Goal: Task Accomplishment & Management: Manage account settings

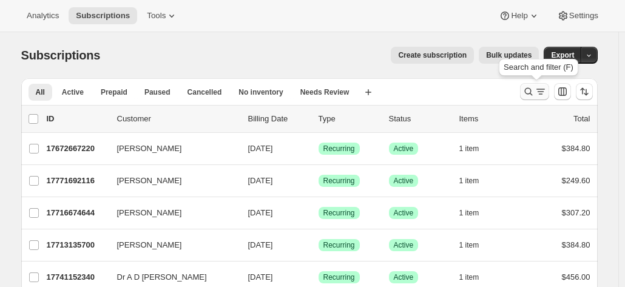
click at [535, 90] on icon "Search and filter results" at bounding box center [529, 92] width 12 height 12
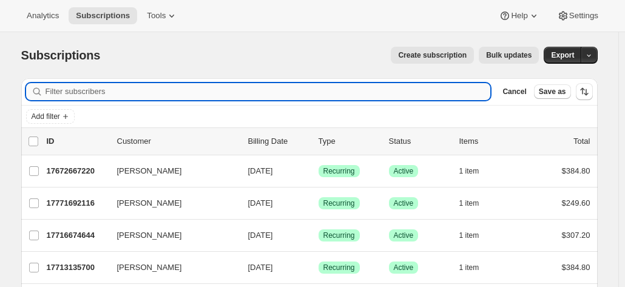
click at [105, 98] on input "Filter subscribers" at bounding box center [269, 91] width 446 height 17
click at [97, 94] on input "Filter subscribers" at bounding box center [269, 91] width 446 height 17
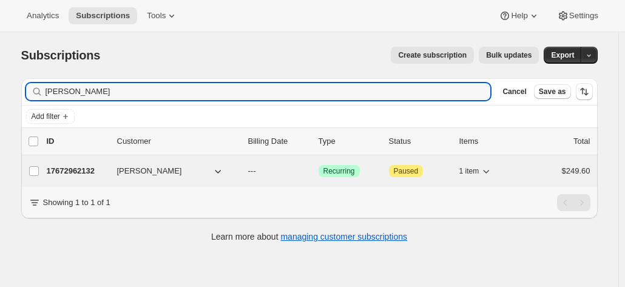
type input "hugh grev"
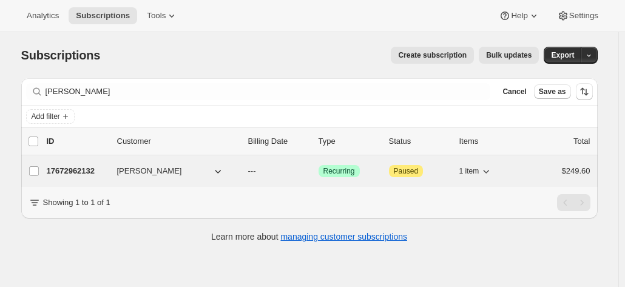
click at [80, 172] on p "17672962132" at bounding box center [77, 171] width 61 height 12
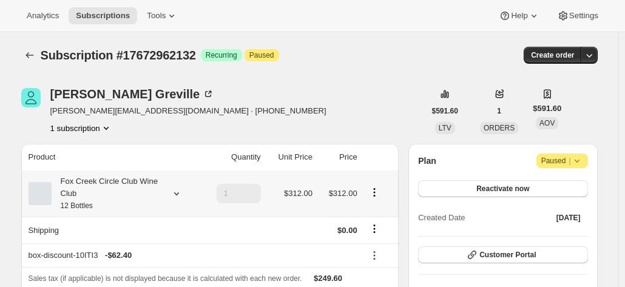
click at [97, 187] on div "Fox Creek Circle Club Wine Club 12 Bottles" at bounding box center [106, 193] width 109 height 36
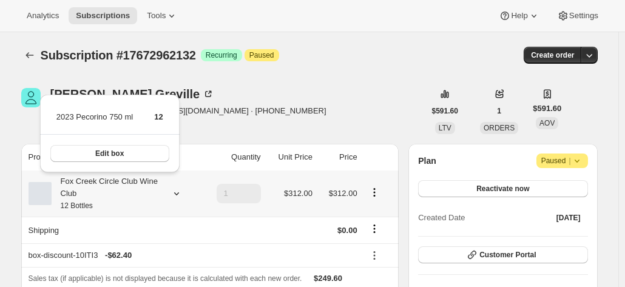
click at [97, 187] on div "Fox Creek Circle Club Wine Club 12 Bottles" at bounding box center [106, 193] width 109 height 36
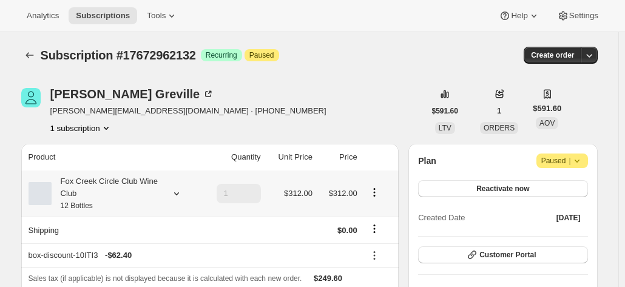
scroll to position [121, 0]
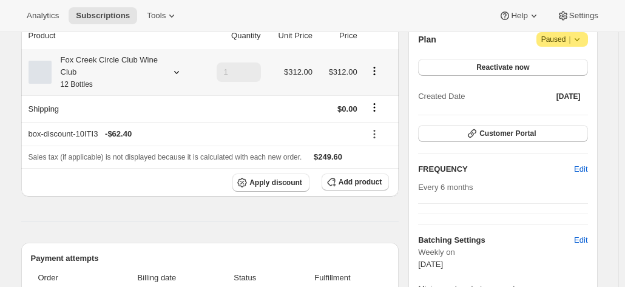
click at [91, 72] on div "Fox Creek Circle Club Wine Club 12 Bottles" at bounding box center [106, 72] width 109 height 36
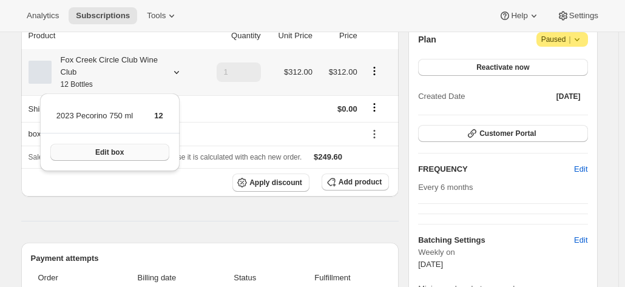
click at [121, 155] on span "Edit box" at bounding box center [109, 153] width 29 height 10
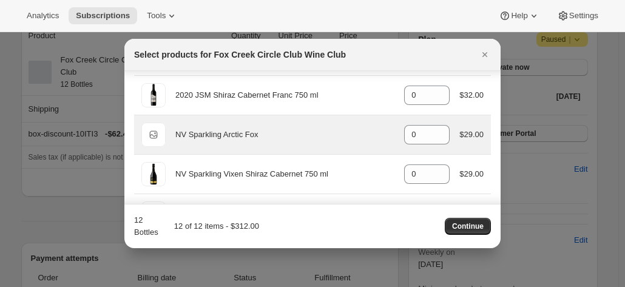
scroll to position [425, 0]
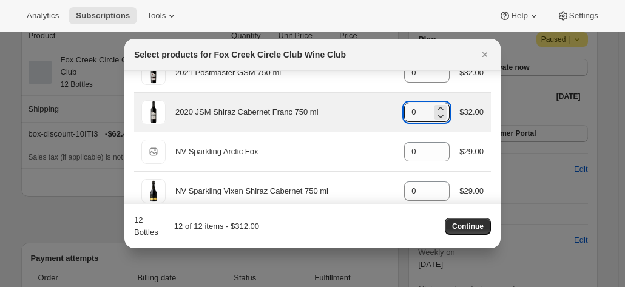
drag, startPoint x: 413, startPoint y: 112, endPoint x: 389, endPoint y: 111, distance: 23.7
click at [389, 111] on div "2020 JSM Shiraz Cabernet Franc 750 ml gid://shopify/ProductVariant/415949165364…" at bounding box center [312, 112] width 342 height 24
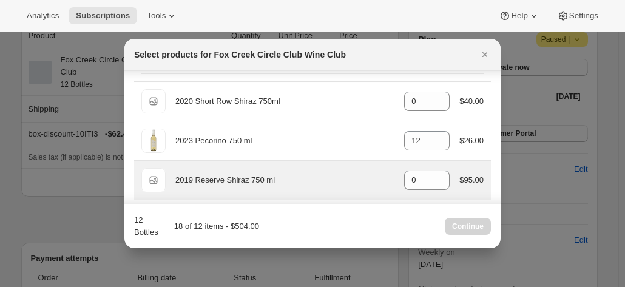
scroll to position [61, 0]
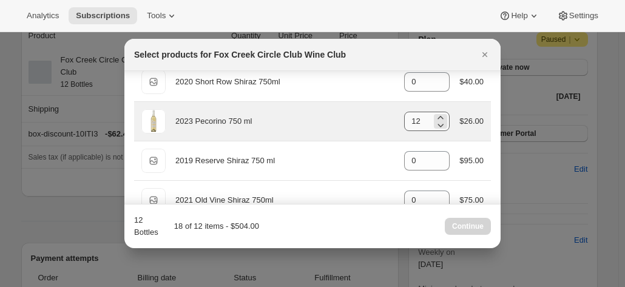
type input "6"
drag, startPoint x: 418, startPoint y: 126, endPoint x: 390, endPoint y: 123, distance: 28.1
click at [392, 123] on div "2023 Pecorino 750 ml gid://shopify/ProductVariant/41594933280852 12 $26.00" at bounding box center [312, 121] width 342 height 24
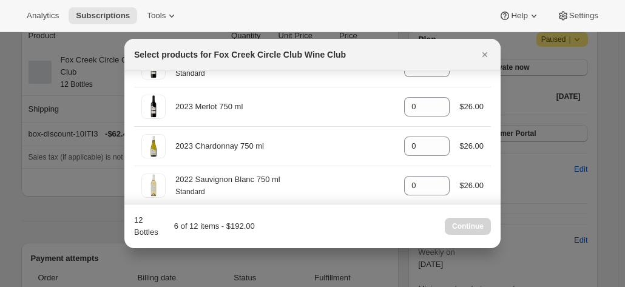
scroll to position [668, 0]
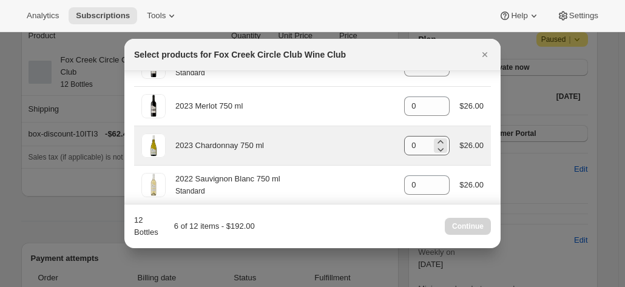
type input "0"
drag, startPoint x: 419, startPoint y: 139, endPoint x: 370, endPoint y: 144, distance: 49.5
click at [375, 142] on div "2023 Chardonnay 750 ml gid://shopify/ProductVariant/41594928857172 0 $26.00" at bounding box center [312, 146] width 342 height 24
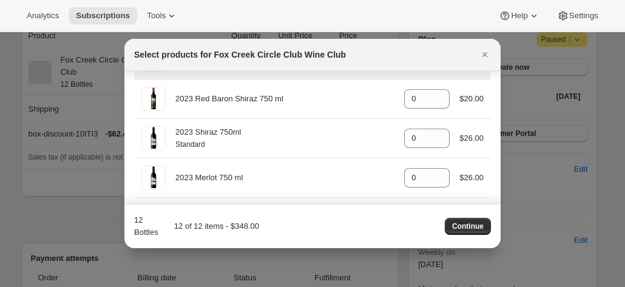
scroll to position [607, 0]
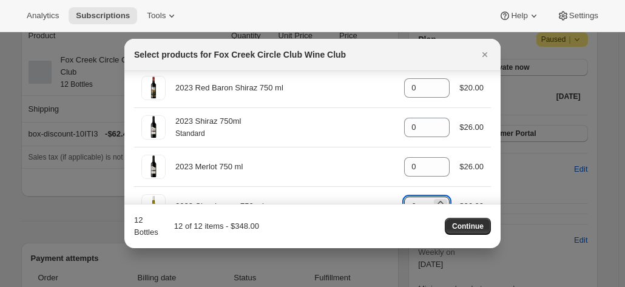
type input "6"
click at [361, 58] on div "Select products for Fox Creek Circle Club Wine Club" at bounding box center [301, 55] width 335 height 12
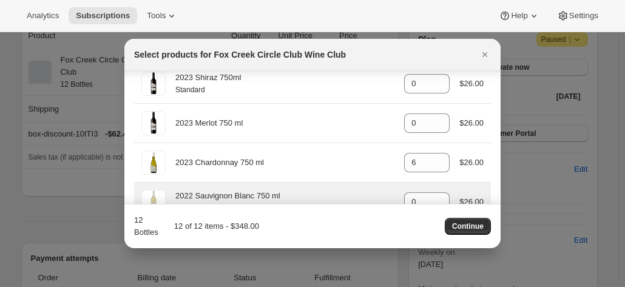
scroll to position [668, 0]
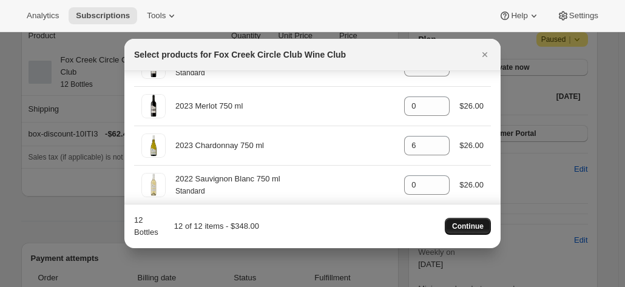
click at [470, 233] on button "Continue" at bounding box center [468, 226] width 46 height 17
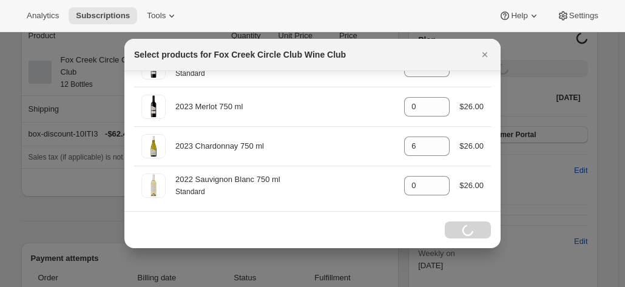
scroll to position [121, 0]
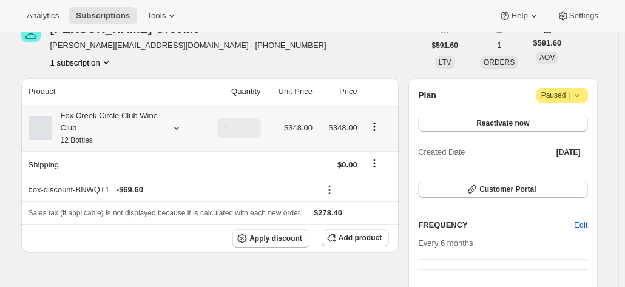
click at [143, 126] on div "Fox Creek Circle Club Wine Club 12 Bottles" at bounding box center [106, 128] width 109 height 36
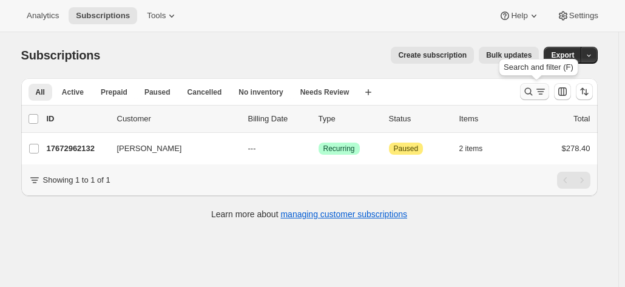
click at [531, 86] on icon "Search and filter results" at bounding box center [529, 92] width 12 height 12
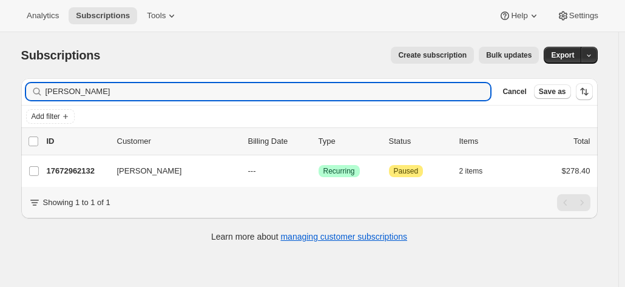
drag, startPoint x: 67, startPoint y: 90, endPoint x: 6, endPoint y: 90, distance: 60.7
click at [6, 90] on div "Subscriptions. This page is ready Subscriptions Create subscription Bulk update…" at bounding box center [309, 175] width 619 height 287
type input "simon linden"
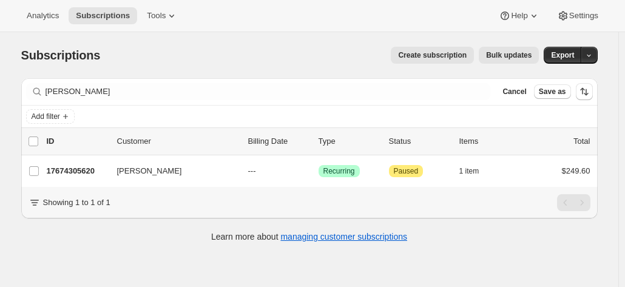
click at [84, 168] on p "17674305620" at bounding box center [77, 171] width 61 height 12
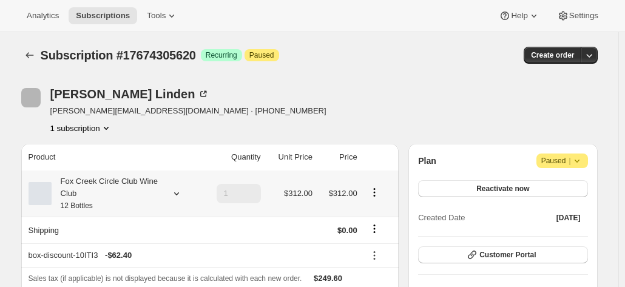
click at [180, 191] on icon at bounding box center [177, 194] width 12 height 12
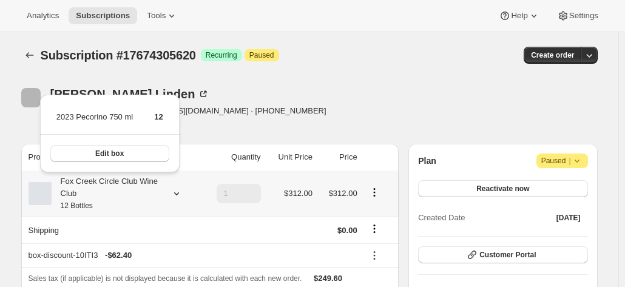
click at [140, 163] on div "Edit box" at bounding box center [110, 153] width 140 height 38
click at [138, 157] on button "Edit box" at bounding box center [109, 153] width 119 height 17
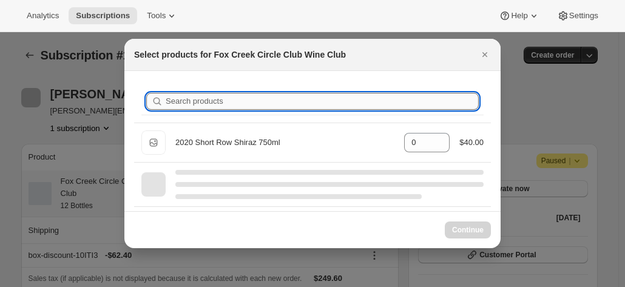
click at [211, 93] on input "Search products" at bounding box center [322, 101] width 313 height 17
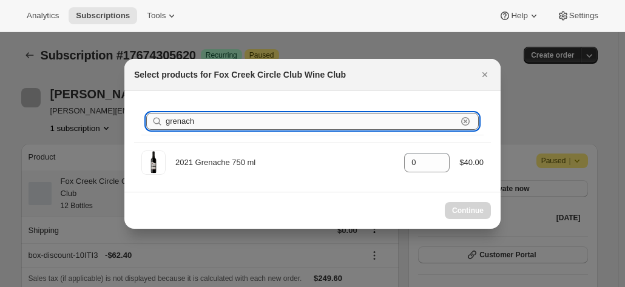
type input "grenache"
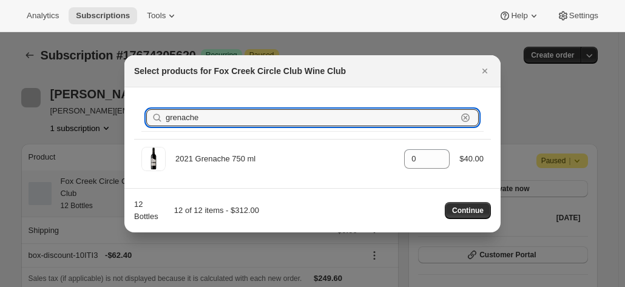
drag, startPoint x: 246, startPoint y: 122, endPoint x: 119, endPoint y: 122, distance: 127.5
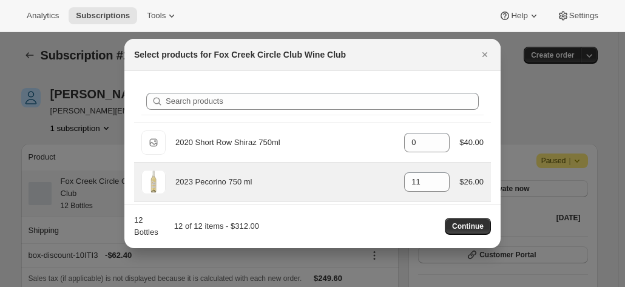
drag, startPoint x: 433, startPoint y: 180, endPoint x: 368, endPoint y: 174, distance: 65.2
click at [368, 174] on div "2023 Pecorino 750 ml gid://shopify/ProductVariant/41594933280852 11 $26.00" at bounding box center [312, 182] width 342 height 24
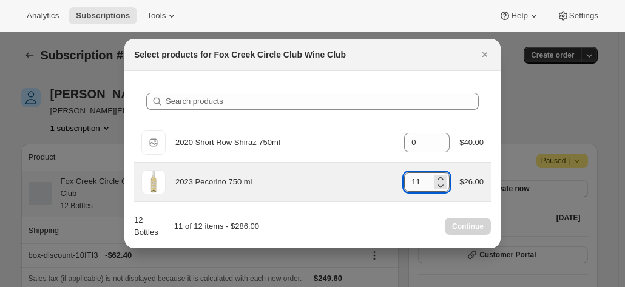
drag, startPoint x: 415, startPoint y: 179, endPoint x: 401, endPoint y: 179, distance: 14.6
click at [404, 179] on input "11" at bounding box center [417, 181] width 27 height 19
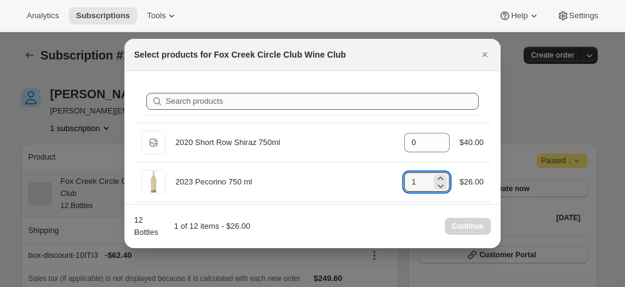
type input "1"
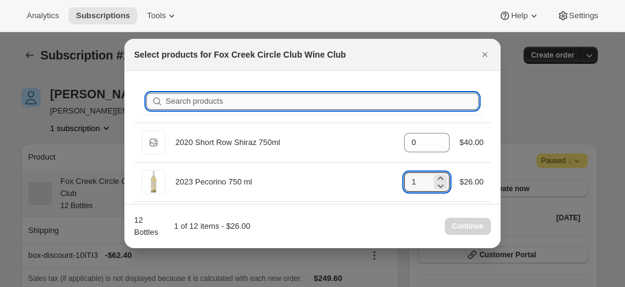
click at [246, 100] on input "Search products" at bounding box center [322, 101] width 313 height 17
type input "g"
type input "0"
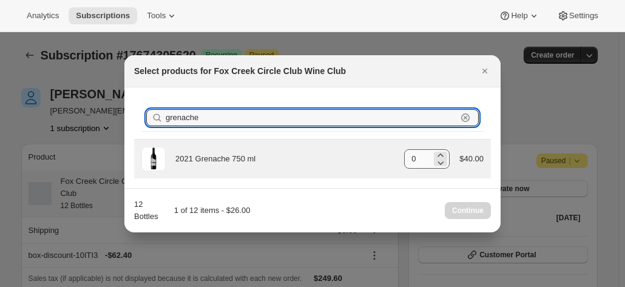
type input "grenache"
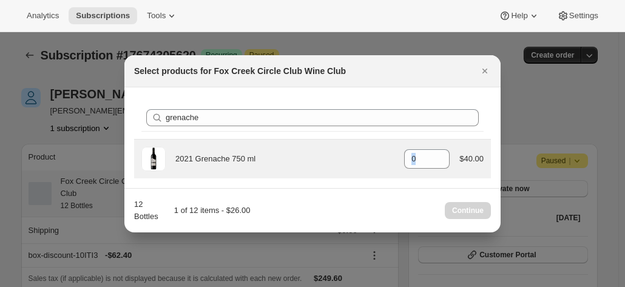
drag, startPoint x: 424, startPoint y: 162, endPoint x: 401, endPoint y: 155, distance: 23.6
click at [401, 155] on div "2021 Grenache 750 ml gid://shopify/ProductVariant/41594924630100 0 $40.00" at bounding box center [312, 159] width 342 height 24
click at [415, 153] on input "0" at bounding box center [417, 158] width 27 height 19
click at [426, 157] on input "0" at bounding box center [417, 158] width 27 height 19
drag, startPoint x: 426, startPoint y: 158, endPoint x: 396, endPoint y: 155, distance: 30.6
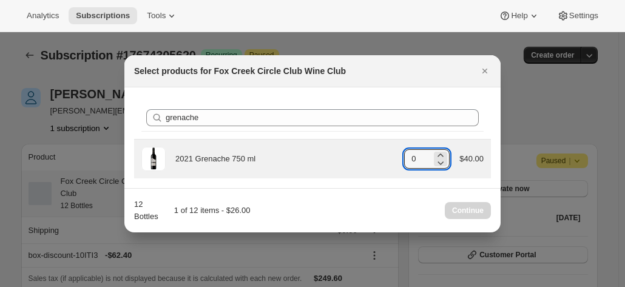
click at [400, 158] on div "2021 Grenache 750 ml gid://shopify/ProductVariant/41594924630100 0 $40.00" at bounding box center [312, 159] width 342 height 24
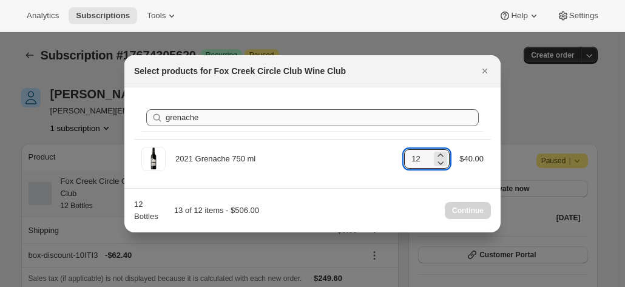
type input "12"
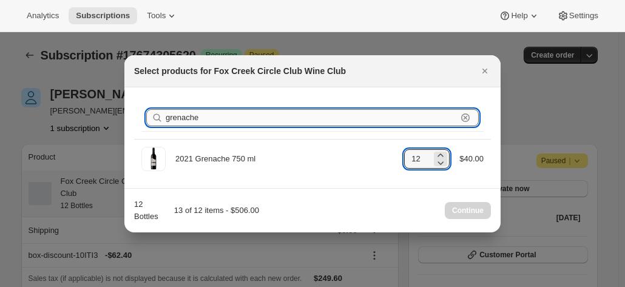
click at [171, 114] on input "grenache" at bounding box center [311, 117] width 291 height 17
click at [198, 112] on input "grenache" at bounding box center [311, 117] width 291 height 17
drag, startPoint x: 206, startPoint y: 121, endPoint x: 138, endPoint y: 121, distance: 68.0
click at [138, 121] on div "Search products grenache Clear" at bounding box center [312, 118] width 357 height 42
type input "pe"
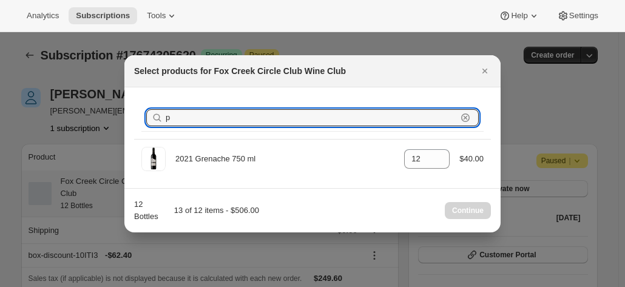
type input "1"
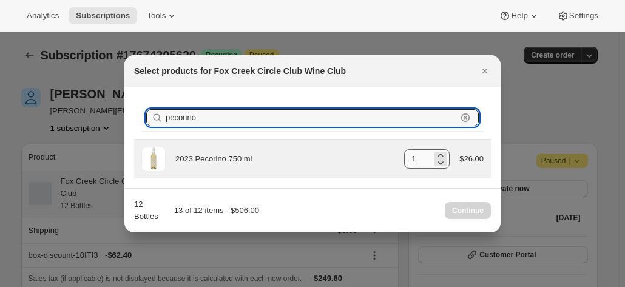
type input "pecorino"
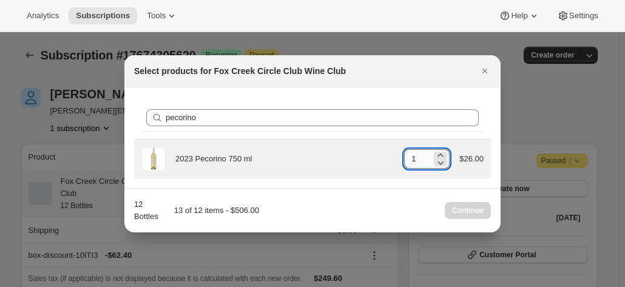
click at [413, 157] on input "1" at bounding box center [417, 158] width 27 height 19
drag, startPoint x: 427, startPoint y: 158, endPoint x: 409, endPoint y: 157, distance: 18.9
click at [409, 157] on input "1" at bounding box center [417, 158] width 27 height 19
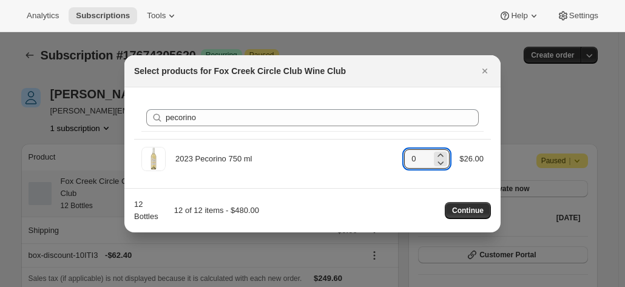
type input "0"
drag, startPoint x: 477, startPoint y: 200, endPoint x: 470, endPoint y: 209, distance: 11.8
click at [476, 200] on div "12 Bottles 12 of 12 items - $480.00 Continue" at bounding box center [312, 211] width 357 height 24
click at [469, 212] on span "Continue" at bounding box center [468, 211] width 32 height 10
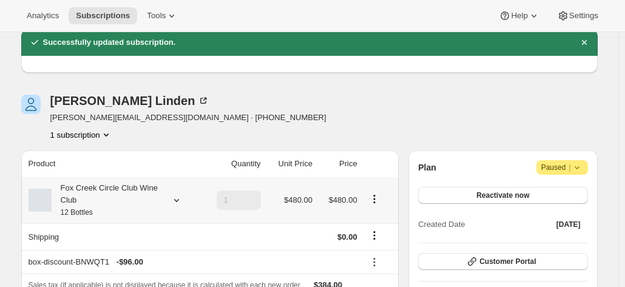
scroll to position [61, 0]
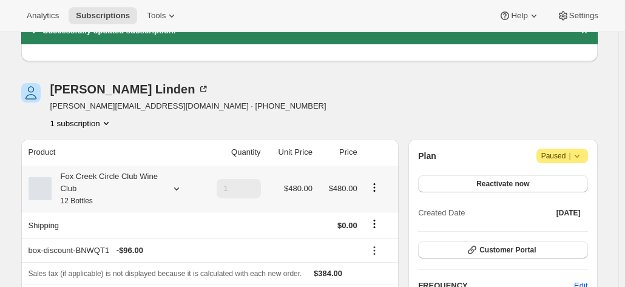
click at [130, 174] on div "Fox Creek Circle Club Wine Club 12 Bottles" at bounding box center [106, 189] width 109 height 36
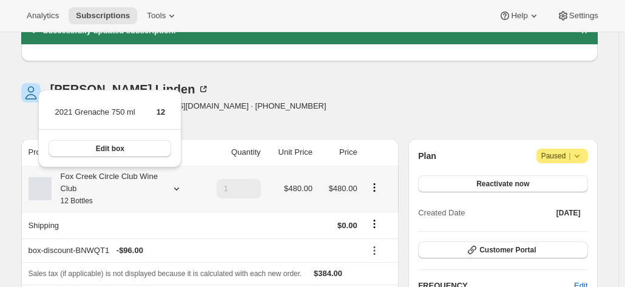
click at [130, 174] on div "Fox Creek Circle Club Wine Club 12 Bottles" at bounding box center [106, 189] width 109 height 36
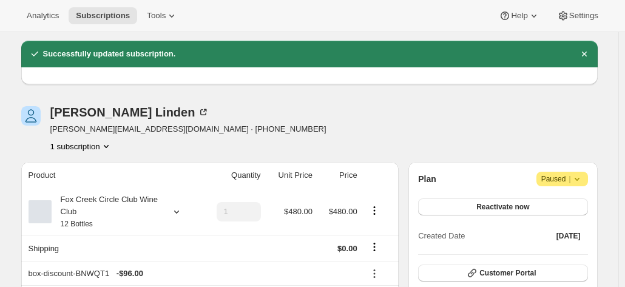
scroll to position [0, 0]
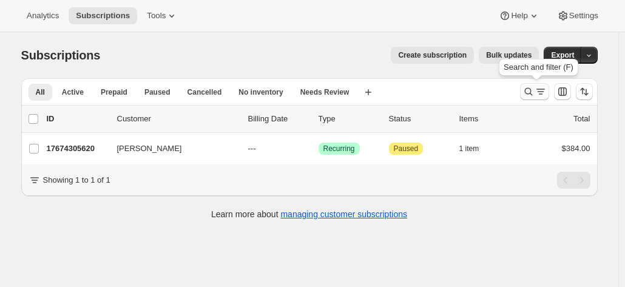
click at [528, 86] on icon "Search and filter results" at bounding box center [529, 92] width 12 height 12
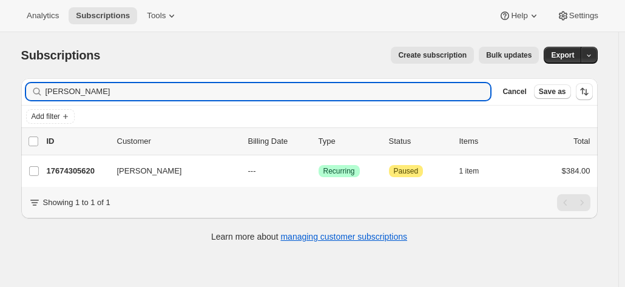
drag, startPoint x: 43, startPoint y: 90, endPoint x: -42, endPoint y: 83, distance: 85.3
click at [0, 83] on html "Analytics Subscriptions Tools Help Settings Skip to content Subscriptions. This…" at bounding box center [312, 143] width 625 height 287
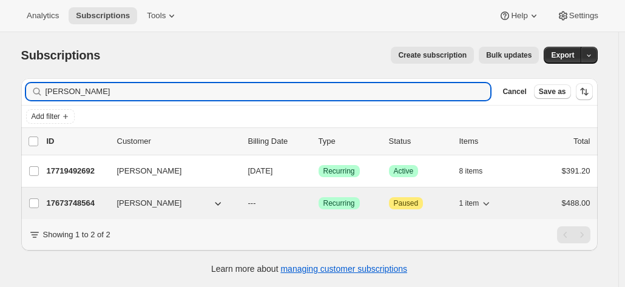
type input "fardy"
click at [73, 206] on p "17673748564" at bounding box center [77, 203] width 61 height 12
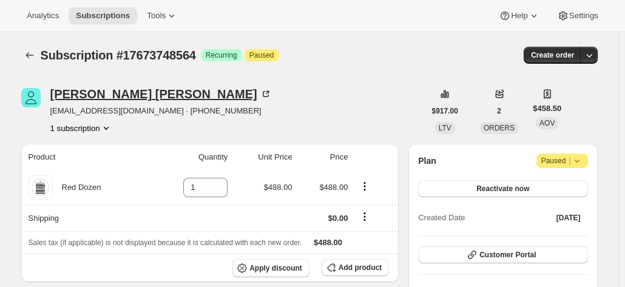
click at [266, 92] on icon at bounding box center [268, 93] width 4 height 4
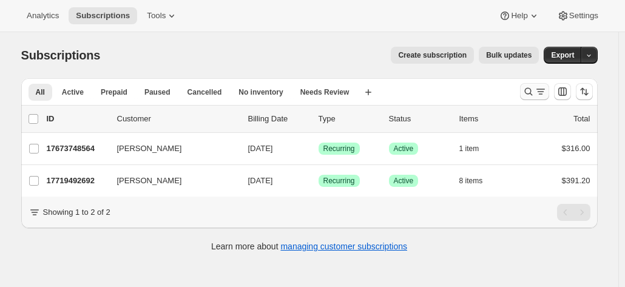
click at [529, 91] on icon "Search and filter results" at bounding box center [529, 92] width 12 height 12
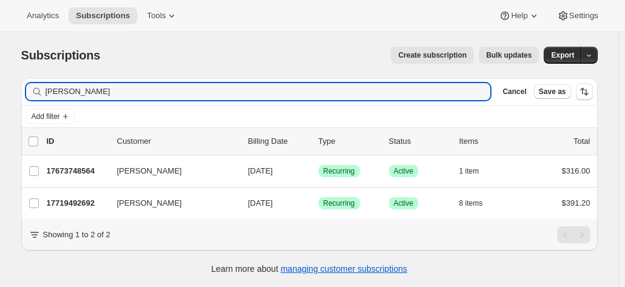
drag, startPoint x: 81, startPoint y: 94, endPoint x: 22, endPoint y: 80, distance: 60.7
click at [22, 80] on div "Filter subscribers fardy Clear Cancel Save as Add filter 0 selected Update next…" at bounding box center [305, 178] width 586 height 219
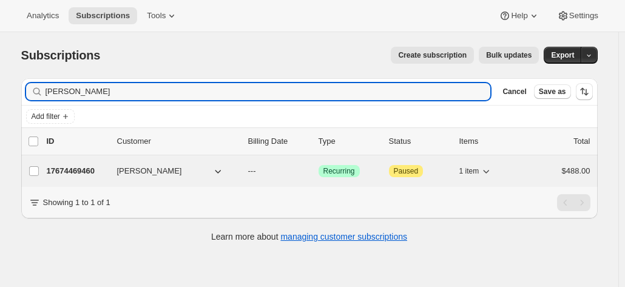
type input "george kot"
click at [84, 168] on p "17674469460" at bounding box center [77, 171] width 61 height 12
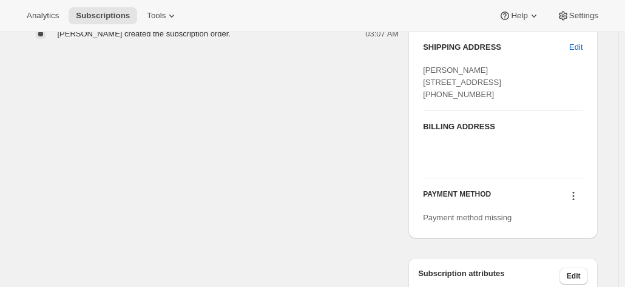
scroll to position [425, 0]
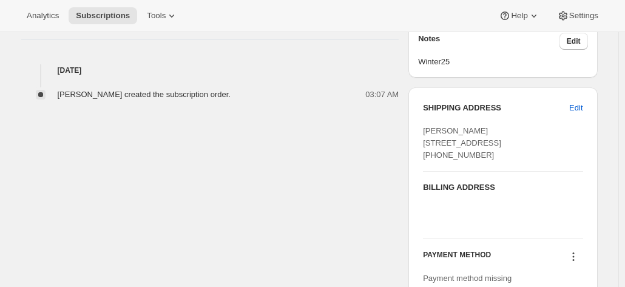
drag, startPoint x: 471, startPoint y: 168, endPoint x: 426, endPoint y: 131, distance: 59.1
click at [426, 131] on div "SHIPPING ADDRESS Edit George Kotsiou 16 Princes Street McMahons Point NSW, 2060…" at bounding box center [503, 193] width 189 height 212
click at [465, 155] on span "George Kotsiou 16 Princes Street McMahons Point NSW, 2060 Australia +61401146022" at bounding box center [462, 142] width 78 height 33
click at [488, 161] on div "George Kotsiou 16 Princes Street McMahons Point NSW, 2060 Australia +61401146022" at bounding box center [503, 143] width 160 height 36
drag, startPoint x: 487, startPoint y: 179, endPoint x: 426, endPoint y: 133, distance: 76.7
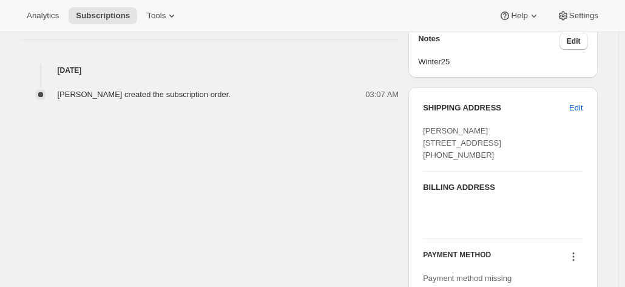
click at [426, 133] on div "SHIPPING ADDRESS Edit George Kotsiou 16 Princes Street McMahons Point NSW, 2060…" at bounding box center [503, 193] width 189 height 212
copy span "George Kotsiou 16 Princes Street McMahons Point NSW, 2060 Australia +61401146022"
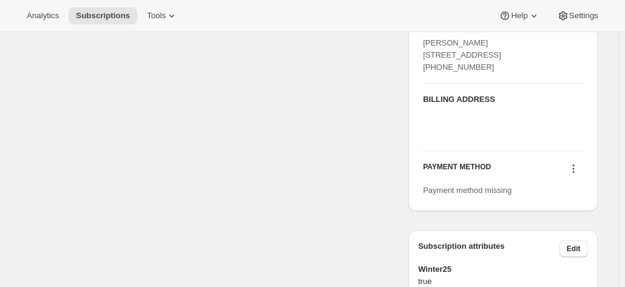
scroll to position [546, 0]
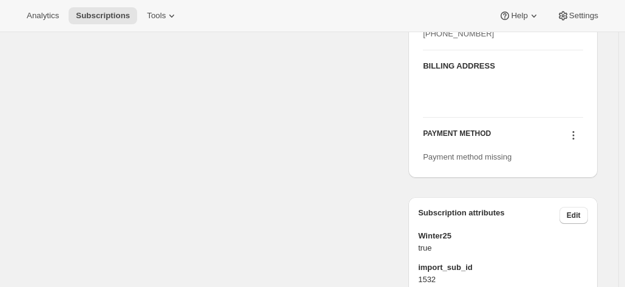
click at [577, 141] on icon at bounding box center [574, 135] width 12 height 12
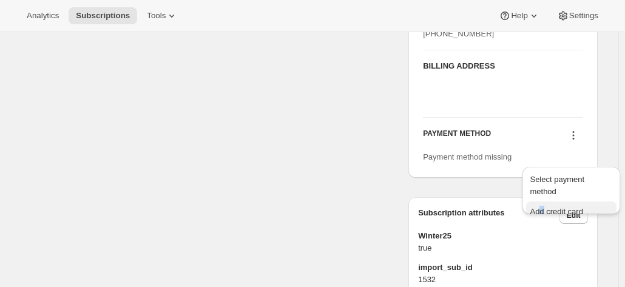
drag, startPoint x: 542, startPoint y: 191, endPoint x: 543, endPoint y: 199, distance: 8.5
click at [543, 199] on ul "Select payment method Add credit card" at bounding box center [571, 196] width 90 height 50
click at [542, 207] on span "Add credit card" at bounding box center [556, 211] width 53 height 9
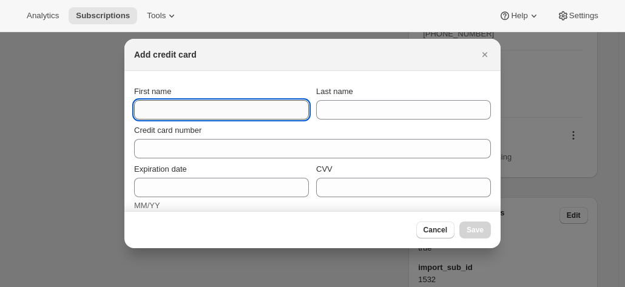
click at [187, 117] on input "First name" at bounding box center [221, 109] width 175 height 19
paste input "George Kotsiou 16 Princes Street McMahons Point NSW, 2060 Australia +61401146022"
drag, startPoint x: 178, startPoint y: 116, endPoint x: 42, endPoint y: 105, distance: 135.8
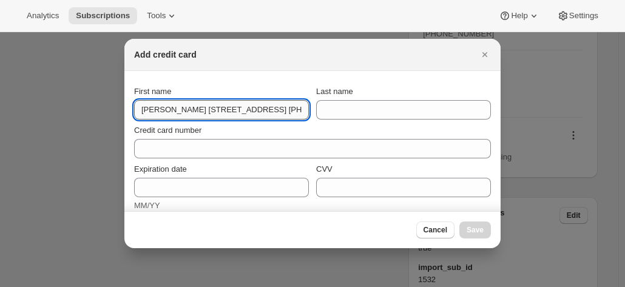
click at [211, 109] on input "George Kotsiou 16 Princes Street McMahons Point NSW, 2060 Australia +61401146022" at bounding box center [221, 109] width 175 height 19
drag, startPoint x: 186, startPoint y: 110, endPoint x: 332, endPoint y: 117, distance: 145.9
click at [332, 117] on div "First name George Kotsiou 16 Princes Street McMahons Point NSW, 2060 Australia …" at bounding box center [312, 103] width 357 height 34
click at [188, 116] on input "George Kotsiou 16 Princes Street McMahons Point NSW, 2060 Australia +61401146022" at bounding box center [221, 109] width 175 height 19
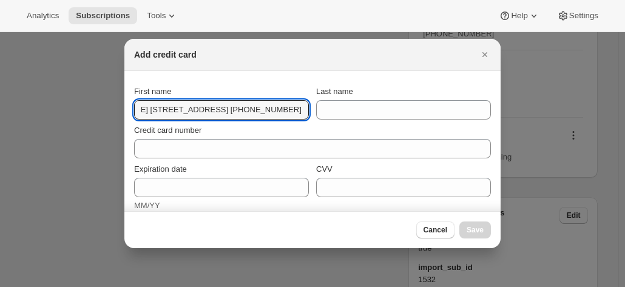
scroll to position [0, 0]
drag, startPoint x: 195, startPoint y: 109, endPoint x: 0, endPoint y: 109, distance: 194.9
drag, startPoint x: 220, startPoint y: 114, endPoint x: 211, endPoint y: 112, distance: 8.6
click at [220, 114] on input "George Kotsiou 16 Princes Street McMahons Point NSW, 2060 Australia +61401146022" at bounding box center [221, 109] width 175 height 19
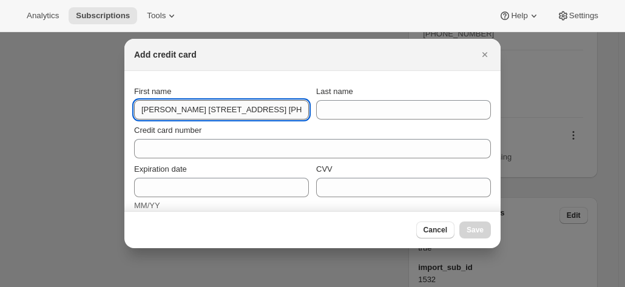
click at [180, 109] on input "George Kotsiou 16 Princes Street McMahons Point NSW, 2060 Australia +61401146022" at bounding box center [221, 109] width 175 height 19
drag, startPoint x: 170, startPoint y: 109, endPoint x: 393, endPoint y: 109, distance: 223.4
click at [393, 109] on div "First name George Kotsiou 16 Princes Street McMahons Point NSW, 2060 Australia …" at bounding box center [312, 103] width 357 height 34
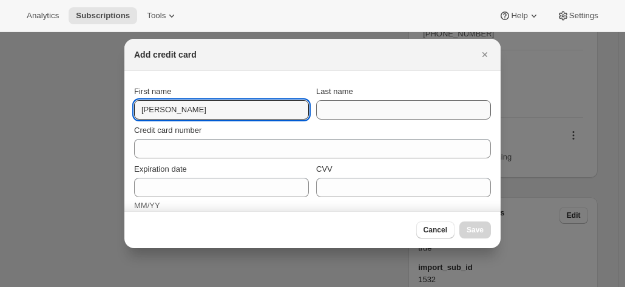
type input "George"
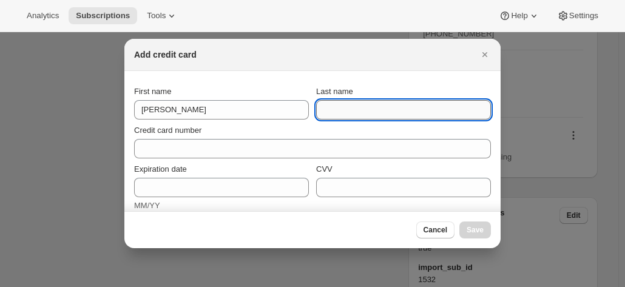
click at [379, 109] on input "Last name" at bounding box center [403, 109] width 175 height 19
paste input "Kotsiou 16 Princes Street McMahons Point NSW, 2060 Australia +61401146022"
drag, startPoint x: 405, startPoint y: 115, endPoint x: 166, endPoint y: 101, distance: 239.6
click at [166, 101] on div "First name George Last name Kotsiou 16 Princes Street McMahons Point NSW, 2060 …" at bounding box center [312, 103] width 357 height 34
click at [338, 101] on input "Kotsiou 16 Princes Street McMahons Point NSW, 2060 Australia +61401146022" at bounding box center [403, 109] width 175 height 19
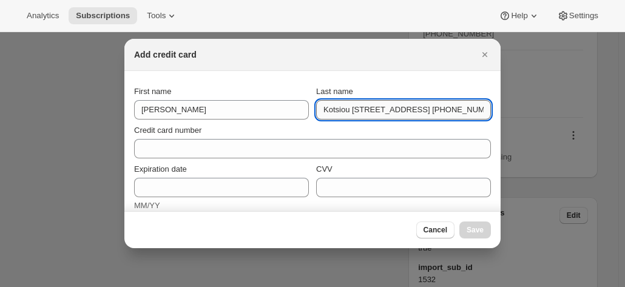
click at [345, 110] on input "Kotsiou 16 Princes Street McMahons Point NSW, 2060 Australia +61401146022" at bounding box center [403, 109] width 175 height 19
drag, startPoint x: 348, startPoint y: 110, endPoint x: 631, endPoint y: 95, distance: 282.7
click at [625, 95] on html "Analytics Subscriptions Tools Help Settings Skip to content Subscription #17674…" at bounding box center [312, 143] width 625 height 287
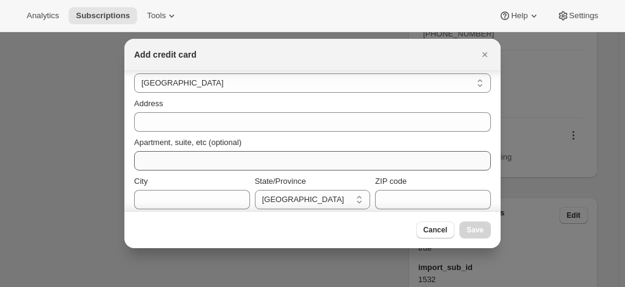
scroll to position [182, 0]
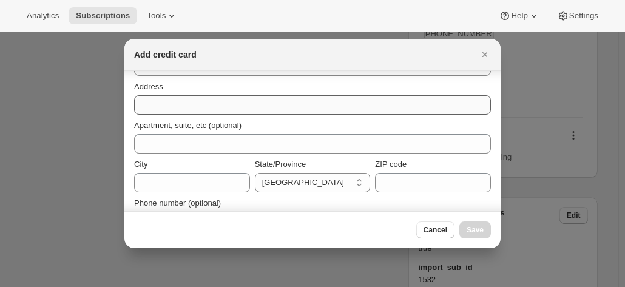
type input "Kotsiou"
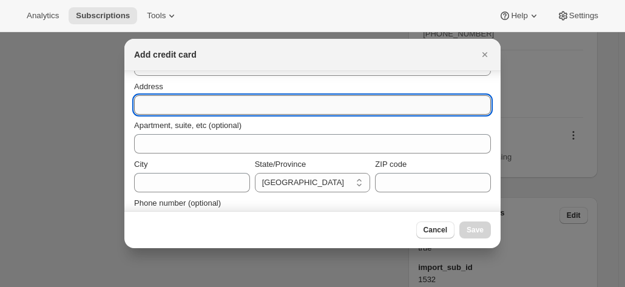
click at [175, 107] on input "Address" at bounding box center [312, 104] width 357 height 19
paste input "16 Princes Street McMahons Point NSW, 2060 Australia +61401146022"
drag, startPoint x: 200, startPoint y: 105, endPoint x: 419, endPoint y: 104, distance: 218.5
click at [419, 104] on input "16 Princes Street McMahons Point NSW, 2060 Australia +61401146022" at bounding box center [312, 104] width 357 height 19
type input "16 Princes Street"
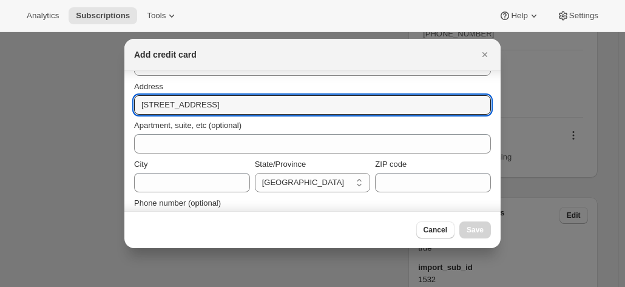
click at [370, 91] on div "Address" at bounding box center [312, 87] width 357 height 12
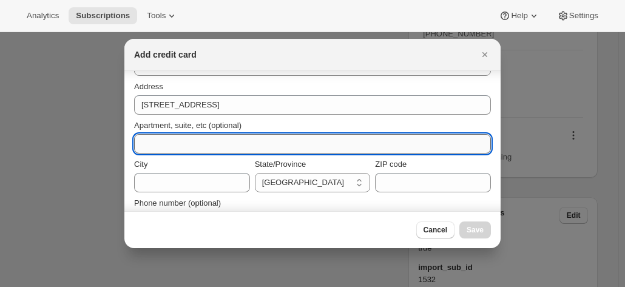
click at [209, 138] on input "Apartment, suite, etc (optional)" at bounding box center [312, 143] width 357 height 19
paste input "McMahons Point NSW, 2060 Australia +61401146022"
type input "McMahons Point NSW, 2060 Australia +61401146022"
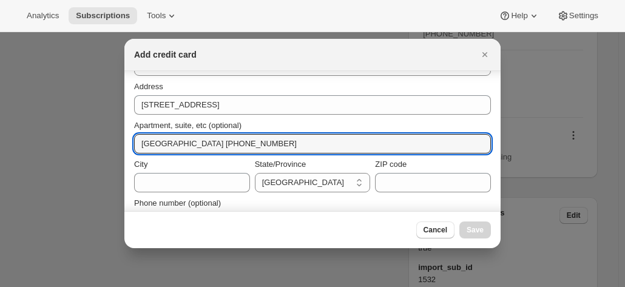
drag, startPoint x: 104, startPoint y: 140, endPoint x: 90, endPoint y: 140, distance: 14.0
click at [243, 122] on div "Apartment, suite, etc (optional)" at bounding box center [312, 126] width 357 height 12
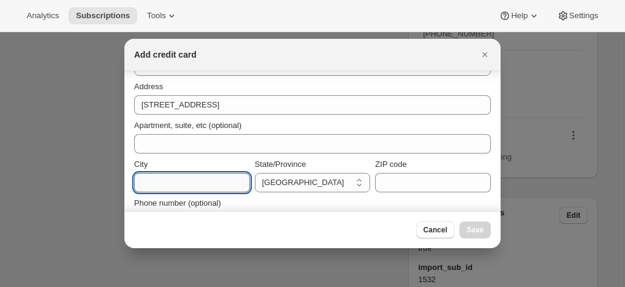
click at [183, 177] on input "City" at bounding box center [192, 182] width 116 height 19
paste input "McMahons Point NSW, 2060 Australia +61401146022"
drag, startPoint x: 183, startPoint y: 181, endPoint x: 7, endPoint y: 173, distance: 176.2
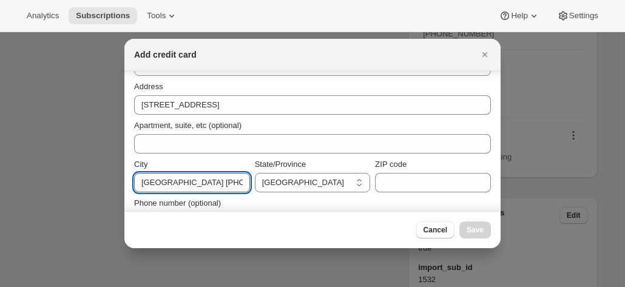
click at [185, 180] on input "McMahons Point NSW, 2060 Australia +61401146022" at bounding box center [192, 182] width 116 height 19
click at [195, 182] on input "McMahons Point NSW, 2060 Australia +61401146022" at bounding box center [192, 182] width 116 height 19
drag, startPoint x: 202, startPoint y: 184, endPoint x: 302, endPoint y: 182, distance: 99.6
click at [302, 182] on div "City McMahons Point NSW, 2060 Australia +61401146022 State/Province Australian …" at bounding box center [312, 175] width 357 height 34
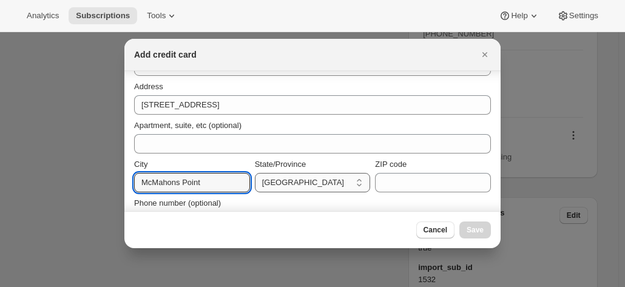
scroll to position [0, 0]
type input "McMahons Point"
click at [289, 178] on select "Australian Capital Territory New South Wales Northern Territory Queensland Sout…" at bounding box center [313, 182] width 116 height 19
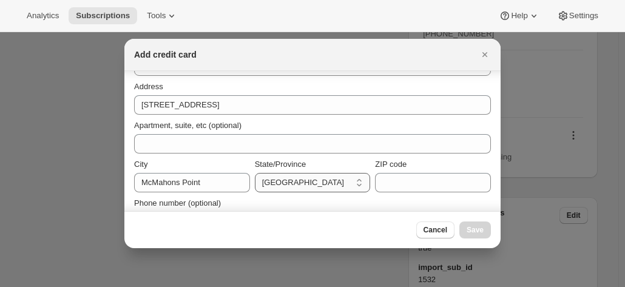
select select "NSW"
click at [255, 173] on select "Australian Capital Territory New South Wales Northern Territory Queensland Sout…" at bounding box center [313, 182] width 116 height 19
click at [378, 177] on input "ZIP code" at bounding box center [433, 182] width 116 height 19
paste input "NSW, 2060 Australia +61401146022"
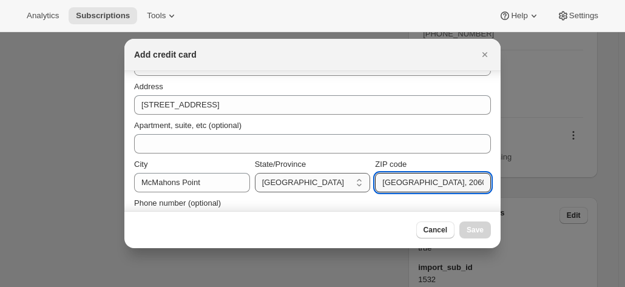
drag, startPoint x: 322, startPoint y: 177, endPoint x: 282, endPoint y: 174, distance: 40.1
click at [282, 174] on div "City McMahons Point State/Province Australian Capital Territory New South Wales…" at bounding box center [312, 175] width 357 height 34
click at [418, 188] on input "NSW, 2060 Australia +61401146022" at bounding box center [433, 182] width 116 height 19
drag, startPoint x: 399, startPoint y: 182, endPoint x: 309, endPoint y: 179, distance: 89.9
click at [309, 179] on div "City McMahons Point State/Province Australian Capital Territory New South Wales…" at bounding box center [312, 175] width 357 height 34
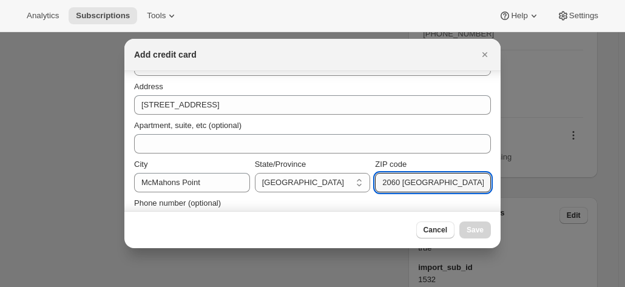
scroll to position [190, 0]
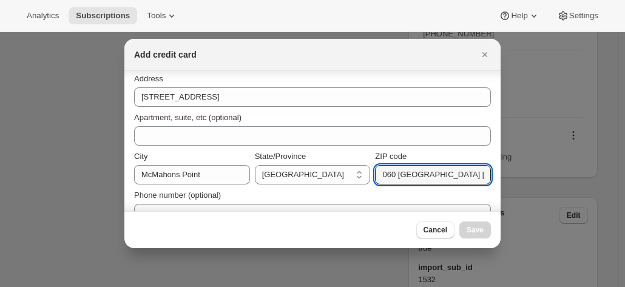
drag, startPoint x: 395, startPoint y: 184, endPoint x: 621, endPoint y: 201, distance: 226.5
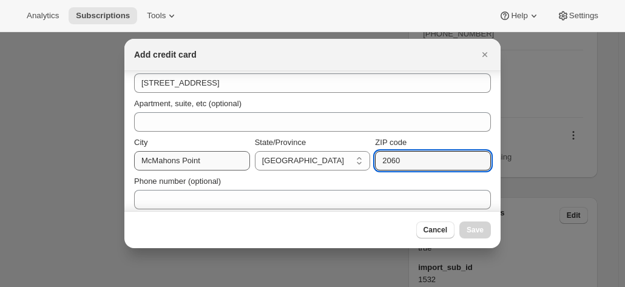
scroll to position [211, 0]
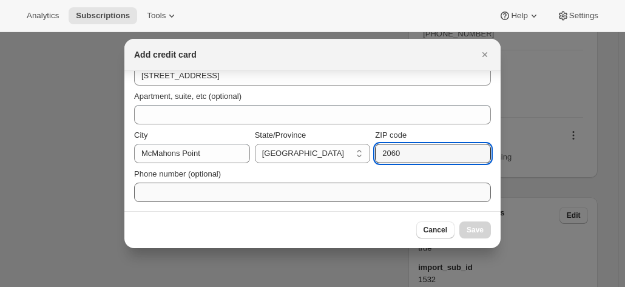
type input "2060"
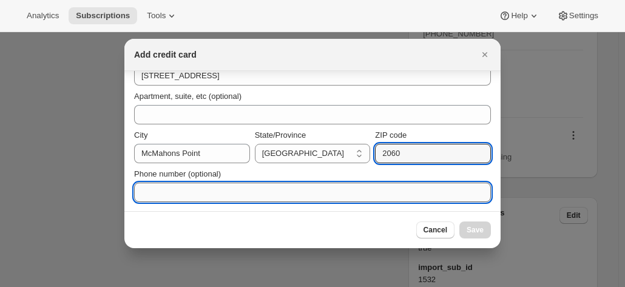
click at [164, 202] on input "Phone number (optional)" at bounding box center [312, 192] width 357 height 19
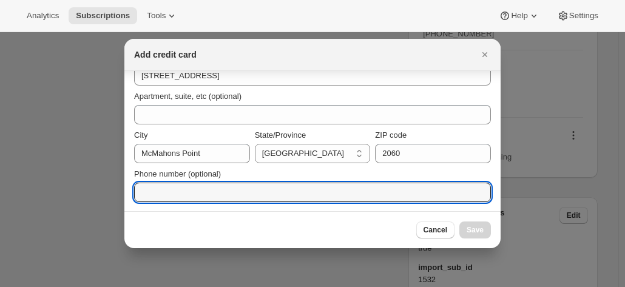
paste input "NSW, 2060 Australia +61401146022"
drag, startPoint x: 214, startPoint y: 194, endPoint x: 38, endPoint y: 192, distance: 176.1
click at [206, 188] on input "+61401146022" at bounding box center [312, 192] width 357 height 19
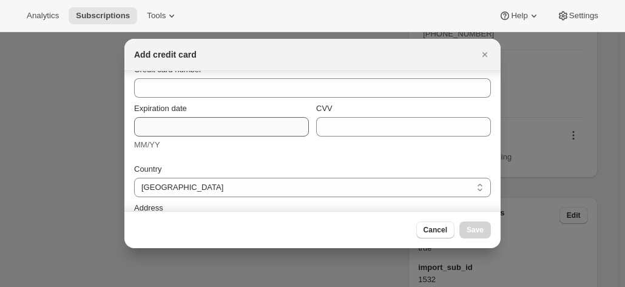
scroll to position [0, 0]
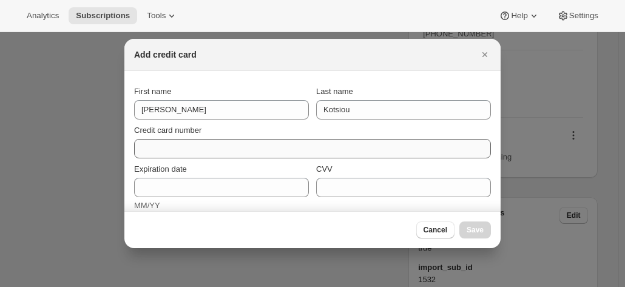
type input "+61401146022"
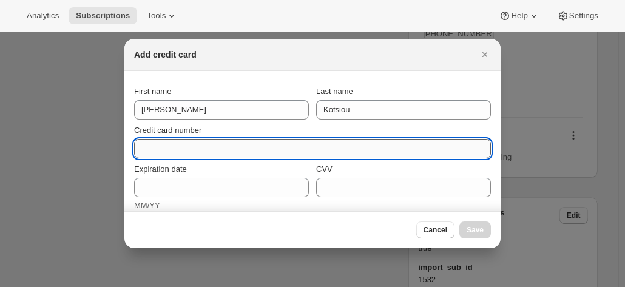
click at [150, 144] on input "Credit card number" at bounding box center [307, 148] width 347 height 19
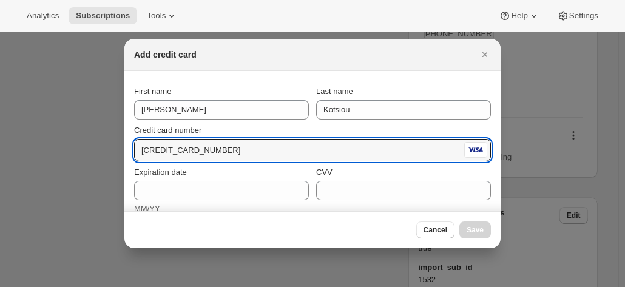
type input "4564 0952 0005 9525"
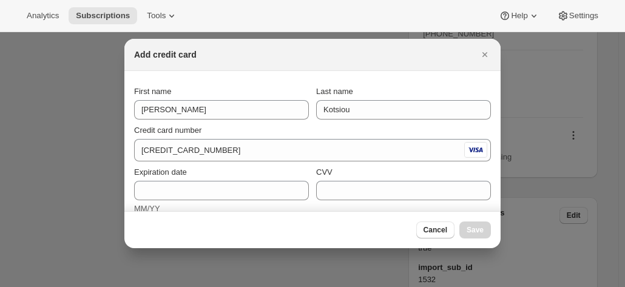
click at [237, 128] on div "Credit card number" at bounding box center [312, 130] width 357 height 12
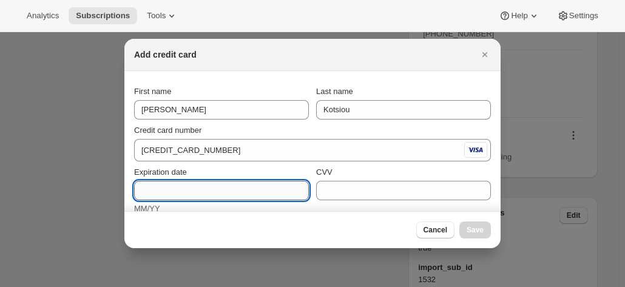
click at [193, 191] on input "Expiration date" at bounding box center [221, 190] width 175 height 19
click at [192, 191] on input "Expiration date" at bounding box center [221, 190] width 175 height 19
type input "11/28"
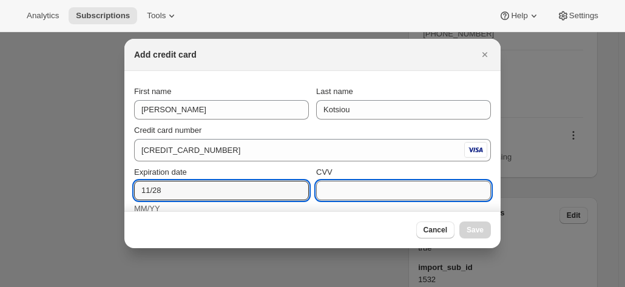
click at [396, 186] on input "CVV" at bounding box center [403, 190] width 175 height 19
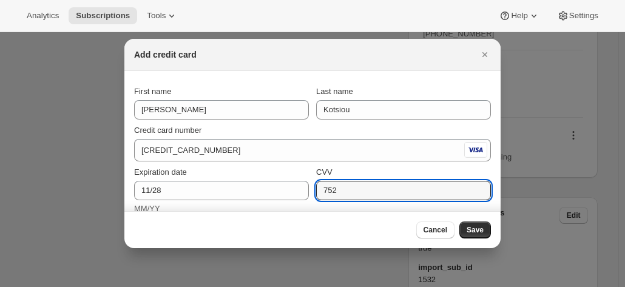
type input "752"
click at [423, 168] on div "CVV" at bounding box center [403, 172] width 175 height 12
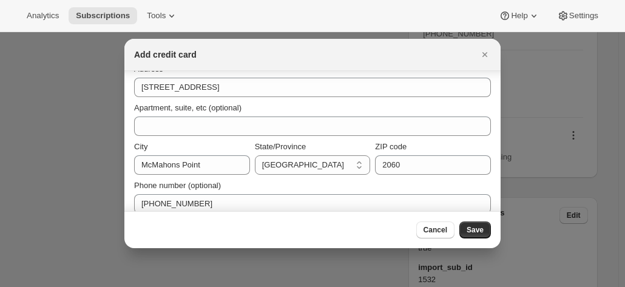
scroll to position [214, 0]
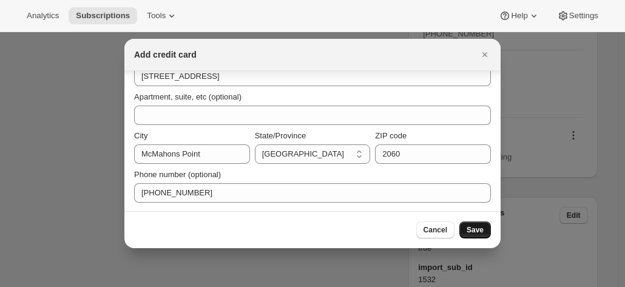
click at [476, 225] on button "Save" at bounding box center [476, 230] width 32 height 17
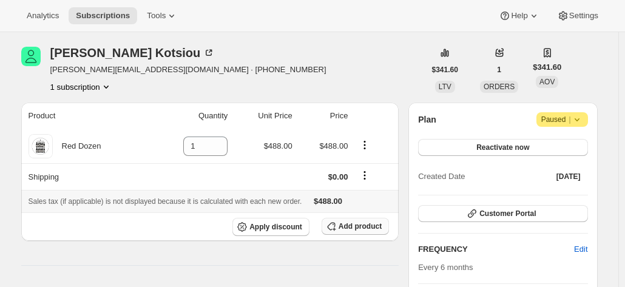
scroll to position [61, 0]
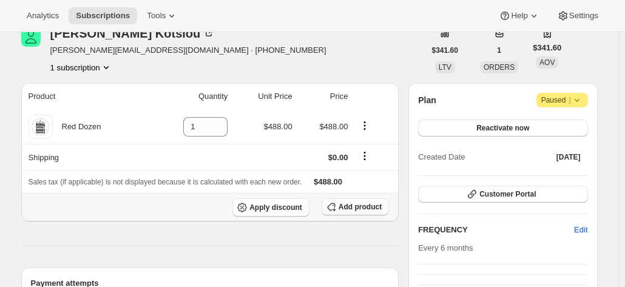
click at [358, 205] on span "Add product" at bounding box center [360, 207] width 43 height 10
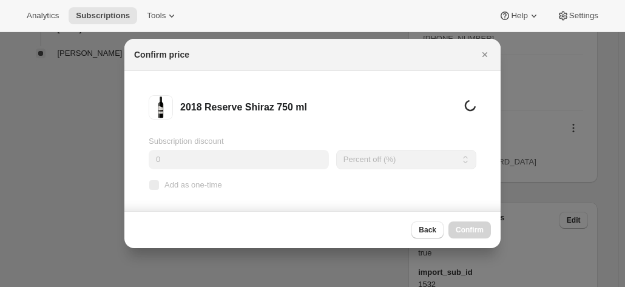
scroll to position [0, 0]
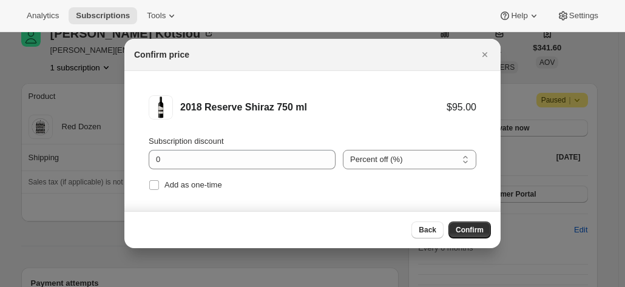
click at [466, 224] on button "Confirm" at bounding box center [470, 230] width 42 height 17
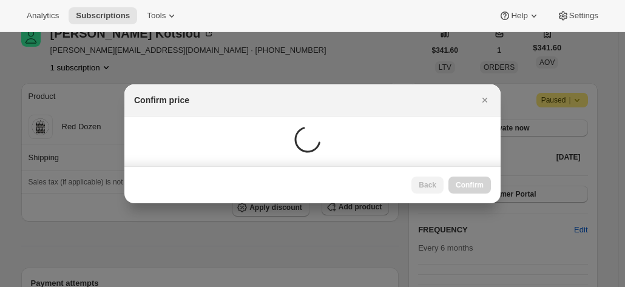
scroll to position [61, 0]
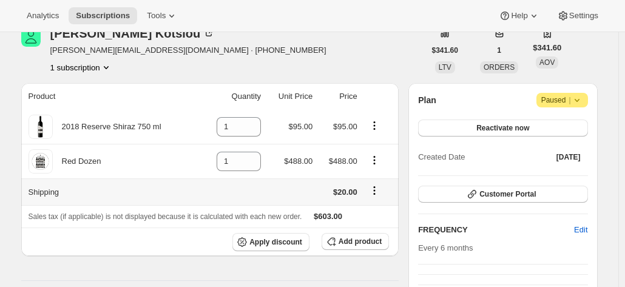
drag, startPoint x: 354, startPoint y: 239, endPoint x: 368, endPoint y: 182, distance: 58.7
click at [368, 182] on tbody "2018 Reserve Shiraz 750 ml 1 $95.00 $95.00 Red Dozen 1 $488.00 $488.00 Shipping…" at bounding box center [210, 183] width 378 height 146
click at [380, 160] on icon "Product actions" at bounding box center [374, 160] width 12 height 12
click at [378, 158] on icon "Product actions" at bounding box center [374, 160] width 12 height 12
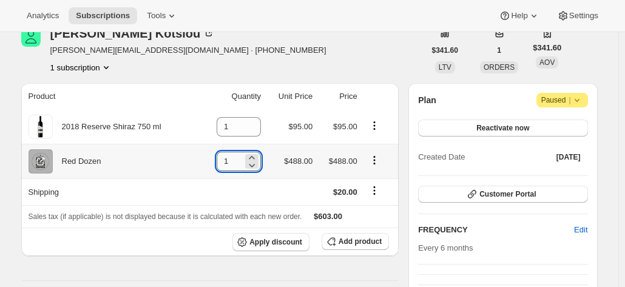
type input "0"
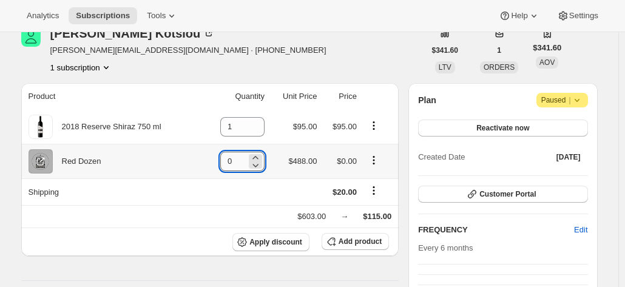
click at [234, 159] on div "0" at bounding box center [242, 161] width 44 height 19
click at [234, 159] on input "0" at bounding box center [233, 161] width 26 height 19
click at [374, 160] on icon "Product actions" at bounding box center [374, 160] width 12 height 12
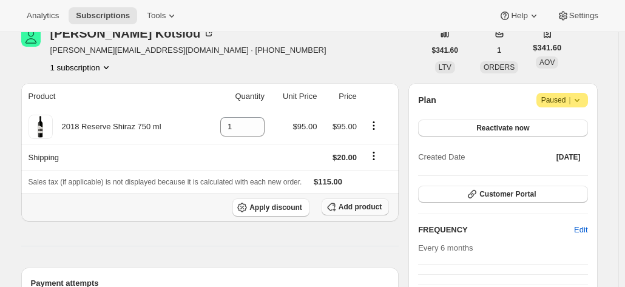
click at [361, 211] on button "Add product" at bounding box center [355, 207] width 67 height 17
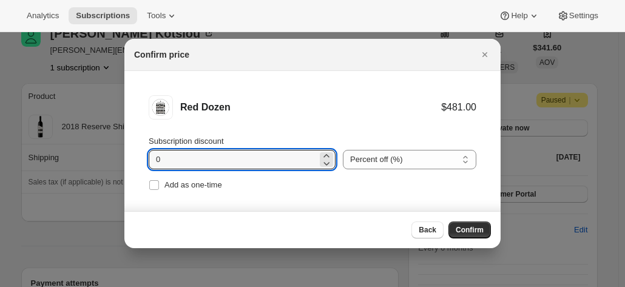
drag, startPoint x: 211, startPoint y: 157, endPoint x: 36, endPoint y: 127, distance: 177.3
type input "20"
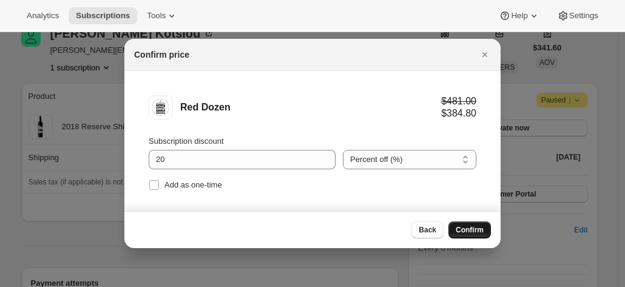
click at [480, 229] on span "Confirm" at bounding box center [470, 230] width 28 height 10
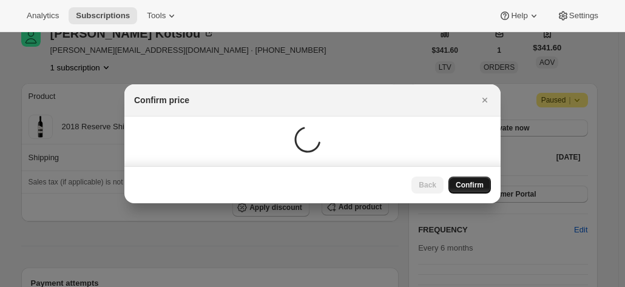
scroll to position [61, 0]
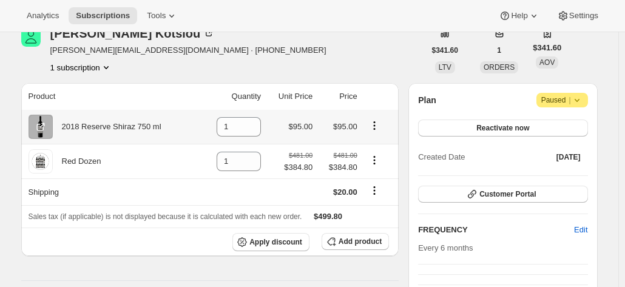
click at [381, 123] on icon "Product actions" at bounding box center [374, 126] width 12 height 12
drag, startPoint x: 212, startPoint y: 129, endPoint x: 166, endPoint y: 111, distance: 49.6
click at [181, 118] on tr "2018 Reserve Shiraz 750 ml 1 $95.00 $95.00" at bounding box center [210, 127] width 378 height 34
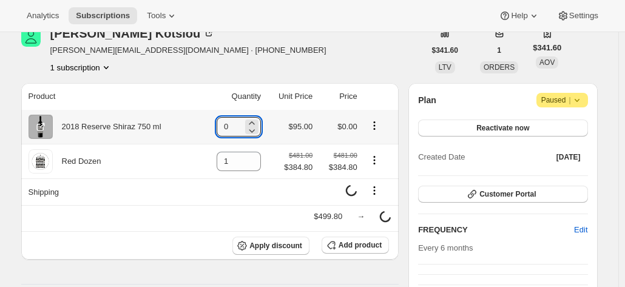
type input "0"
click at [375, 129] on icon "Product actions" at bounding box center [374, 129] width 2 height 2
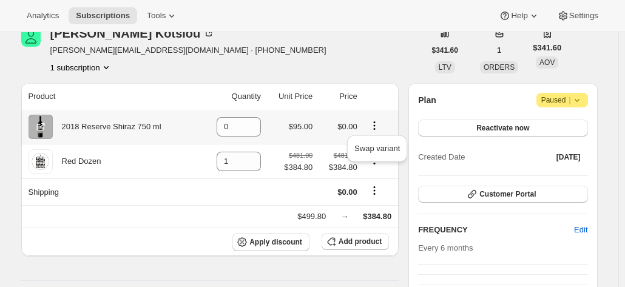
click at [379, 129] on icon "Product actions" at bounding box center [374, 126] width 12 height 12
click at [373, 129] on icon "Product actions" at bounding box center [374, 126] width 12 height 12
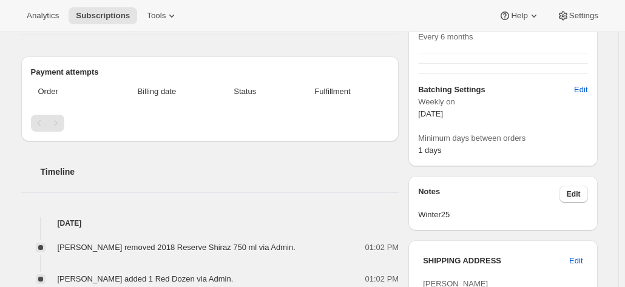
scroll to position [0, 0]
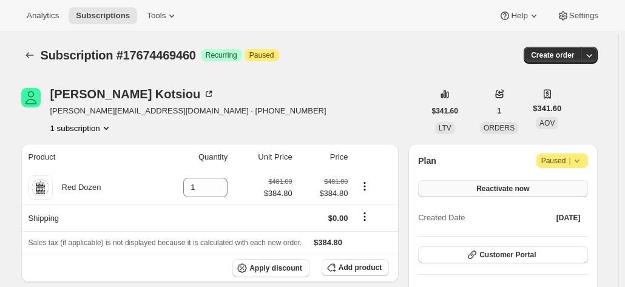
click at [471, 182] on button "Reactivate now" at bounding box center [502, 188] width 169 height 17
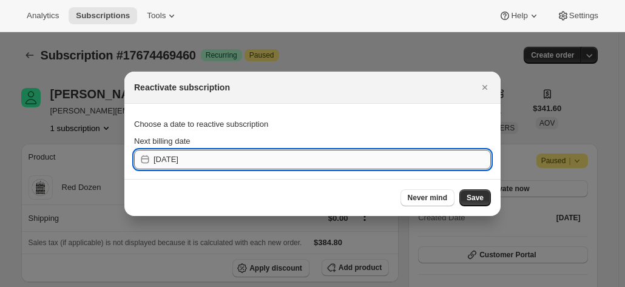
click at [263, 155] on input "2025-10-11" at bounding box center [323, 159] width 338 height 19
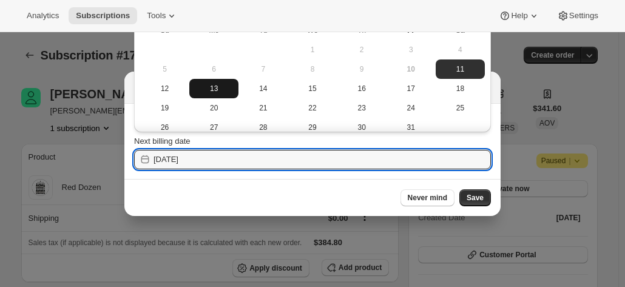
click at [228, 87] on span "13" at bounding box center [213, 89] width 39 height 10
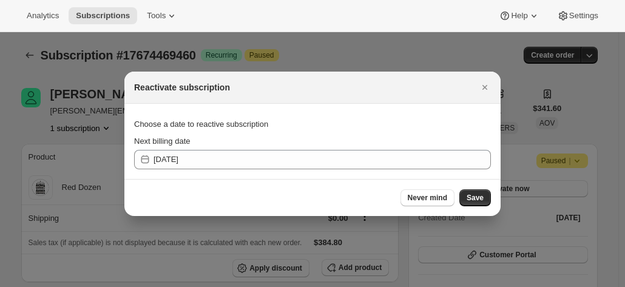
click at [220, 149] on div "Next billing date 2025-10-12" at bounding box center [312, 152] width 357 height 34
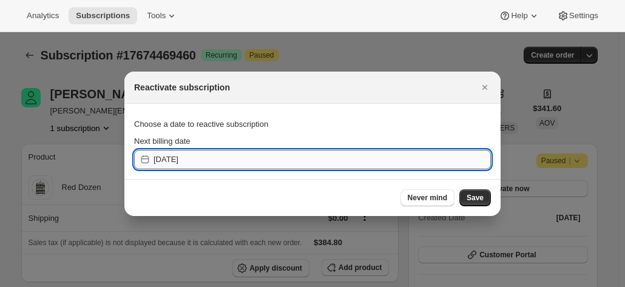
click at [215, 160] on input "2025-10-12" at bounding box center [323, 159] width 338 height 19
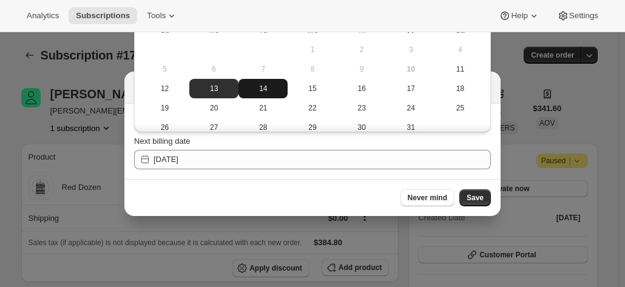
click at [240, 90] on button "14" at bounding box center [263, 88] width 49 height 19
type input "2025-10-13"
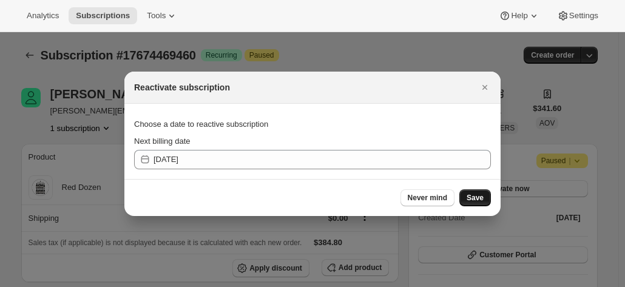
click at [482, 201] on span "Save" at bounding box center [475, 198] width 17 height 10
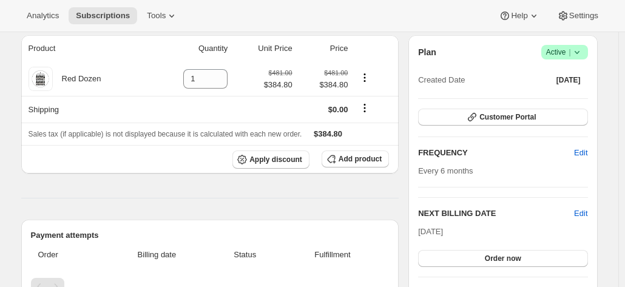
scroll to position [182, 0]
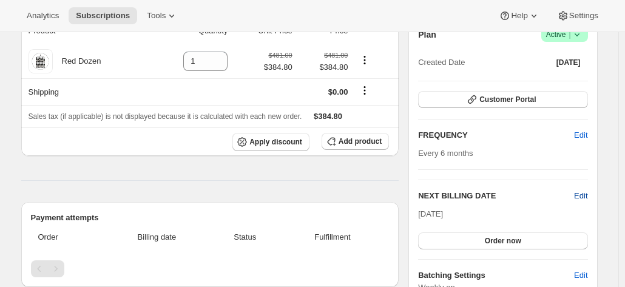
click at [582, 194] on span "Edit" at bounding box center [580, 196] width 13 height 12
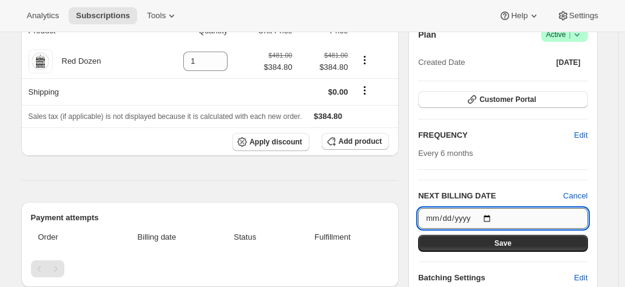
click at [489, 217] on input "2025-10-14" at bounding box center [502, 218] width 169 height 21
type input "2025-10-13"
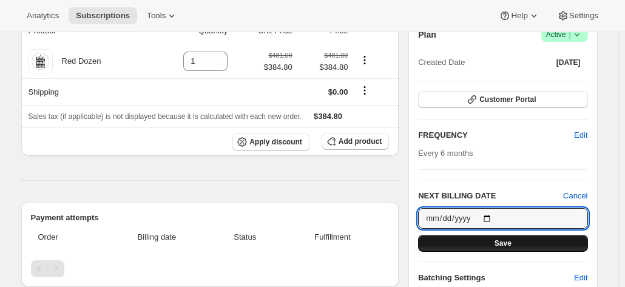
click at [503, 240] on span "Save" at bounding box center [503, 244] width 17 height 10
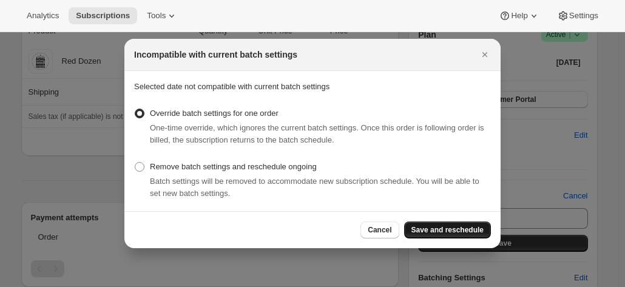
drag, startPoint x: 475, startPoint y: 246, endPoint x: 466, endPoint y: 237, distance: 12.9
click at [471, 241] on div "Cancel Save and reschedule" at bounding box center [312, 229] width 376 height 37
click at [457, 231] on span "Save and reschedule" at bounding box center [448, 230] width 72 height 10
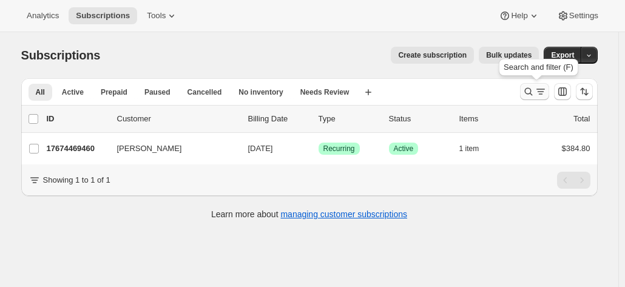
click at [524, 90] on button "Search and filter results" at bounding box center [534, 91] width 29 height 17
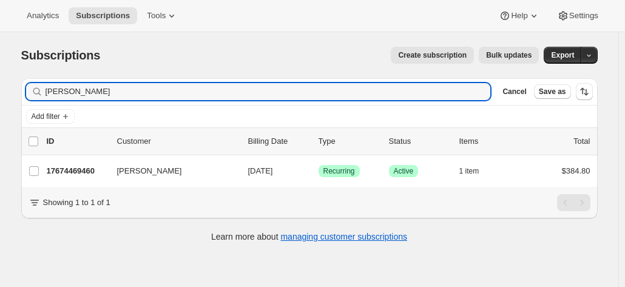
drag, startPoint x: 44, startPoint y: 90, endPoint x: -13, endPoint y: 86, distance: 57.2
click at [0, 86] on html "Analytics Subscriptions Tools Help Settings Skip to content Subscriptions. This…" at bounding box center [312, 143] width 625 height 287
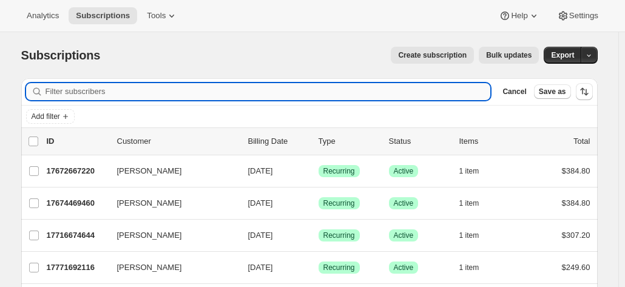
click at [70, 92] on input "Filter subscribers" at bounding box center [269, 91] width 446 height 17
click at [63, 117] on button "Add filter" at bounding box center [50, 116] width 49 height 15
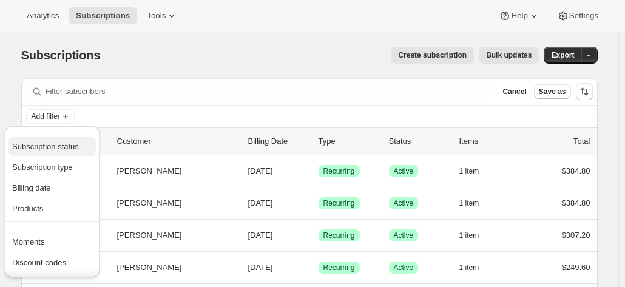
click at [59, 148] on span "Subscription status" at bounding box center [45, 146] width 67 height 9
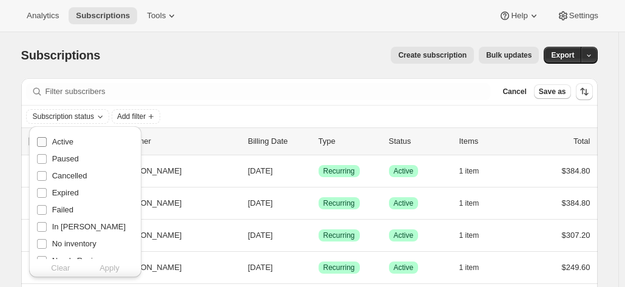
click at [72, 143] on span "Active" at bounding box center [62, 141] width 21 height 9
click at [47, 143] on input "Active" at bounding box center [42, 142] width 10 height 10
checkbox input "true"
click at [174, 36] on div "Subscriptions. This page is ready Subscriptions Create subscription Bulk update…" at bounding box center [309, 55] width 577 height 46
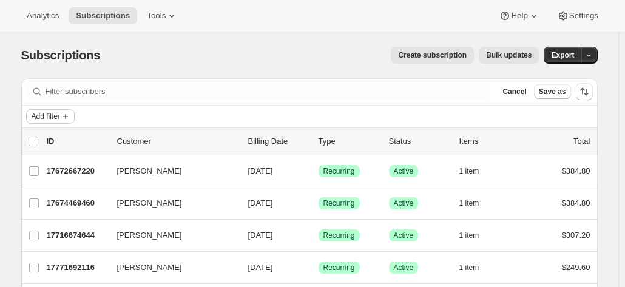
click at [70, 117] on icon "Add filter" at bounding box center [66, 117] width 10 height 10
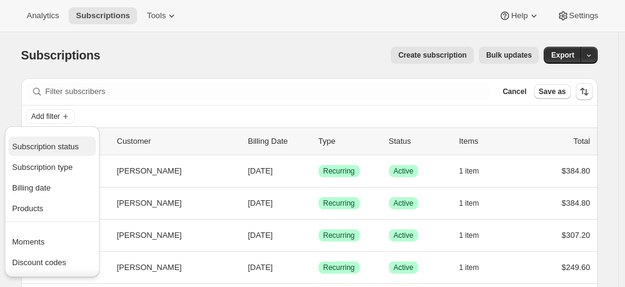
click at [58, 150] on span "Subscription status" at bounding box center [45, 146] width 67 height 9
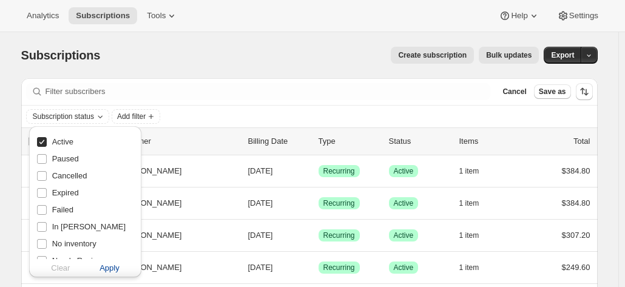
click at [113, 265] on span "Apply" at bounding box center [110, 268] width 20 height 12
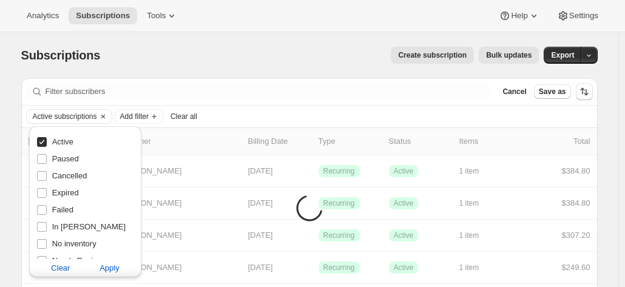
click at [159, 58] on div "Create subscription Bulk updates" at bounding box center [327, 55] width 424 height 17
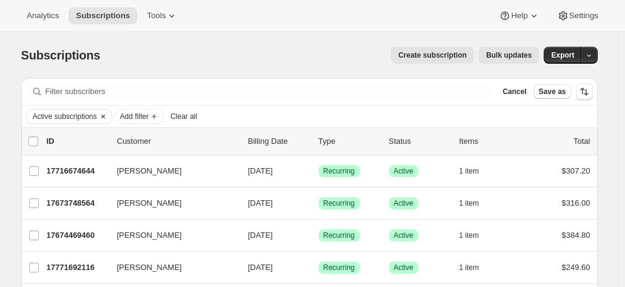
click at [108, 117] on icon "Clear" at bounding box center [103, 117] width 10 height 10
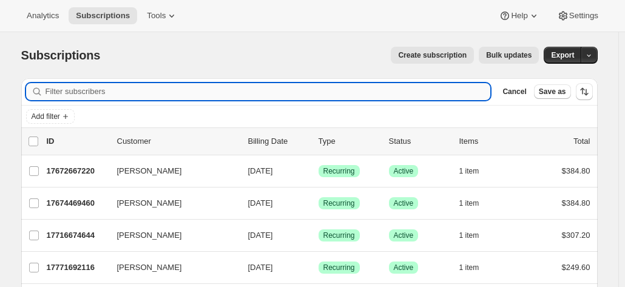
click at [86, 96] on input "Filter subscribers" at bounding box center [269, 91] width 446 height 17
click at [141, 94] on input "Filter subscribers" at bounding box center [269, 91] width 446 height 17
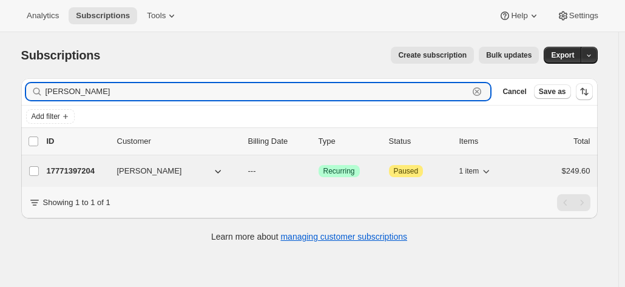
type input "wanda filsell"
click at [92, 167] on p "17771397204" at bounding box center [77, 171] width 61 height 12
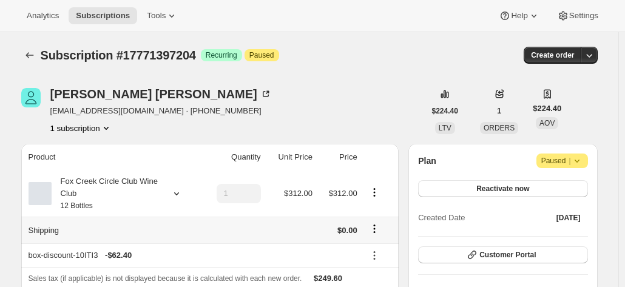
click at [111, 209] on div "Fox Creek Circle Club Wine Club 12 Bottles" at bounding box center [106, 193] width 109 height 36
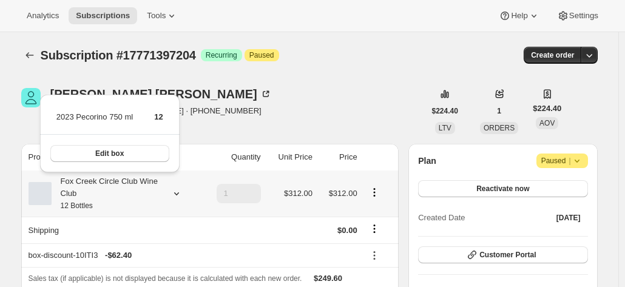
click at [111, 209] on div "Fox Creek Circle Club Wine Club 12 Bottles" at bounding box center [106, 193] width 109 height 36
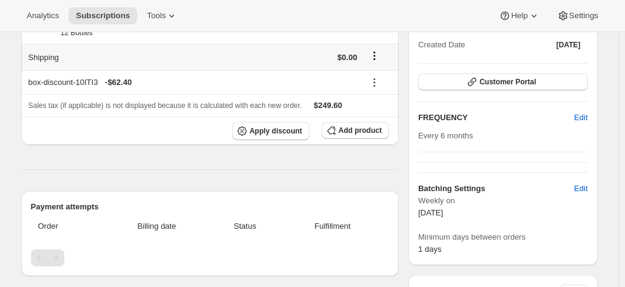
scroll to position [61, 0]
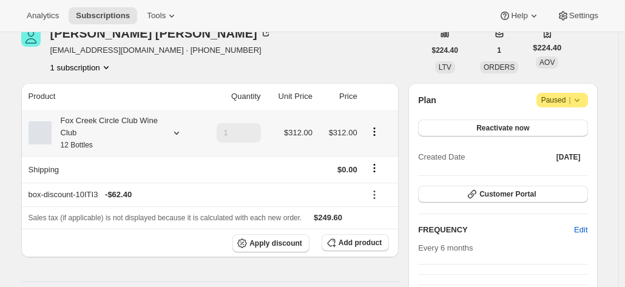
click at [172, 130] on div at bounding box center [174, 133] width 17 height 12
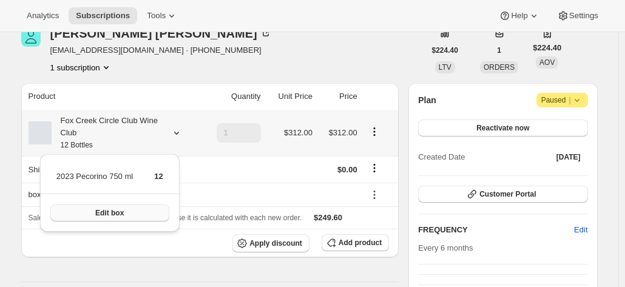
click at [142, 213] on button "Edit box" at bounding box center [109, 213] width 119 height 17
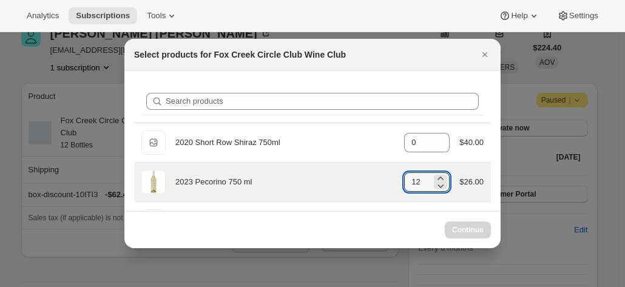
drag, startPoint x: 425, startPoint y: 180, endPoint x: 387, endPoint y: 180, distance: 37.6
click at [388, 180] on div "2023 Pecorino 750 ml gid://shopify/ProductVariant/41594933280852 12 $26.00" at bounding box center [312, 182] width 342 height 24
click at [418, 182] on input "12" at bounding box center [417, 181] width 27 height 19
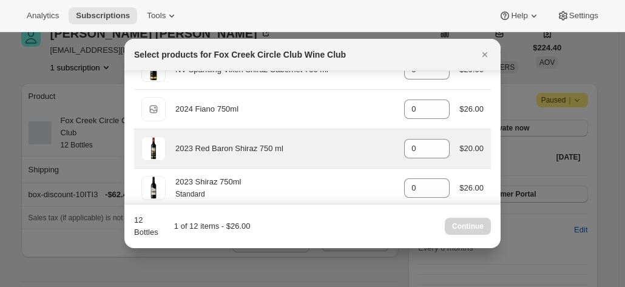
scroll to position [425, 0]
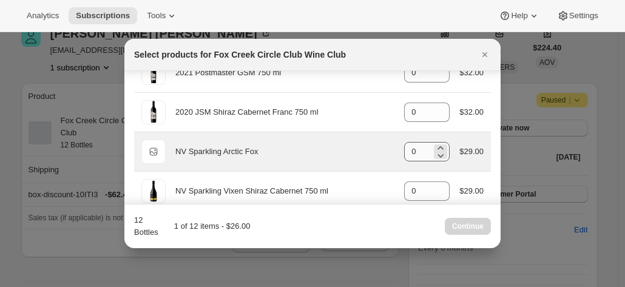
type input "1"
drag, startPoint x: 410, startPoint y: 154, endPoint x: 389, endPoint y: 150, distance: 22.2
click at [397, 150] on div "Default Title NV Sparkling Arctic Fox gid://shopify/ProductVariant/421290083287…" at bounding box center [312, 152] width 342 height 24
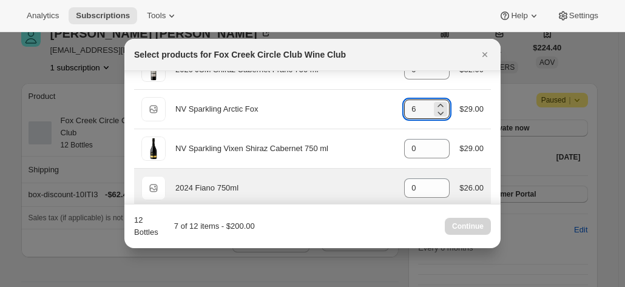
scroll to position [486, 0]
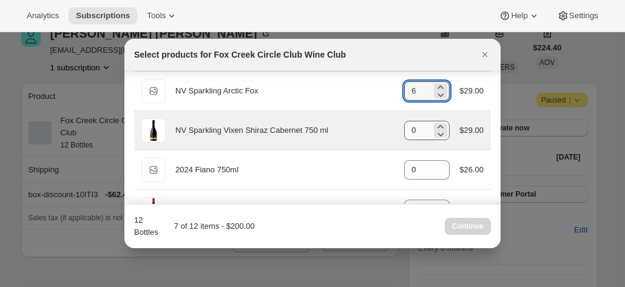
type input "6"
drag, startPoint x: 414, startPoint y: 126, endPoint x: 359, endPoint y: 122, distance: 55.4
click at [359, 122] on div "NV Sparkling Vixen Shiraz Cabernet 750 ml gid://shopify/ProductVariant/42078153…" at bounding box center [312, 130] width 342 height 24
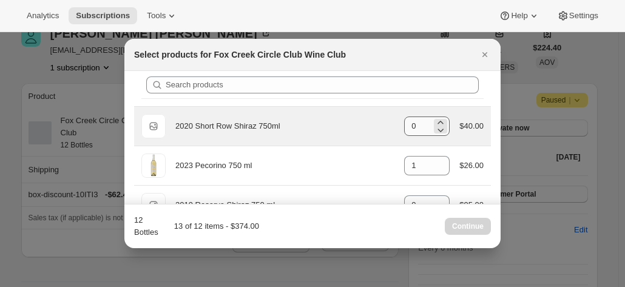
scroll to position [0, 0]
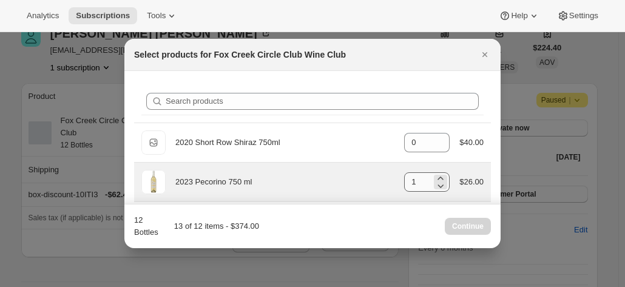
type input "6"
drag, startPoint x: 413, startPoint y: 185, endPoint x: 374, endPoint y: 190, distance: 39.2
click at [381, 185] on div "2023 Pecorino 750 ml gid://shopify/ProductVariant/41594933280852 1 $26.00" at bounding box center [312, 182] width 342 height 24
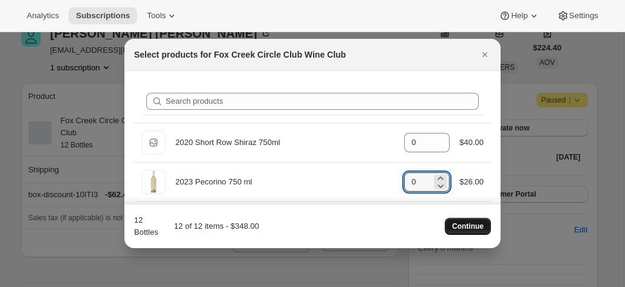
type input "0"
click at [461, 233] on button "Continue" at bounding box center [468, 226] width 46 height 17
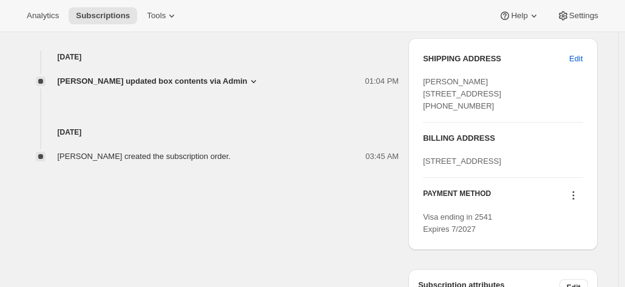
scroll to position [546, 0]
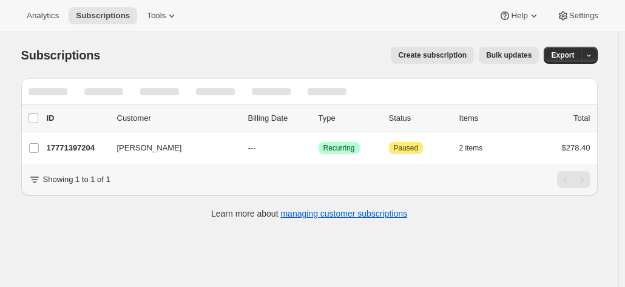
click at [216, 56] on div "Create subscription Bulk updates" at bounding box center [327, 55] width 424 height 17
click at [310, 67] on div "Subscriptions. This page is ready Subscriptions Create subscription Bulk update…" at bounding box center [309, 55] width 577 height 46
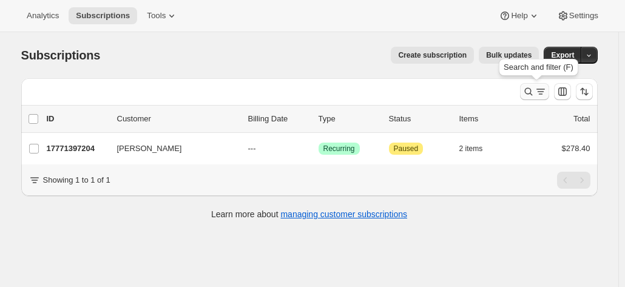
click at [531, 88] on icon "Search and filter results" at bounding box center [529, 92] width 12 height 12
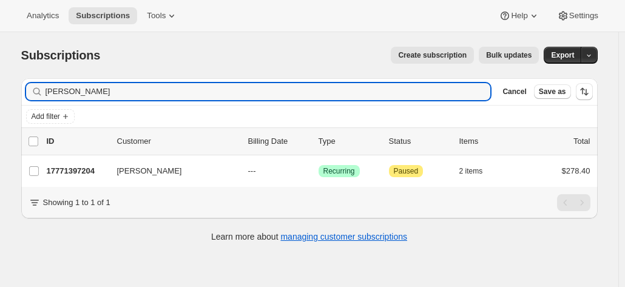
drag, startPoint x: 18, startPoint y: 85, endPoint x: 11, endPoint y: 84, distance: 6.7
click at [13, 85] on div "Subscriptions. This page is ready Subscriptions Create subscription Bulk update…" at bounding box center [310, 143] width 606 height 223
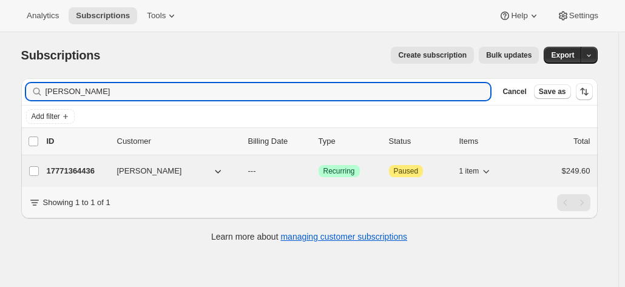
type input "correll"
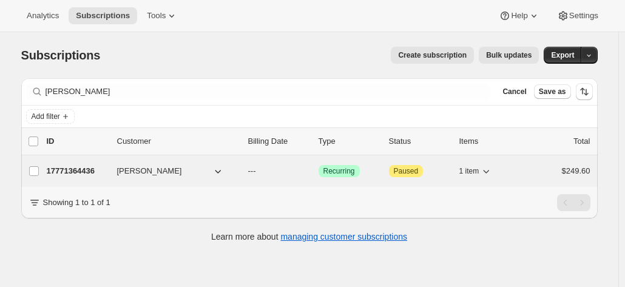
click at [88, 172] on p "17771364436" at bounding box center [77, 171] width 61 height 12
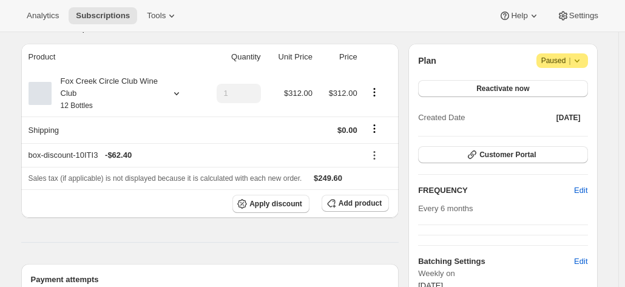
scroll to position [61, 0]
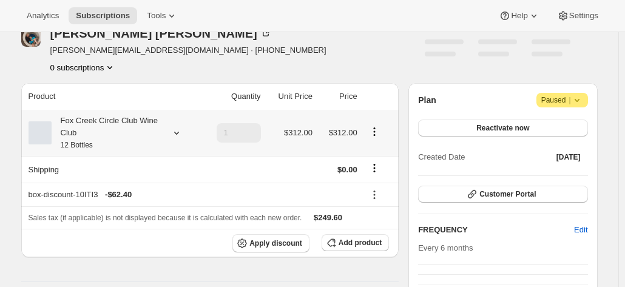
click at [168, 132] on div at bounding box center [174, 133] width 17 height 12
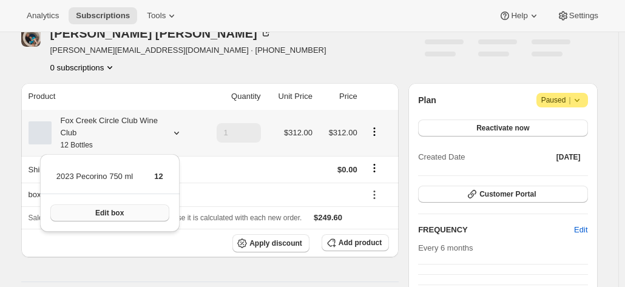
click at [117, 212] on span "Edit box" at bounding box center [109, 213] width 29 height 10
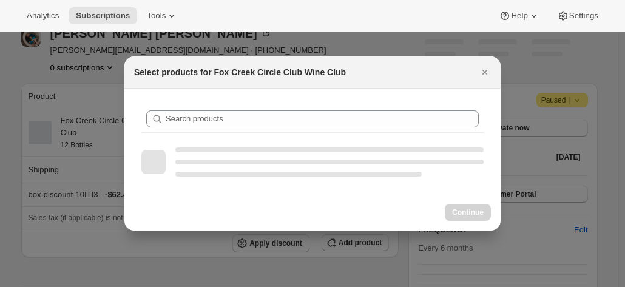
scroll to position [0, 0]
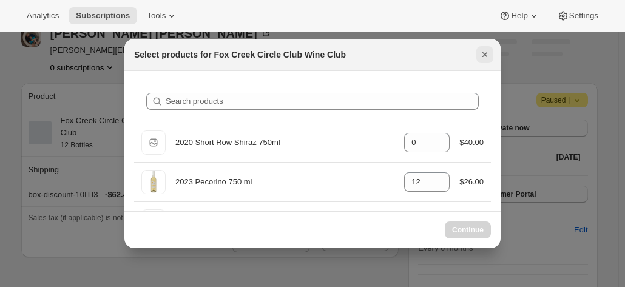
click at [480, 55] on icon "Close" at bounding box center [485, 55] width 12 height 12
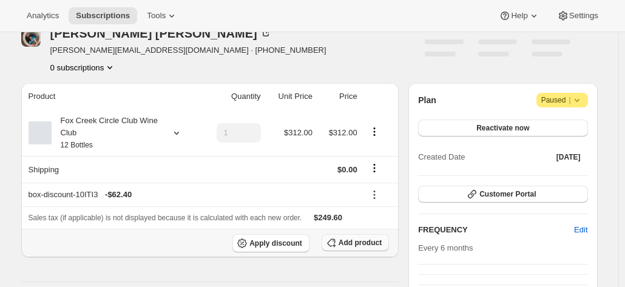
click at [353, 245] on span "Add product" at bounding box center [360, 243] width 43 height 10
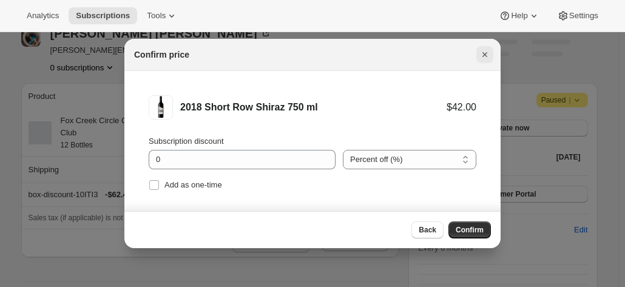
click at [481, 59] on icon "Close" at bounding box center [485, 55] width 12 height 12
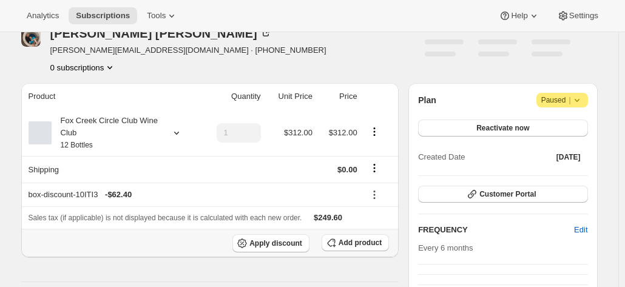
click at [352, 256] on div "Product Quantity Unit Price Price Fox Creek Circle Club Wine Club 12 Bottles 1 …" at bounding box center [210, 292] width 378 height 418
click at [351, 243] on span "Add product" at bounding box center [360, 243] width 43 height 10
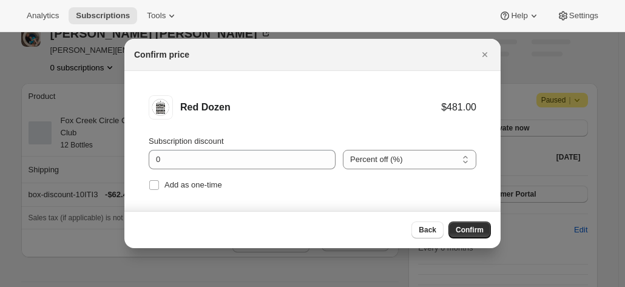
scroll to position [0, 0]
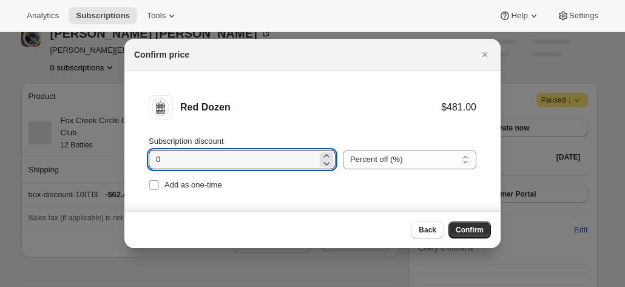
drag, startPoint x: 219, startPoint y: 160, endPoint x: 98, endPoint y: 162, distance: 120.2
type input "20"
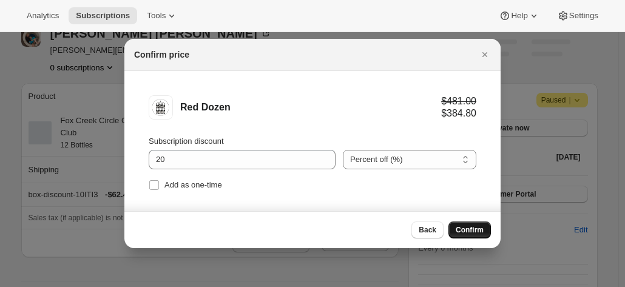
click at [469, 224] on button "Confirm" at bounding box center [470, 230] width 42 height 17
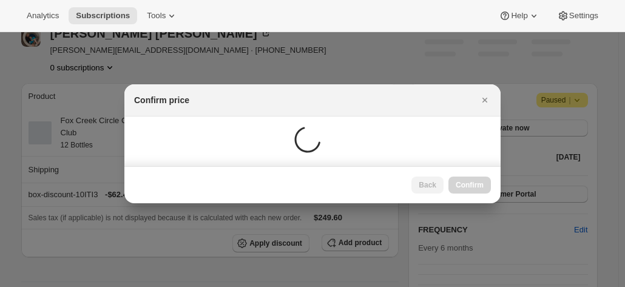
scroll to position [61, 0]
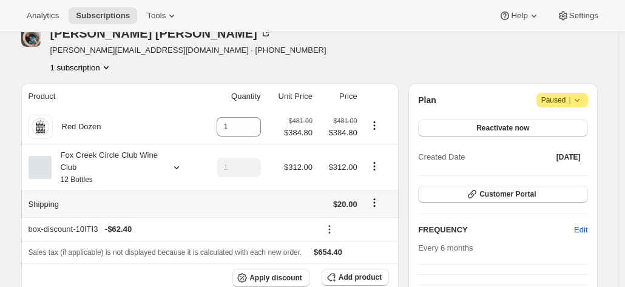
click at [379, 200] on icon "Shipping actions" at bounding box center [374, 203] width 12 height 12
click at [375, 166] on icon "Product actions" at bounding box center [374, 166] width 12 height 12
click at [370, 188] on span "Edit box" at bounding box center [377, 189] width 29 height 9
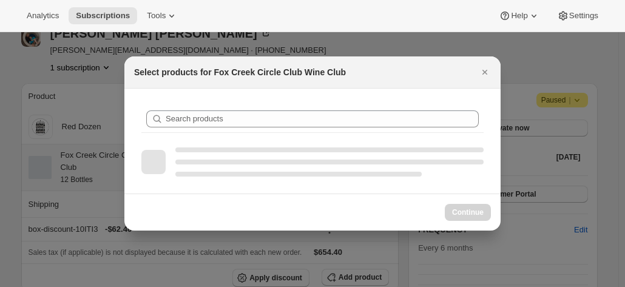
scroll to position [0, 0]
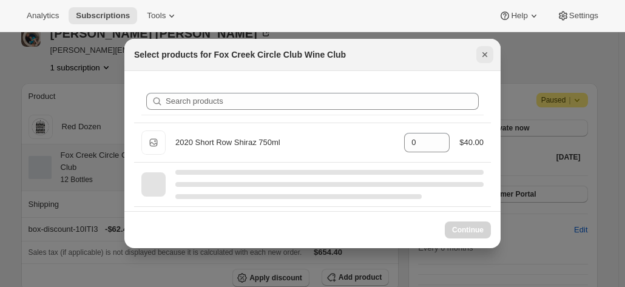
click at [483, 54] on icon "Close" at bounding box center [485, 55] width 12 height 12
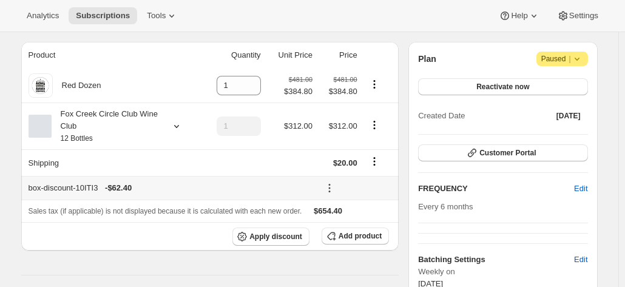
scroll to position [121, 0]
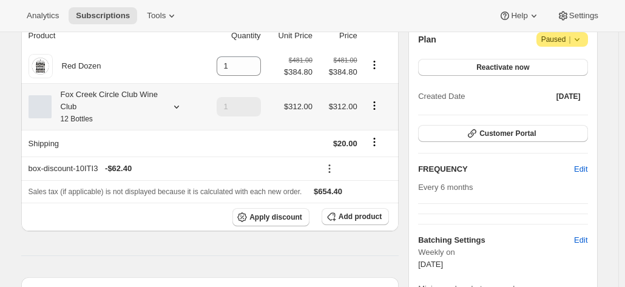
click at [174, 111] on icon at bounding box center [177, 107] width 12 height 12
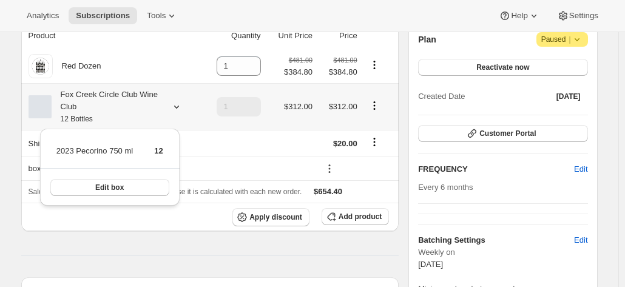
click at [210, 103] on td "1" at bounding box center [232, 106] width 64 height 47
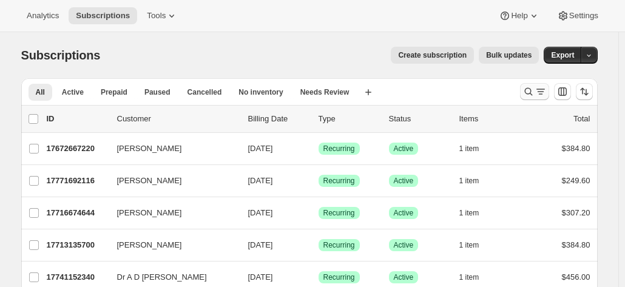
click at [529, 94] on icon "Search and filter results" at bounding box center [529, 92] width 12 height 12
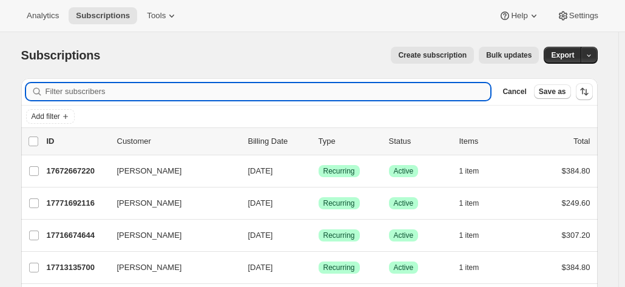
click at [204, 89] on input "Filter subscribers" at bounding box center [269, 91] width 446 height 17
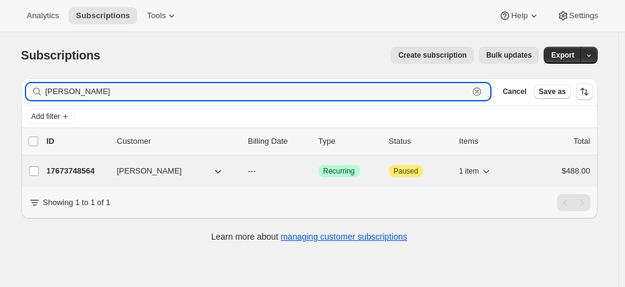
type input "michael fardy"
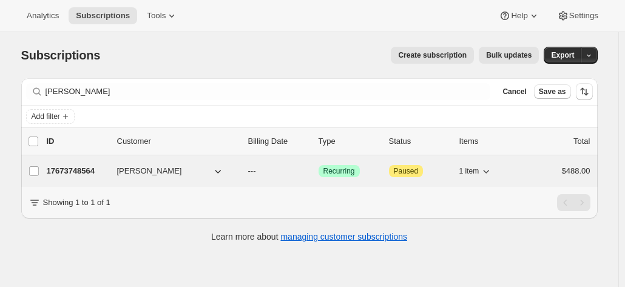
click at [103, 168] on p "17673748564" at bounding box center [77, 171] width 61 height 12
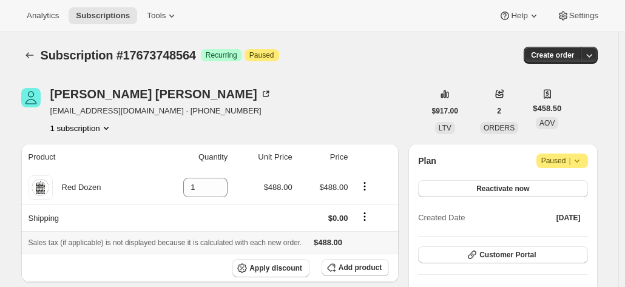
scroll to position [61, 0]
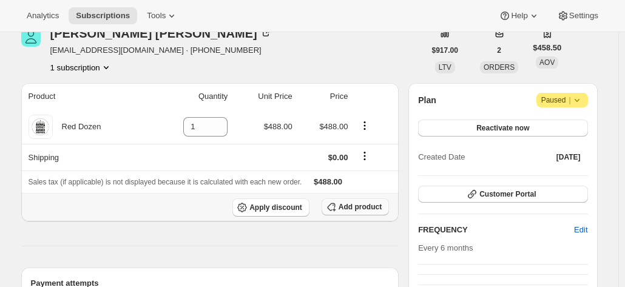
click at [346, 202] on span "Add product" at bounding box center [360, 207] width 43 height 10
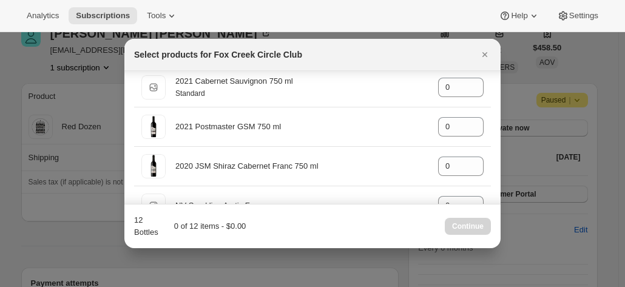
scroll to position [0, 0]
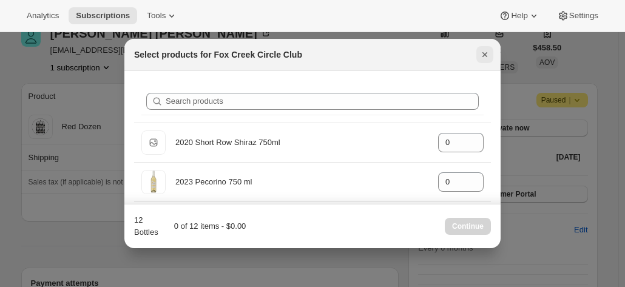
click at [480, 55] on icon "Close" at bounding box center [485, 55] width 12 height 12
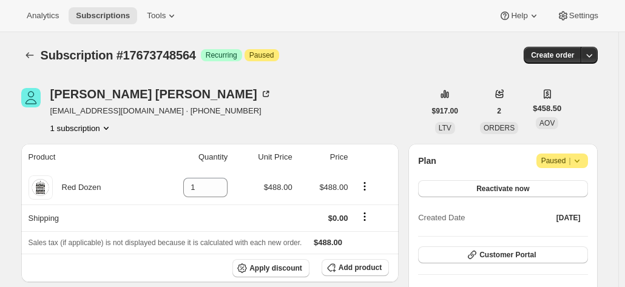
scroll to position [61, 0]
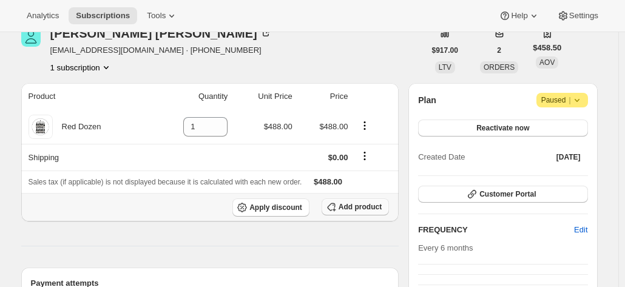
click at [344, 206] on span "Add product" at bounding box center [360, 207] width 43 height 10
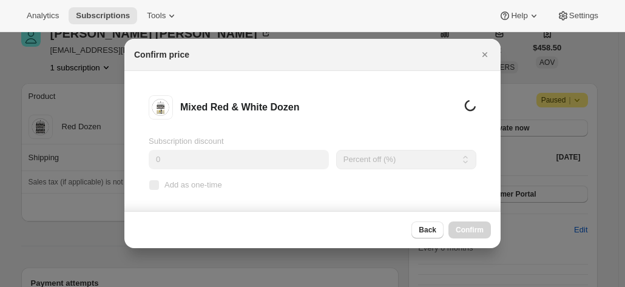
scroll to position [0, 0]
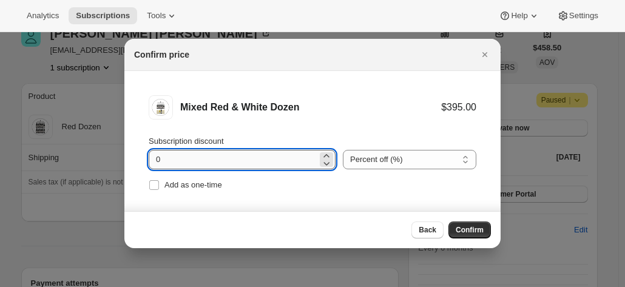
click at [194, 155] on input "0" at bounding box center [233, 159] width 169 height 19
drag, startPoint x: 138, startPoint y: 160, endPoint x: 110, endPoint y: 156, distance: 28.8
type input "20"
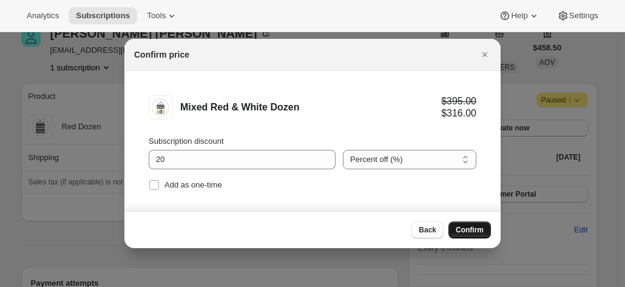
click at [478, 231] on span "Confirm" at bounding box center [470, 230] width 28 height 10
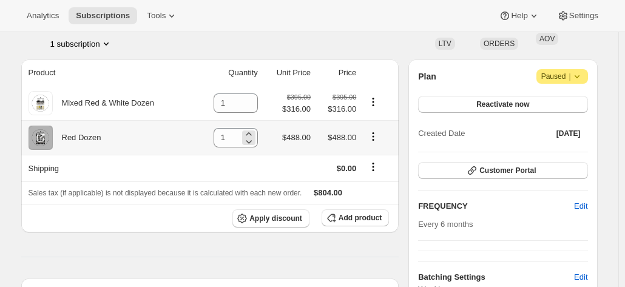
scroll to position [121, 0]
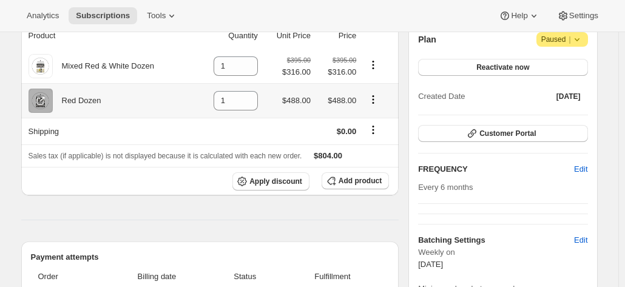
click at [376, 100] on icon "Product actions" at bounding box center [373, 99] width 12 height 12
drag, startPoint x: 233, startPoint y: 101, endPoint x: 204, endPoint y: 94, distance: 29.4
click at [210, 101] on td "1" at bounding box center [228, 100] width 66 height 35
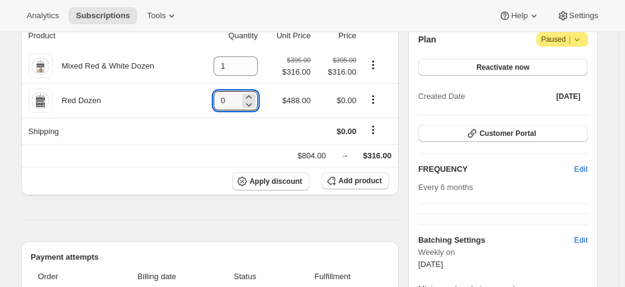
type input "0"
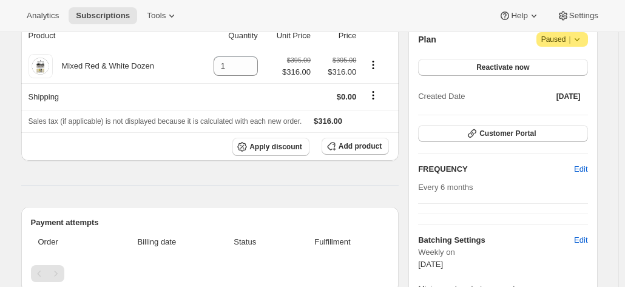
scroll to position [182, 0]
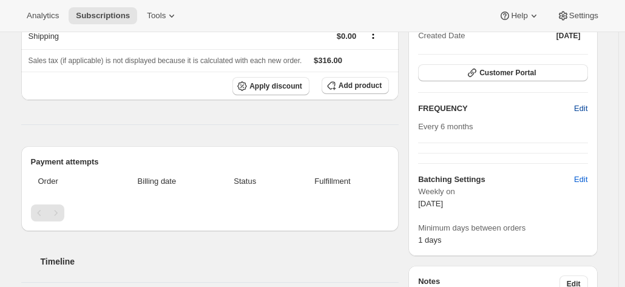
click at [579, 104] on span "Edit" at bounding box center [580, 109] width 13 height 12
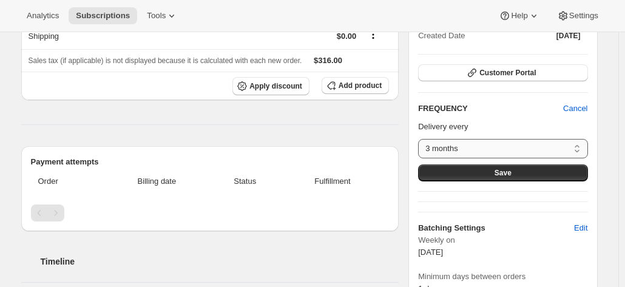
click at [471, 149] on select "3 months 4 months 6 months Custom..." at bounding box center [502, 148] width 169 height 19
click at [421, 139] on select "3 months 4 months 6 months Custom..." at bounding box center [502, 148] width 169 height 19
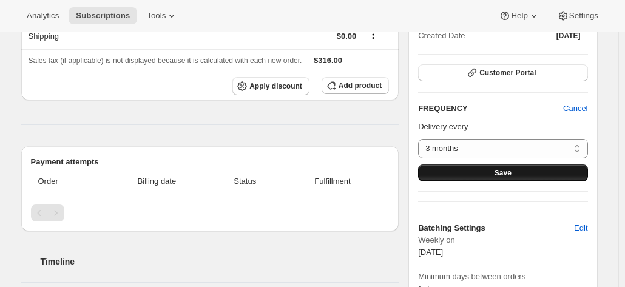
click at [478, 179] on button "Save" at bounding box center [502, 173] width 169 height 17
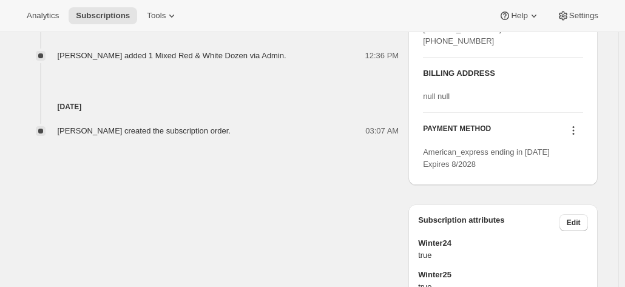
scroll to position [546, 0]
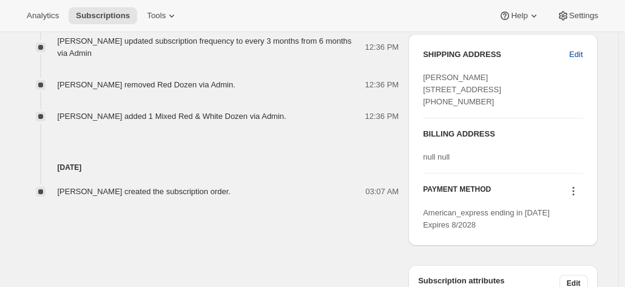
click at [582, 52] on span "Edit" at bounding box center [575, 55] width 13 height 12
select select "NSW"
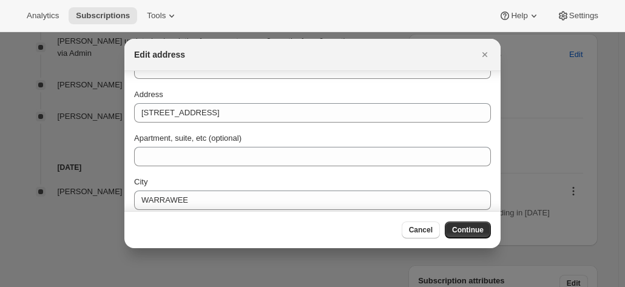
scroll to position [61, 0]
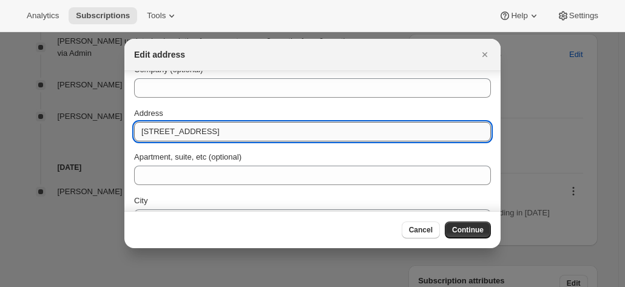
click at [245, 136] on input "30 Blytheswood Avenue" at bounding box center [312, 131] width 357 height 19
drag, startPoint x: 239, startPoint y: 132, endPoint x: 229, endPoint y: 132, distance: 9.7
click at [229, 132] on input "30 Blytheswood Avenue war" at bounding box center [312, 131] width 357 height 19
type input "30 Blytheswood Avenue"
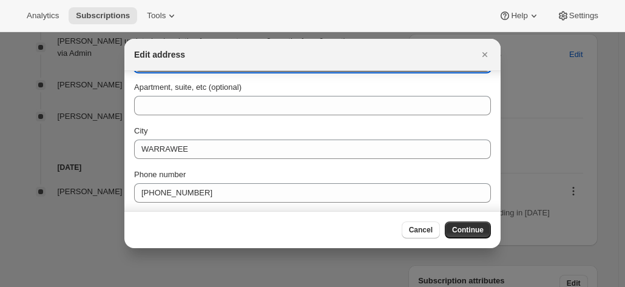
scroll to position [175, 0]
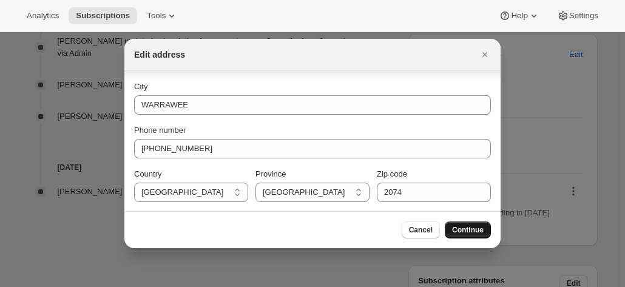
click at [466, 235] on button "Continue" at bounding box center [468, 230] width 46 height 17
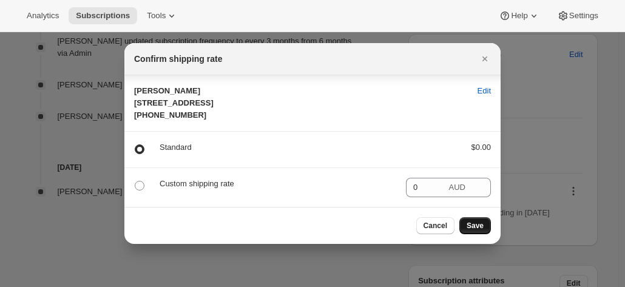
click at [478, 231] on span "Save" at bounding box center [475, 226] width 17 height 10
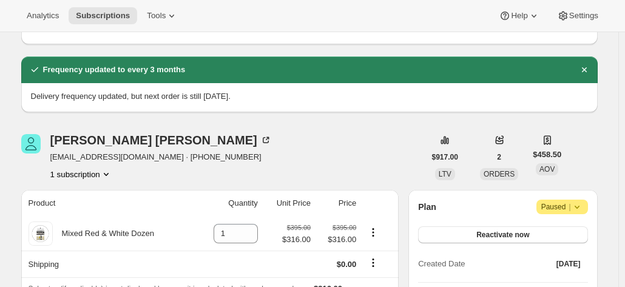
scroll to position [121, 0]
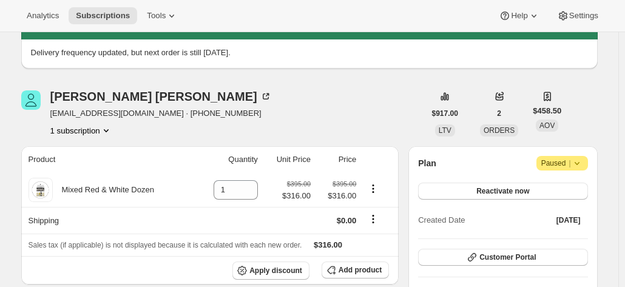
click at [558, 161] on span "Paused |" at bounding box center [562, 163] width 42 height 12
click at [492, 158] on div "Plan Attention Paused |" at bounding box center [502, 163] width 169 height 15
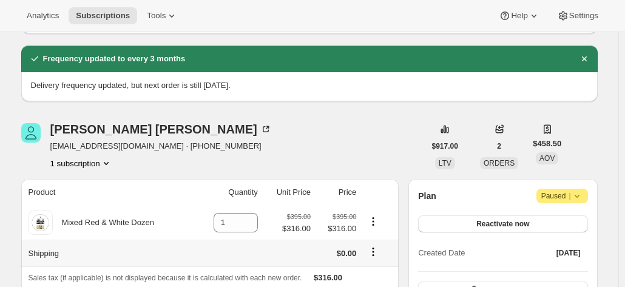
scroll to position [182, 0]
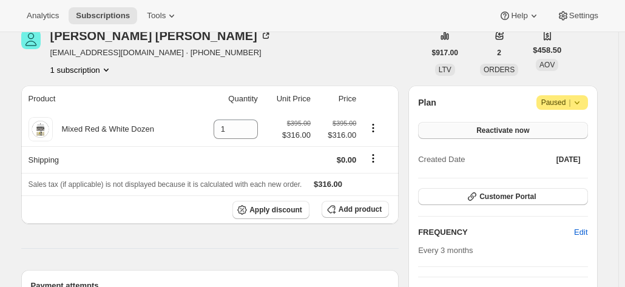
click at [460, 127] on button "Reactivate now" at bounding box center [502, 130] width 169 height 17
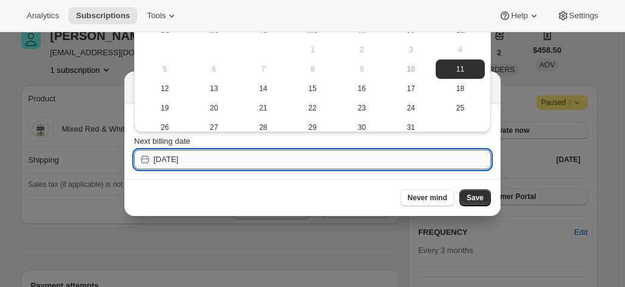
click at [238, 161] on input "[DATE]" at bounding box center [323, 159] width 338 height 19
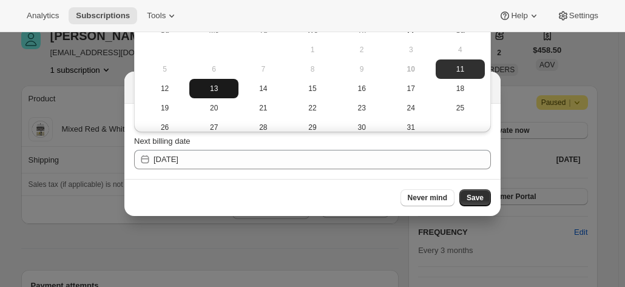
click at [222, 95] on button "13" at bounding box center [213, 88] width 49 height 19
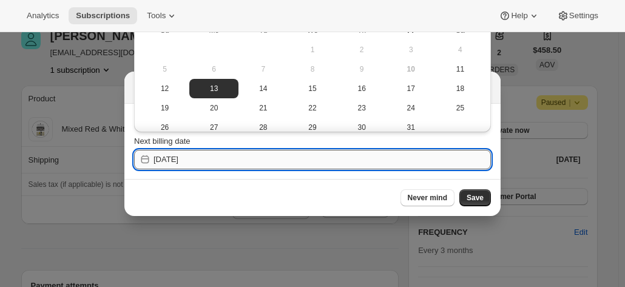
click at [208, 162] on input "[DATE]" at bounding box center [323, 159] width 338 height 19
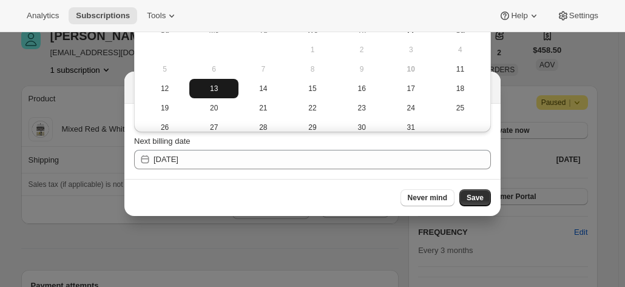
click at [215, 87] on span "13" at bounding box center [213, 89] width 39 height 10
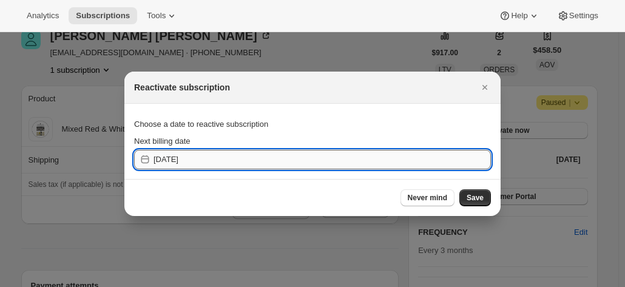
click at [206, 157] on input "[DATE]" at bounding box center [323, 159] width 338 height 19
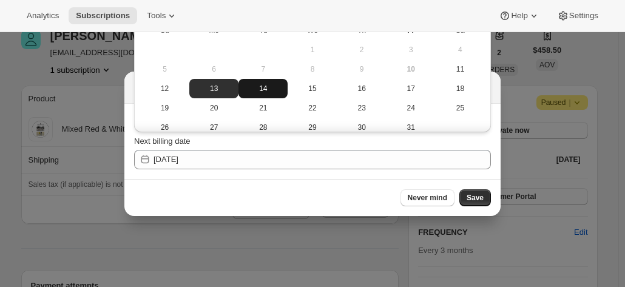
click at [262, 87] on span "14" at bounding box center [262, 89] width 39 height 10
type input "2025-10-13"
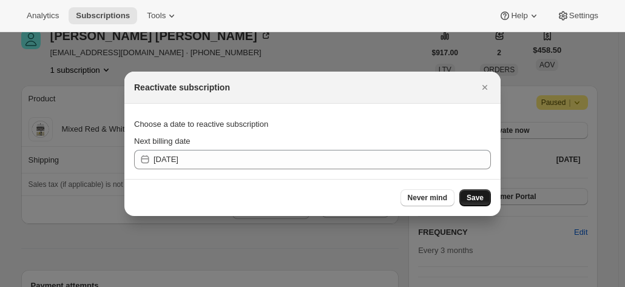
click at [467, 194] on button "Save" at bounding box center [476, 197] width 32 height 17
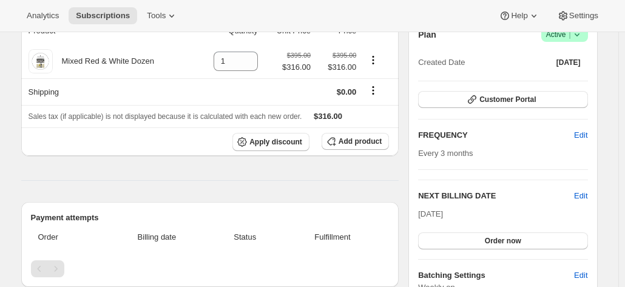
scroll to position [364, 0]
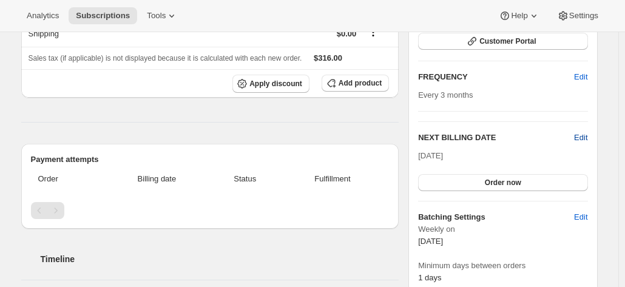
click at [583, 137] on span "Edit" at bounding box center [580, 138] width 13 height 12
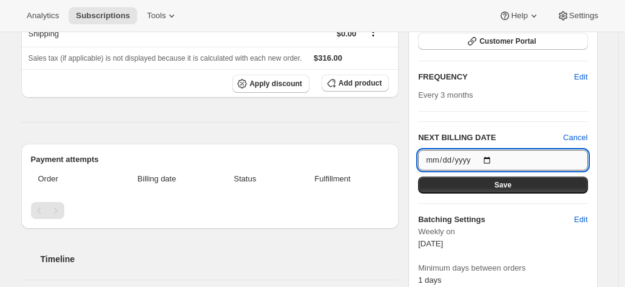
click at [491, 158] on input "2025-10-14" at bounding box center [502, 160] width 169 height 21
type input "2025-10-13"
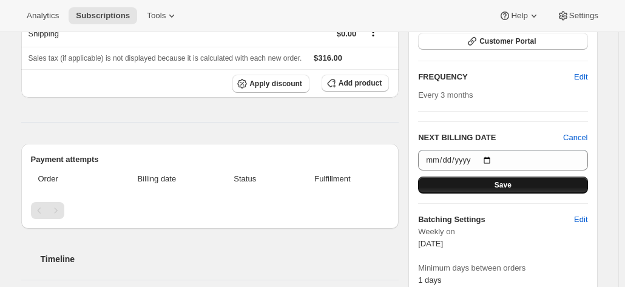
click at [460, 184] on button "Save" at bounding box center [502, 185] width 169 height 17
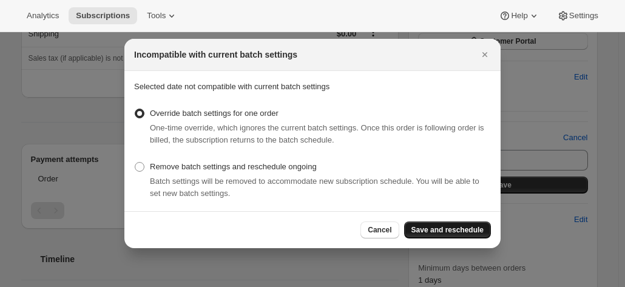
click at [457, 223] on button "Save and reschedule" at bounding box center [447, 230] width 87 height 17
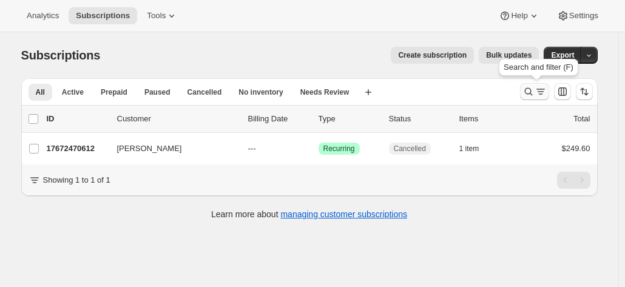
click at [532, 88] on icon "Search and filter results" at bounding box center [528, 92] width 8 height 8
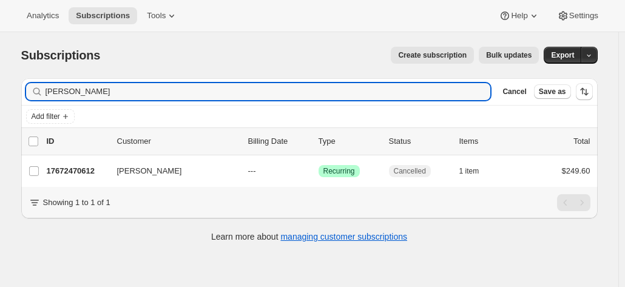
drag, startPoint x: 89, startPoint y: 92, endPoint x: 19, endPoint y: 86, distance: 70.1
click at [19, 86] on div "Filter subscribers Jo Eitzen Clear Cancel Save as Add filter 0 selected Update …" at bounding box center [305, 162] width 586 height 186
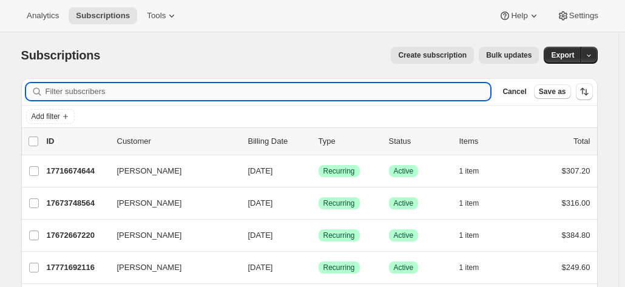
click at [75, 96] on input "Filter subscribers" at bounding box center [269, 91] width 446 height 17
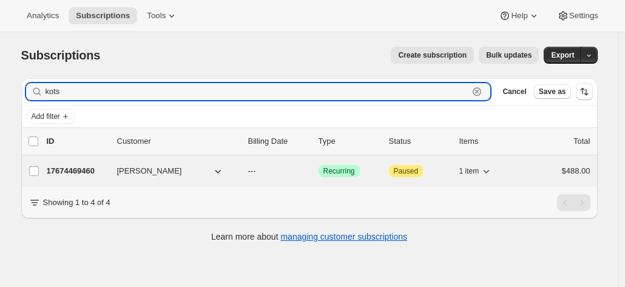
type input "kots"
click at [72, 163] on div "17674469460 George Kotsiou --- Success Recurring Attention Paused 1 item $488.00" at bounding box center [319, 171] width 544 height 17
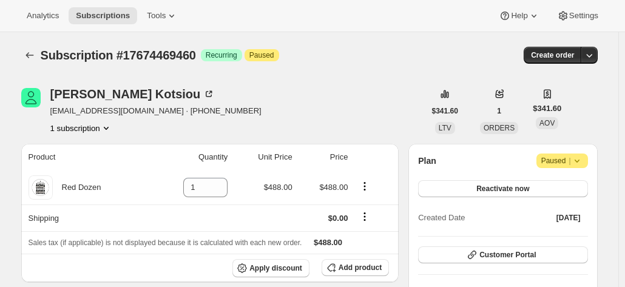
click at [98, 131] on button "1 subscription" at bounding box center [81, 128] width 62 height 12
click at [94, 131] on button "1 subscription" at bounding box center [81, 128] width 62 height 12
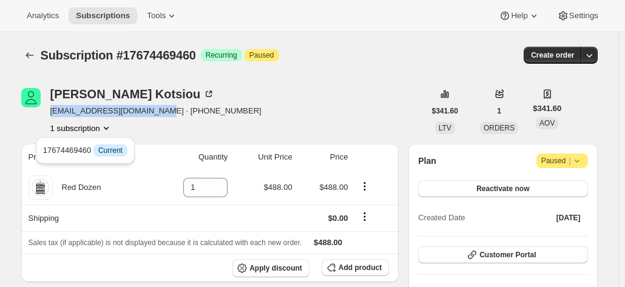
drag, startPoint x: 151, startPoint y: 115, endPoint x: 53, endPoint y: 118, distance: 97.8
click at [53, 118] on div "George Kotsiou gkotsiou@mail.usyd.edu.au · +61401146022 1 subscription" at bounding box center [155, 111] width 211 height 46
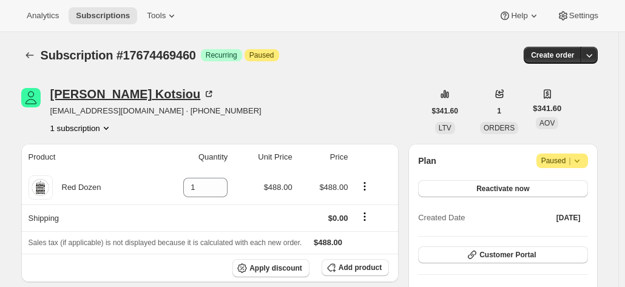
click at [206, 92] on icon at bounding box center [209, 94] width 6 height 6
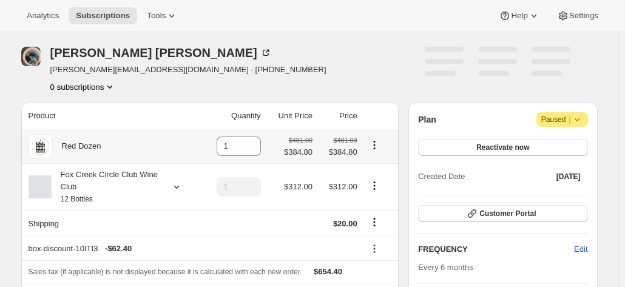
scroll to position [61, 0]
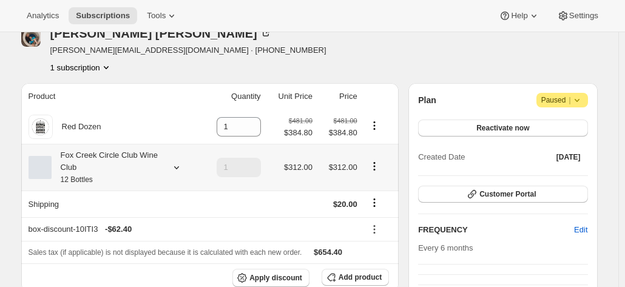
click at [375, 175] on div at bounding box center [378, 168] width 27 height 16
click at [376, 166] on icon "Product actions" at bounding box center [374, 166] width 12 height 12
click at [373, 206] on span "Remove" at bounding box center [377, 210] width 29 height 9
type input "0"
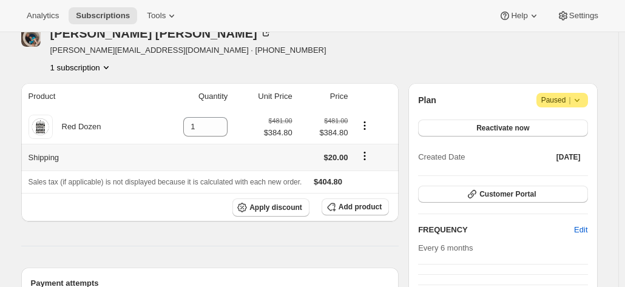
click at [367, 157] on icon "Shipping actions" at bounding box center [365, 156] width 12 height 12
click at [358, 184] on span "Edit shipping rate" at bounding box center [367, 179] width 61 height 9
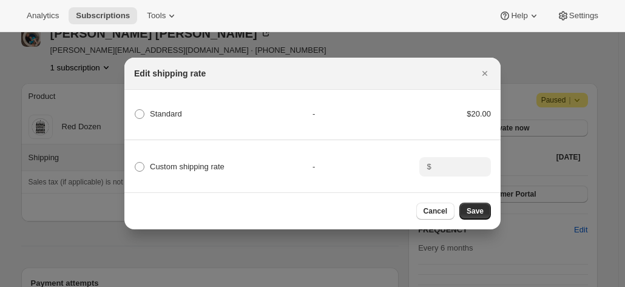
click at [178, 162] on span "Custom shipping rate" at bounding box center [187, 166] width 75 height 9
click at [135, 162] on input "Custom shipping rate" at bounding box center [135, 162] width 1 height 1
radio input "true"
click at [458, 162] on input ":r58:" at bounding box center [454, 166] width 38 height 19
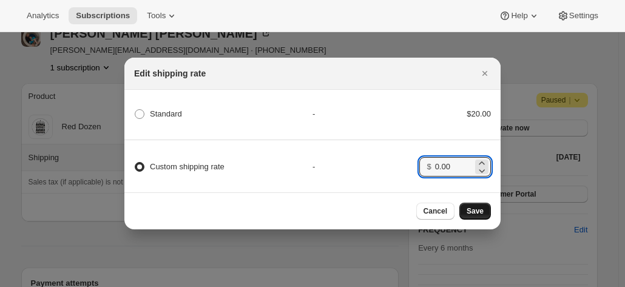
type input "0.00"
click at [488, 208] on button "Save" at bounding box center [476, 211] width 32 height 17
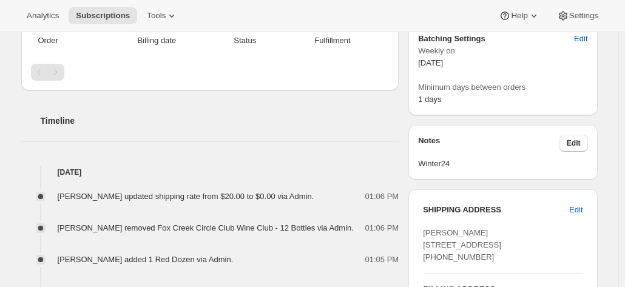
scroll to position [304, 0]
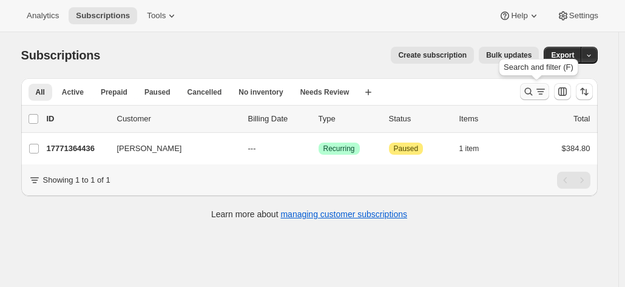
click at [524, 84] on button "Search and filter results" at bounding box center [534, 91] width 29 height 17
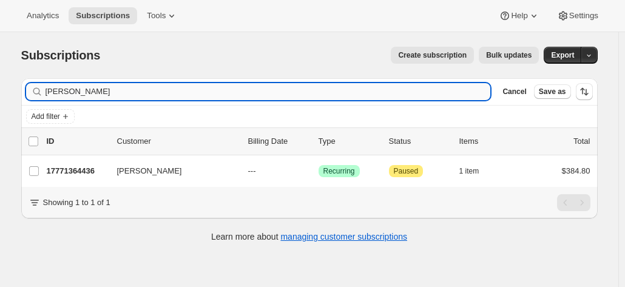
click at [161, 90] on input "correll" at bounding box center [269, 91] width 446 height 17
drag, startPoint x: 103, startPoint y: 87, endPoint x: 50, endPoint y: 86, distance: 53.4
click at [50, 86] on input "correll" at bounding box center [269, 91] width 446 height 17
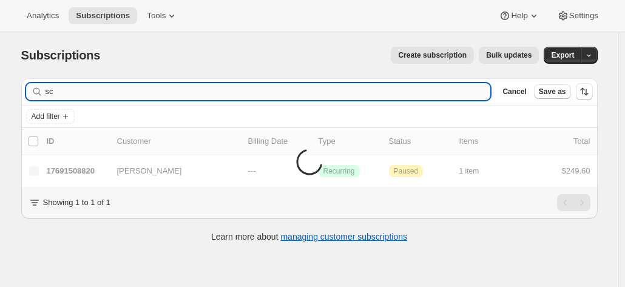
type input "s"
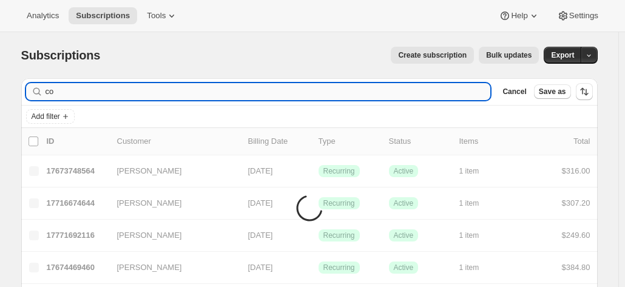
type input "c"
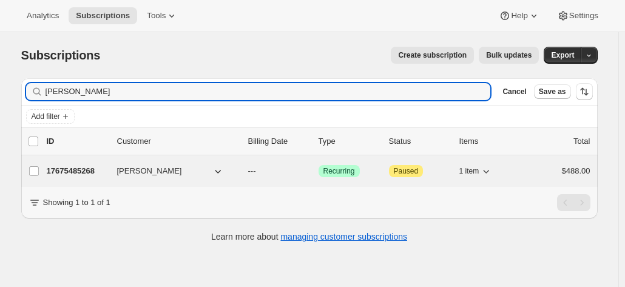
type input "scott brown"
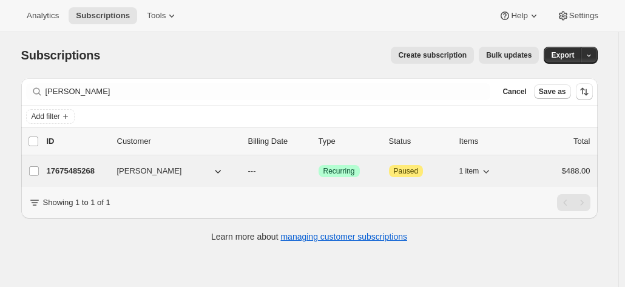
click at [87, 168] on p "17675485268" at bounding box center [77, 171] width 61 height 12
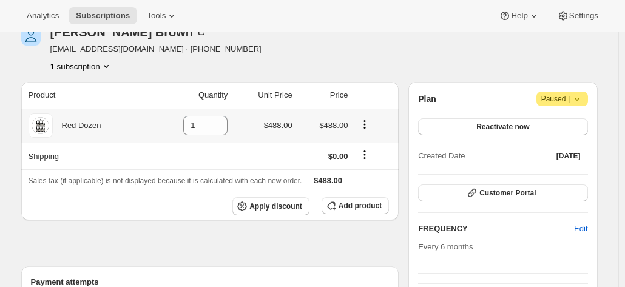
scroll to position [121, 0]
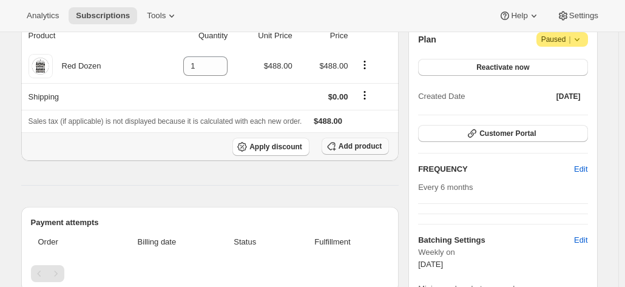
click at [346, 148] on span "Add product" at bounding box center [360, 146] width 43 height 10
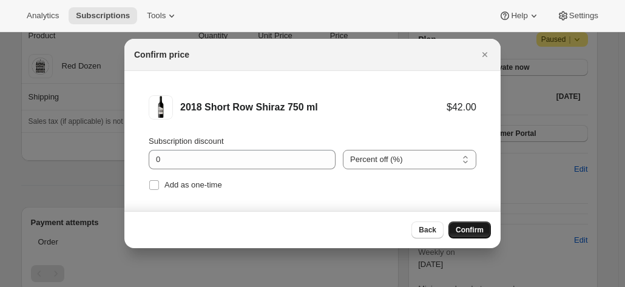
click at [466, 228] on span "Confirm" at bounding box center [470, 230] width 28 height 10
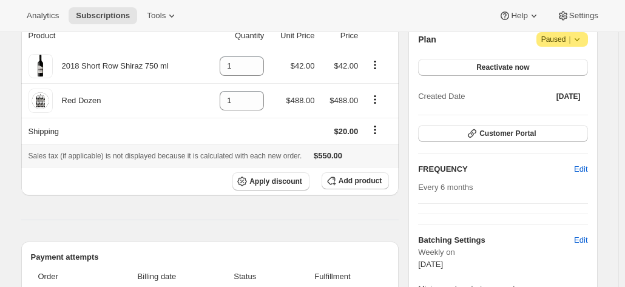
scroll to position [61, 0]
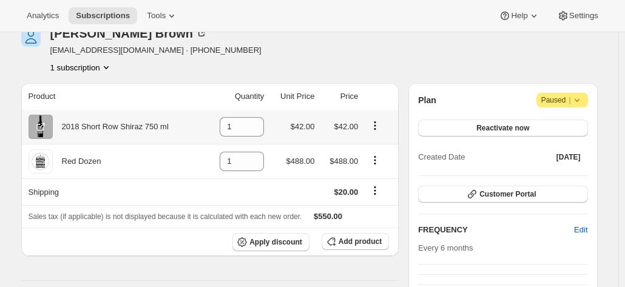
click at [379, 126] on icon "Product actions" at bounding box center [375, 126] width 12 height 12
click at [373, 56] on div "Scott Brown bomber_brown@aapt.net.au · +61417889583 1 subscription" at bounding box center [223, 50] width 404 height 46
click at [375, 240] on span "Add product" at bounding box center [360, 242] width 43 height 10
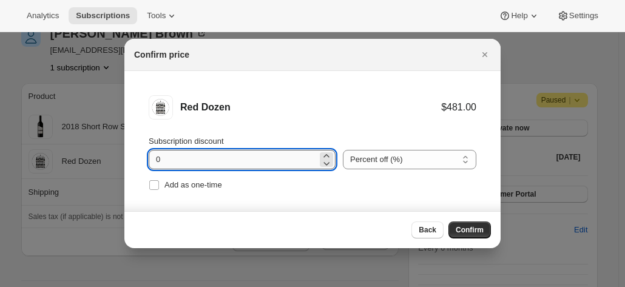
click at [203, 158] on input "0" at bounding box center [233, 159] width 169 height 19
drag, startPoint x: 115, startPoint y: 146, endPoint x: 93, endPoint y: 143, distance: 22.2
type input "20"
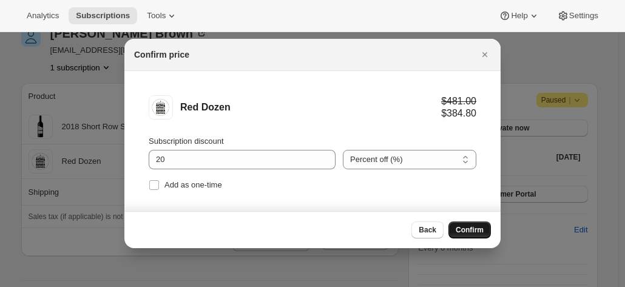
click at [465, 228] on span "Confirm" at bounding box center [470, 230] width 28 height 10
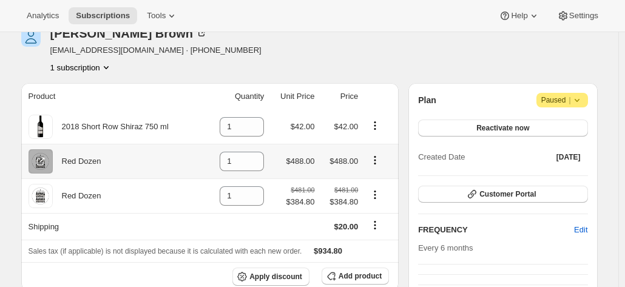
click at [380, 160] on icon "Product actions" at bounding box center [375, 160] width 12 height 12
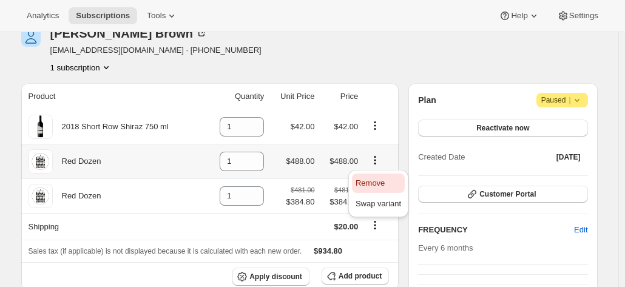
click at [363, 182] on span "Remove" at bounding box center [370, 182] width 29 height 9
type input "0"
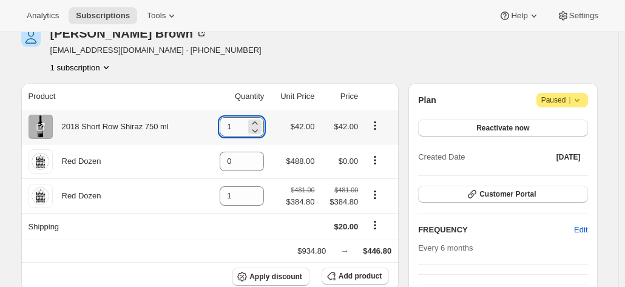
click at [231, 129] on input "1" at bounding box center [233, 126] width 26 height 19
drag, startPoint x: 239, startPoint y: 126, endPoint x: 165, endPoint y: 124, distance: 74.1
click at [177, 124] on tr "2018 Short Row Shiraz 750 ml 1 $42.00 $42.00" at bounding box center [210, 127] width 378 height 34
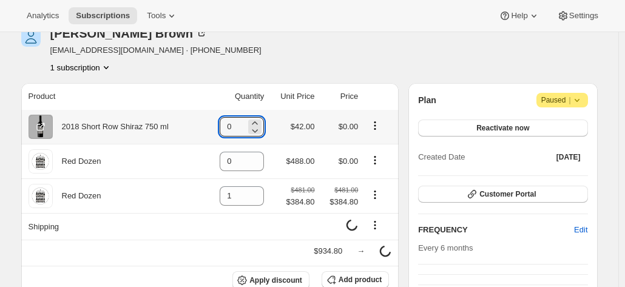
type input "0"
click at [370, 126] on button "Product actions" at bounding box center [374, 125] width 19 height 13
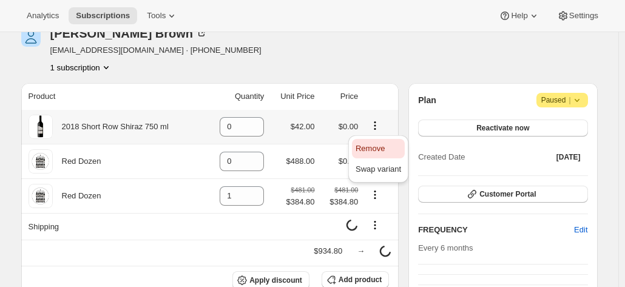
click at [365, 147] on span "Remove" at bounding box center [370, 148] width 29 height 9
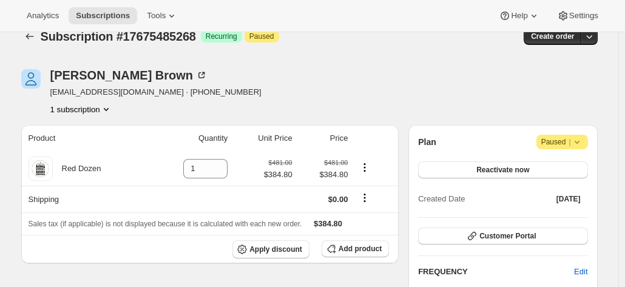
scroll to position [0, 0]
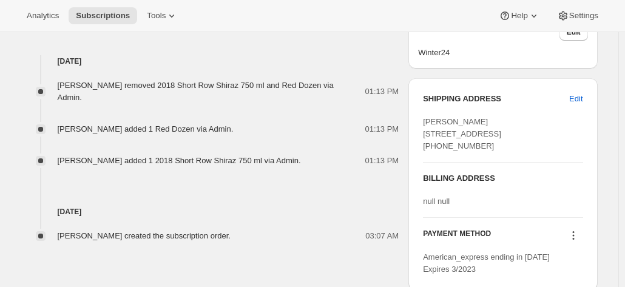
scroll to position [486, 0]
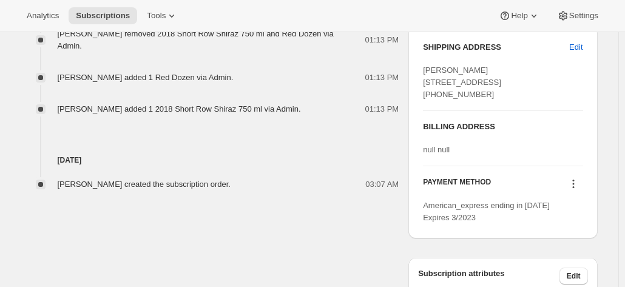
click at [578, 190] on icon at bounding box center [574, 184] width 12 height 12
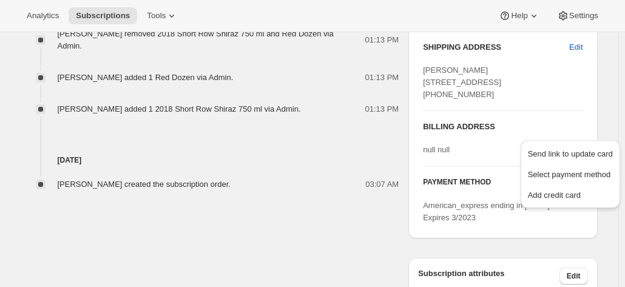
click at [470, 87] on div "[PERSON_NAME] [STREET_ADDRESS] [PHONE_NUMBER]" at bounding box center [503, 82] width 160 height 36
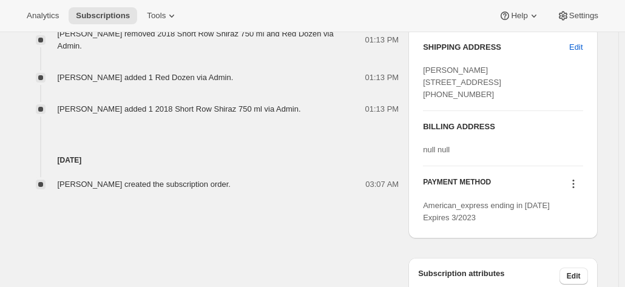
drag, startPoint x: 484, startPoint y: 114, endPoint x: 421, endPoint y: 73, distance: 75.1
click at [421, 73] on div "SHIPPING ADDRESS Edit [PERSON_NAME] [STREET_ADDRESS] [PHONE_NUMBER] BILLING ADD…" at bounding box center [503, 133] width 189 height 212
copy span "[PERSON_NAME] [STREET_ADDRESS] [PHONE_NUMBER]"
click at [563, 110] on div "SHIPPING ADDRESS Edit [PERSON_NAME] [STREET_ADDRESS] [PHONE_NUMBER]" at bounding box center [503, 75] width 160 height 69
click at [579, 190] on icon at bounding box center [574, 184] width 12 height 12
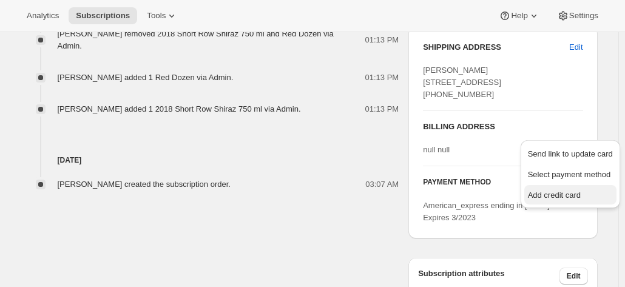
click at [552, 199] on span "Add credit card" at bounding box center [554, 195] width 53 height 9
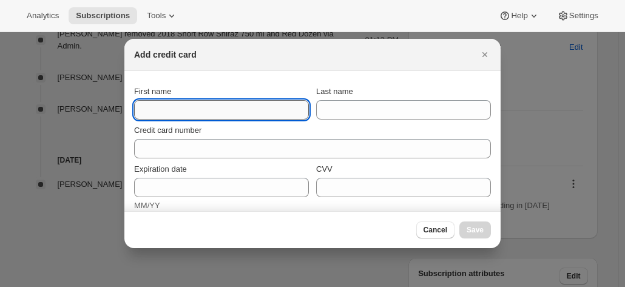
click at [144, 102] on input "First name" at bounding box center [221, 109] width 175 height 19
paste input "Scott Brown 17 Provincial Mews BIBRA LAKE WA, 6163 Australia +61417889583"
drag, startPoint x: 92, startPoint y: 100, endPoint x: -73, endPoint y: 80, distance: 166.4
click at [0, 80] on html "Analytics Subscriptions Tools Help Settings Skip to content Subscription #17675…" at bounding box center [312, 143] width 625 height 287
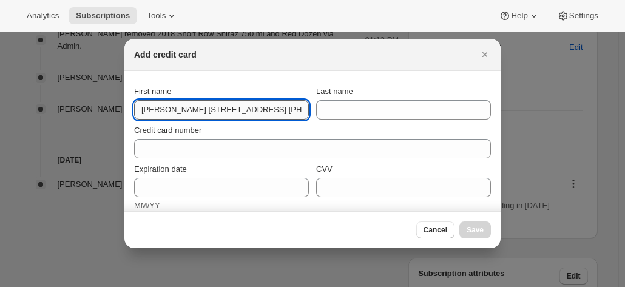
click at [227, 104] on input "Scott Brown 17 Provincial Mews BIBRA LAKE WA, 6163 Australia +61417889583" at bounding box center [221, 109] width 175 height 19
drag, startPoint x: 160, startPoint y: 109, endPoint x: 508, endPoint y: 117, distance: 347.3
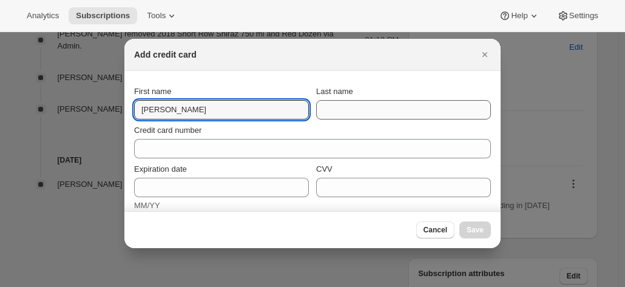
type input "Scott"
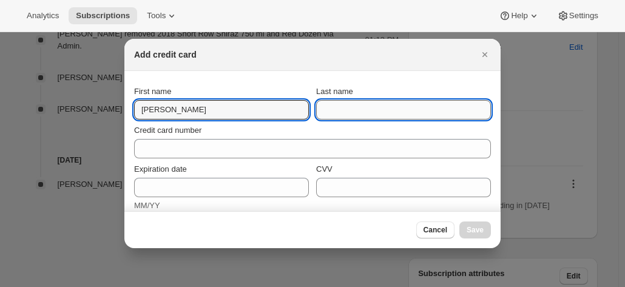
click at [393, 115] on input "Last name" at bounding box center [403, 109] width 175 height 19
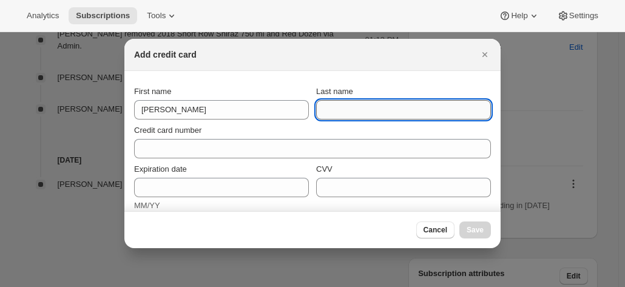
paste input "Brown 17 Provincial Mews BIBRA LAKE WA, 6163 Australia +61417889583"
drag, startPoint x: 294, startPoint y: 109, endPoint x: 146, endPoint y: 109, distance: 148.1
click at [146, 109] on div "First name Scott Last name Brown 17 Provincial Mews BIBRA LAKE WA, 6163 Austral…" at bounding box center [312, 103] width 357 height 34
click at [336, 111] on input "Brown 17 Provincial Mews BIBRA LAKE WA, 6163 Australia +61417889583" at bounding box center [403, 109] width 175 height 19
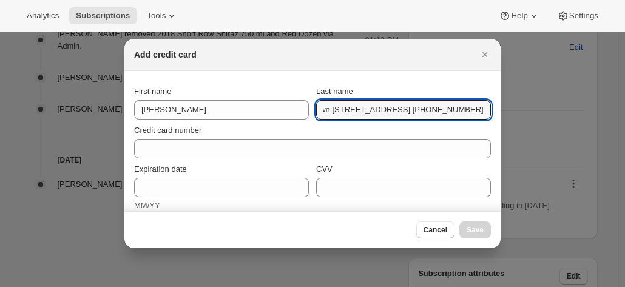
drag, startPoint x: 345, startPoint y: 110, endPoint x: 631, endPoint y: 120, distance: 285.5
click at [625, 120] on html "Analytics Subscriptions Tools Help Settings Skip to content Subscription #17675…" at bounding box center [312, 143] width 625 height 287
type input "Brown"
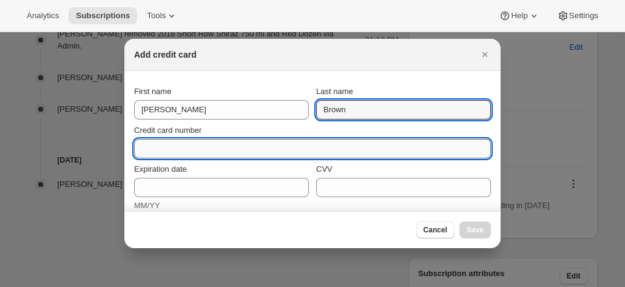
click at [168, 148] on input "Credit card number" at bounding box center [307, 148] width 347 height 19
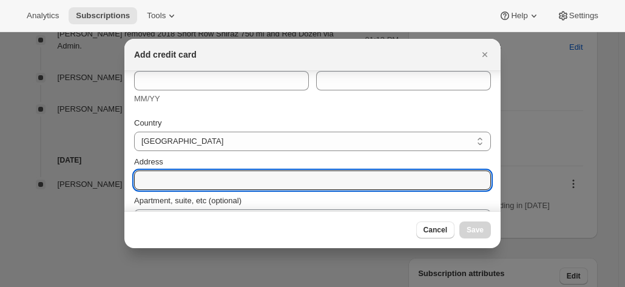
click at [168, 171] on input "Address" at bounding box center [312, 180] width 357 height 19
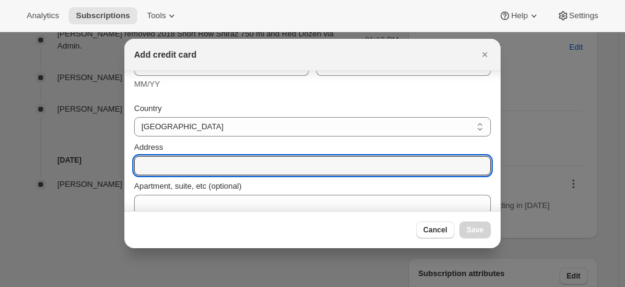
paste input "17 Provincial Mews BIBRA LAKE WA, 6163 Australia +61417889583"
drag, startPoint x: 153, startPoint y: 162, endPoint x: 104, endPoint y: 161, distance: 48.6
click at [205, 160] on input "17 Provincial Mews BIBRA LAKE WA, 6163 Australia +61417889583" at bounding box center [312, 165] width 357 height 19
drag, startPoint x: 212, startPoint y: 165, endPoint x: 393, endPoint y: 162, distance: 180.9
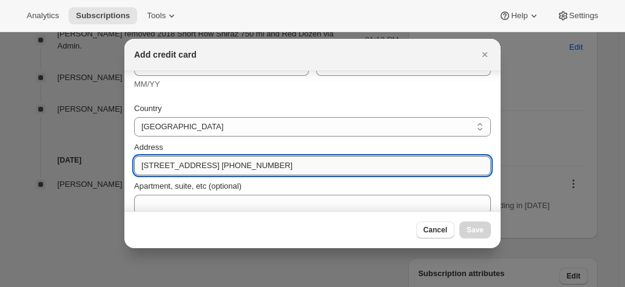
click at [465, 166] on input "17 Provincial Mews BIBRA LAKE WA, 6163 Australia +61417889583" at bounding box center [312, 165] width 357 height 19
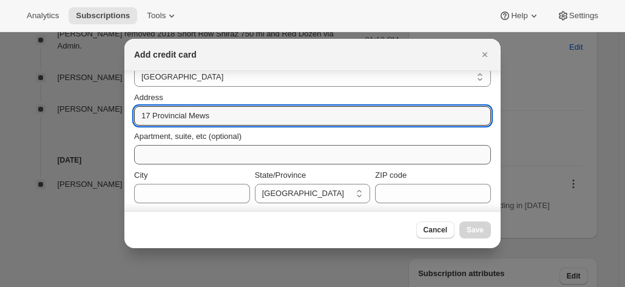
scroll to position [197, 0]
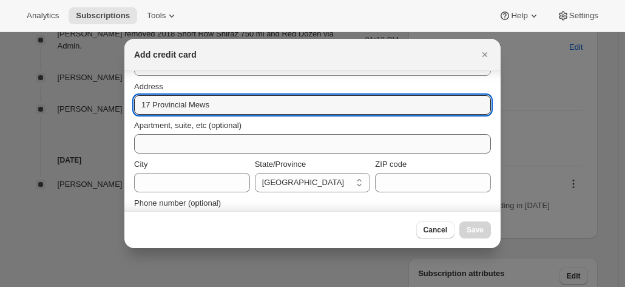
type input "17 Provincial Mews"
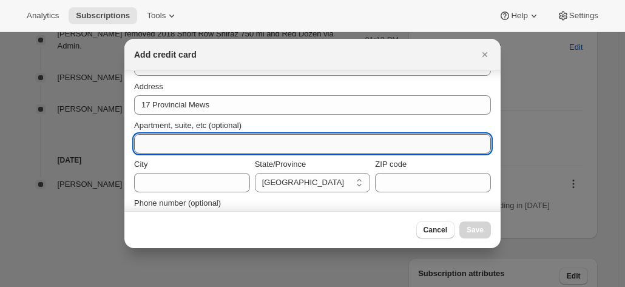
click at [178, 149] on input "Apartment, suite, etc (optional)" at bounding box center [312, 143] width 357 height 19
click at [163, 140] on input "Apartment, suite, etc (optional)" at bounding box center [312, 143] width 357 height 19
click at [277, 123] on div "Apartment, suite, etc (optional)" at bounding box center [312, 126] width 357 height 12
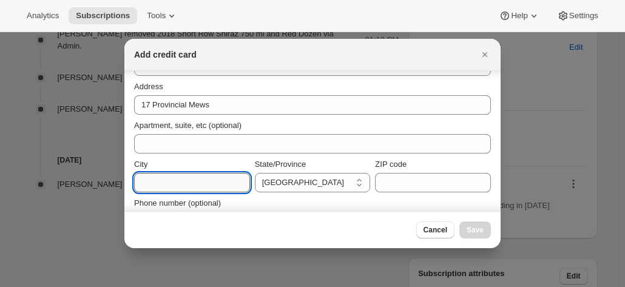
click at [168, 177] on input "City" at bounding box center [192, 182] width 116 height 19
paste input "BIBRA LAKE WA, 6163 Australia +61417889583"
drag, startPoint x: 168, startPoint y: 177, endPoint x: 126, endPoint y: 174, distance: 42.0
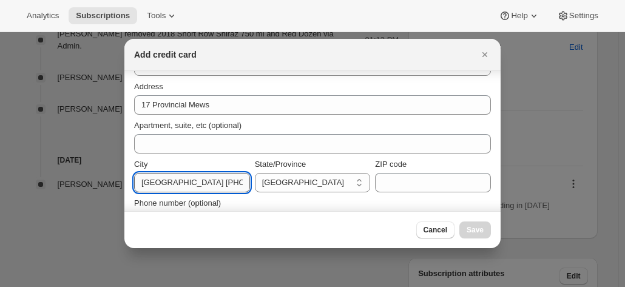
click at [191, 174] on input "BIBRA LAKE WA, 6163 Australia +61417889583" at bounding box center [192, 182] width 116 height 19
drag, startPoint x: 182, startPoint y: 181, endPoint x: 312, endPoint y: 189, distance: 130.2
click at [312, 189] on div "City BIBRA LAKE WA, 6163 Australia +61417889583 State/Province Australian Capit…" at bounding box center [312, 175] width 357 height 34
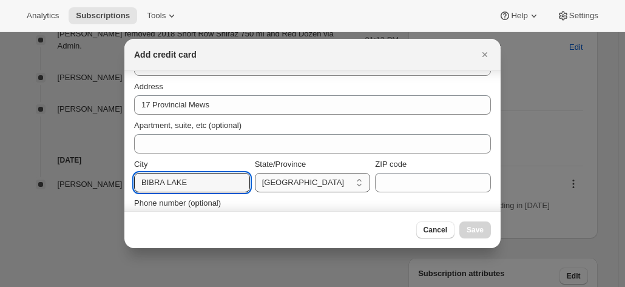
type input "BIBRA LAKE"
click at [292, 183] on select "Australian Capital Territory New South Wales Northern Territory Queensland Sout…" at bounding box center [313, 182] width 116 height 19
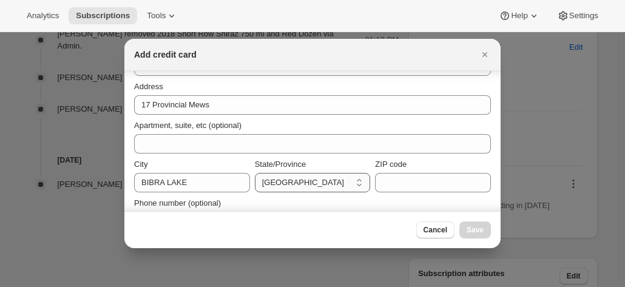
select select "WA"
click at [255, 173] on select "Australian Capital Territory New South Wales Northern Territory Queensland Sout…" at bounding box center [313, 182] width 116 height 19
click at [408, 182] on input "ZIP code" at bounding box center [433, 182] width 116 height 19
paste input "WA, 6163 Australia +61417889583"
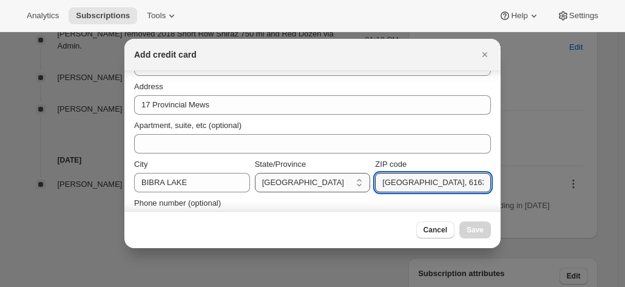
drag, startPoint x: 408, startPoint y: 182, endPoint x: 271, endPoint y: 180, distance: 136.6
click at [271, 180] on div "City BIBRA LAKE State/Province Australian Capital Territory New South Wales Nor…" at bounding box center [312, 175] width 357 height 34
click at [412, 180] on input "WA, 6163 Australia +61417889583" at bounding box center [433, 182] width 116 height 19
drag, startPoint x: 397, startPoint y: 185, endPoint x: 359, endPoint y: 179, distance: 38.0
click at [359, 179] on div "City BIBRA LAKE State/Province Australian Capital Territory New South Wales Nor…" at bounding box center [312, 175] width 357 height 34
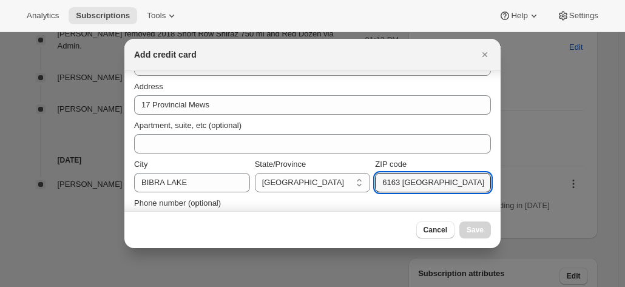
click at [409, 157] on div "City BIBRA LAKE State/Province Australian Capital Territory New South Wales Nor…" at bounding box center [312, 173] width 357 height 39
drag, startPoint x: 398, startPoint y: 183, endPoint x: 534, endPoint y: 183, distance: 136.0
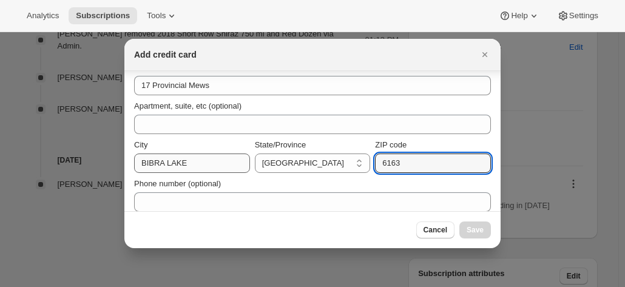
scroll to position [226, 0]
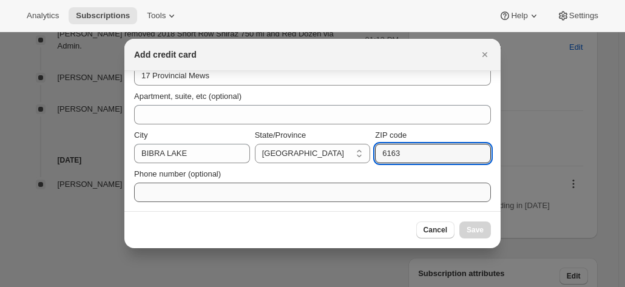
type input "6163"
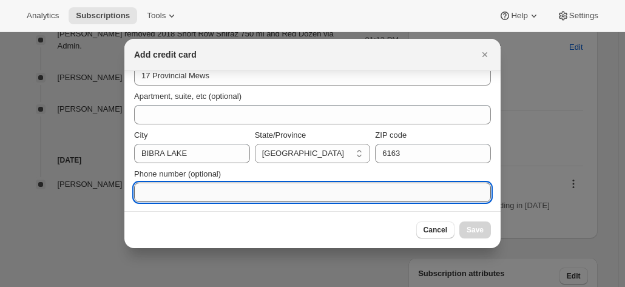
click at [166, 184] on input "Phone number (optional)" at bounding box center [312, 192] width 357 height 19
paste input "Australia +61417889583"
drag, startPoint x: 178, startPoint y: 188, endPoint x: 80, endPoint y: 194, distance: 98.5
click at [148, 196] on input "Australia +61417889583" at bounding box center [312, 192] width 357 height 19
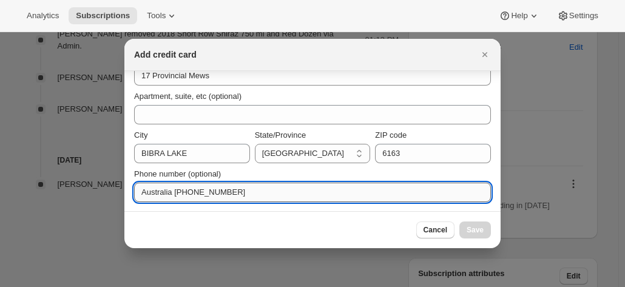
click at [182, 193] on input "Australia +61417889583" at bounding box center [312, 192] width 357 height 19
click at [171, 194] on input "Australia +61417889583" at bounding box center [312, 192] width 357 height 19
drag, startPoint x: 174, startPoint y: 194, endPoint x: 3, endPoint y: 164, distance: 173.2
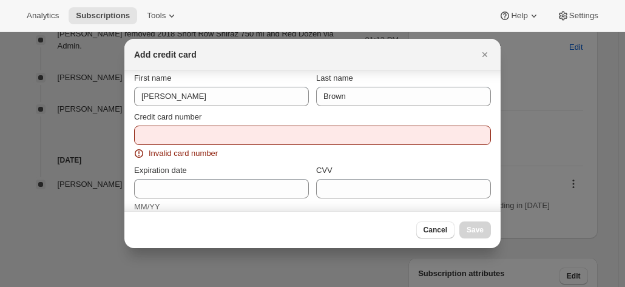
scroll to position [0, 0]
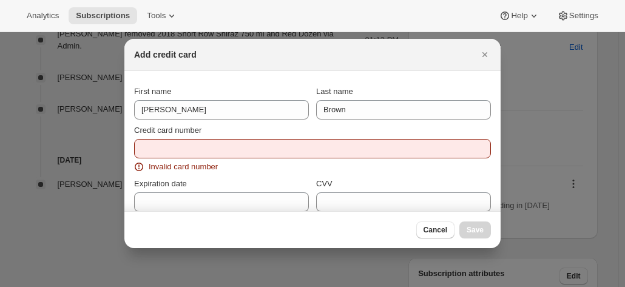
type input "+61417889583"
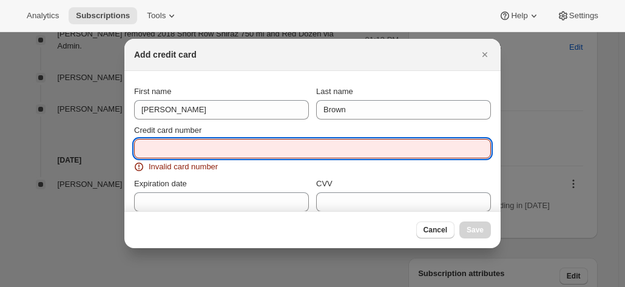
click at [158, 147] on input "Credit card number" at bounding box center [307, 148] width 347 height 19
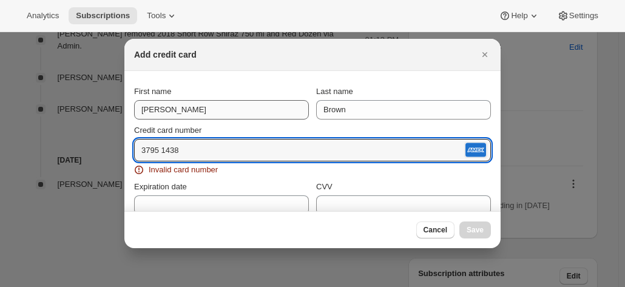
type input "3795 1438"
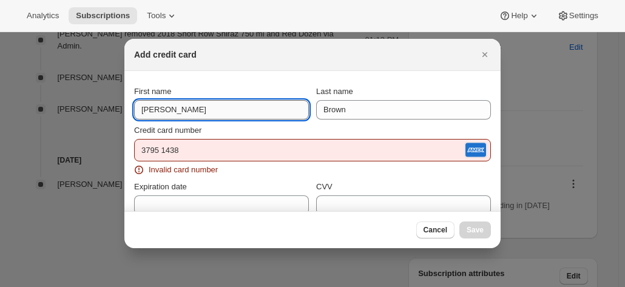
click at [166, 116] on input "Scott" at bounding box center [221, 109] width 175 height 19
drag, startPoint x: 121, startPoint y: 107, endPoint x: 97, endPoint y: 93, distance: 27.5
type input "Leanne"
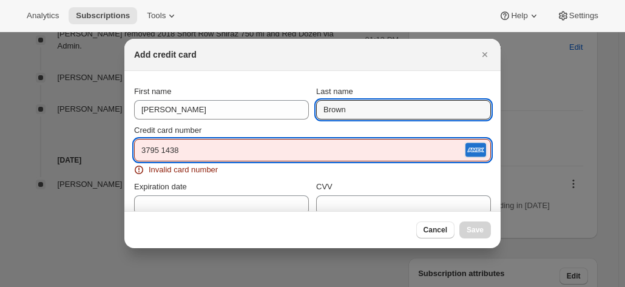
click at [188, 154] on input "3795 1438" at bounding box center [298, 150] width 328 height 19
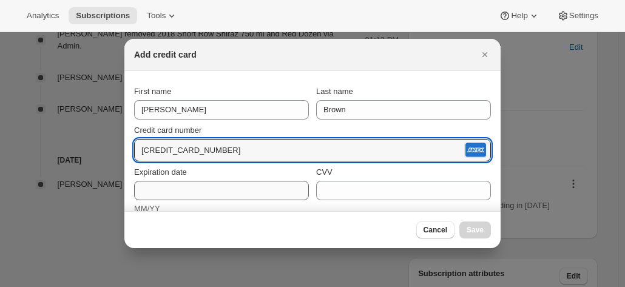
type input "3795 143890 81012"
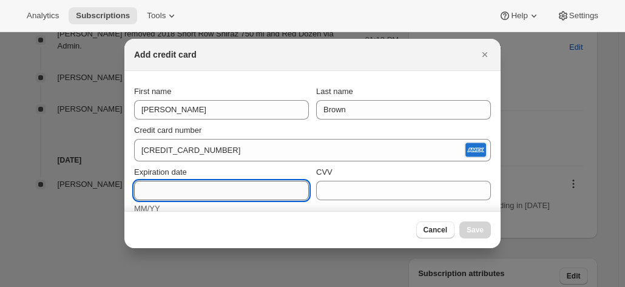
click at [180, 193] on input "Expiration date" at bounding box center [221, 190] width 175 height 19
type input "04/28"
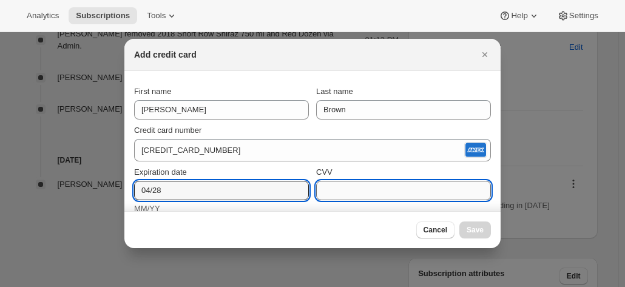
click at [373, 184] on input "CVV" at bounding box center [403, 190] width 175 height 19
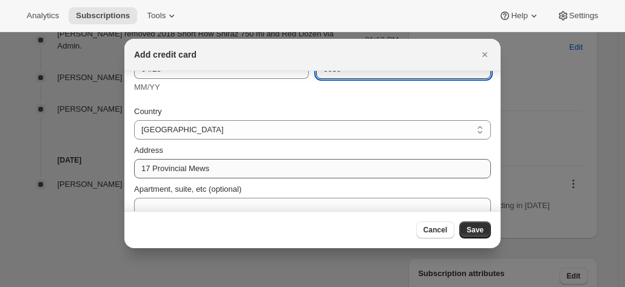
scroll to position [214, 0]
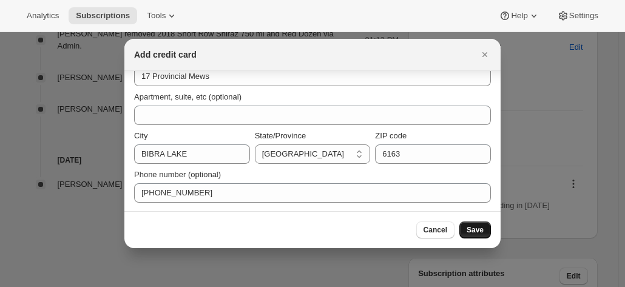
type input "6030"
click at [486, 229] on button "Save" at bounding box center [476, 230] width 32 height 17
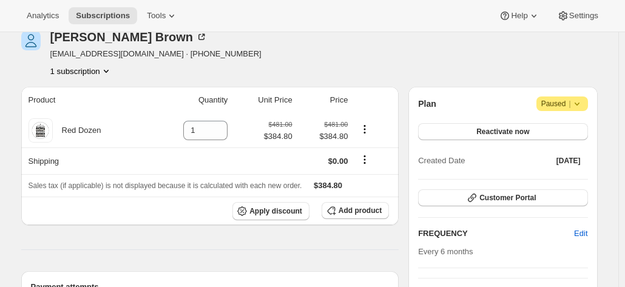
scroll to position [0, 0]
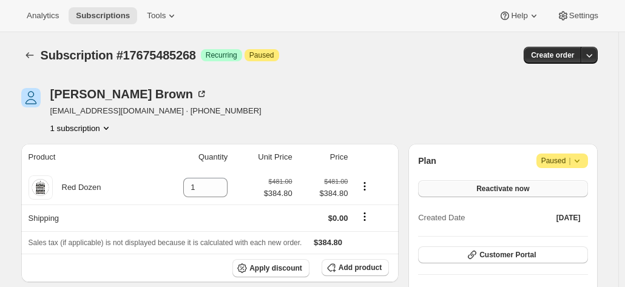
click at [489, 185] on span "Reactivate now" at bounding box center [503, 189] width 53 height 10
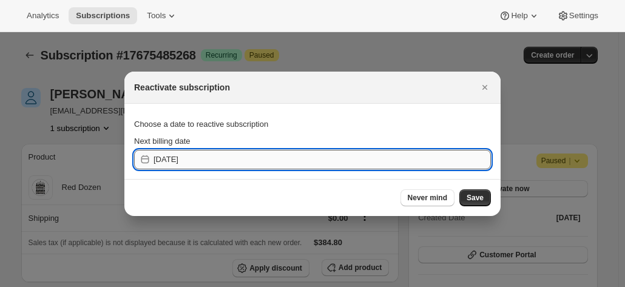
click at [225, 162] on input "2025-10-11" at bounding box center [323, 159] width 338 height 19
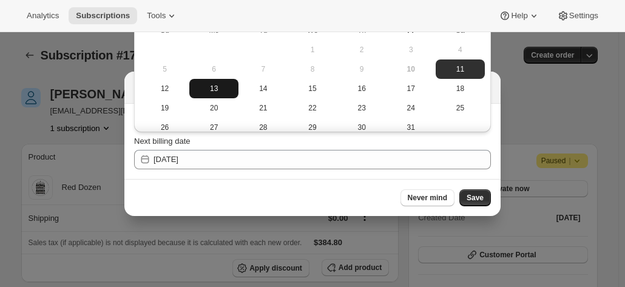
click at [212, 90] on span "13" at bounding box center [213, 89] width 39 height 10
type input "2025-10-12"
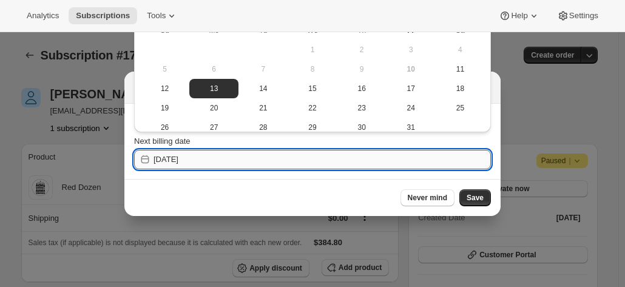
click at [223, 156] on input "2025-10-12" at bounding box center [323, 159] width 338 height 19
click at [223, 91] on span "13" at bounding box center [213, 89] width 39 height 10
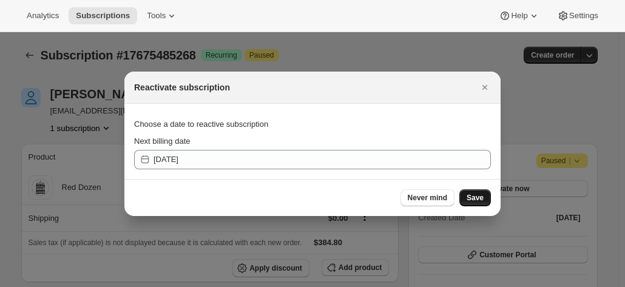
click at [480, 193] on span "Save" at bounding box center [475, 198] width 17 height 10
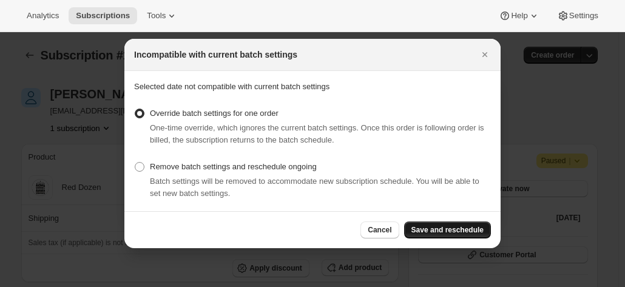
click at [463, 231] on span "Save and reschedule" at bounding box center [448, 230] width 72 height 10
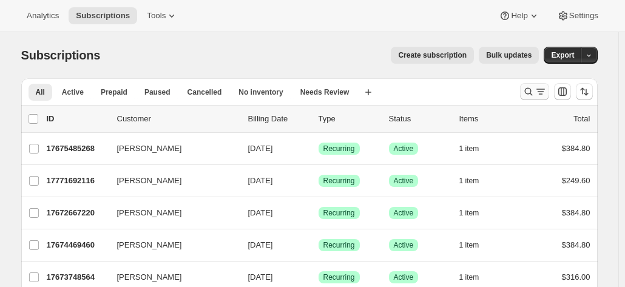
click at [524, 88] on button "Search and filter results" at bounding box center [534, 91] width 29 height 17
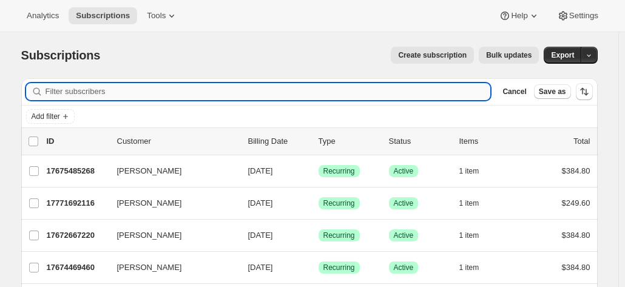
click at [112, 90] on input "Filter subscribers" at bounding box center [269, 91] width 446 height 17
